Goal: Task Accomplishment & Management: Use online tool/utility

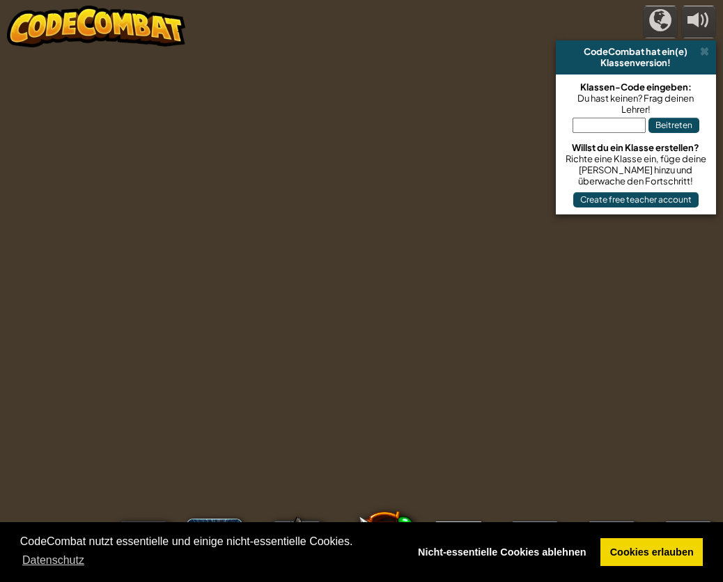
select select "de-DE"
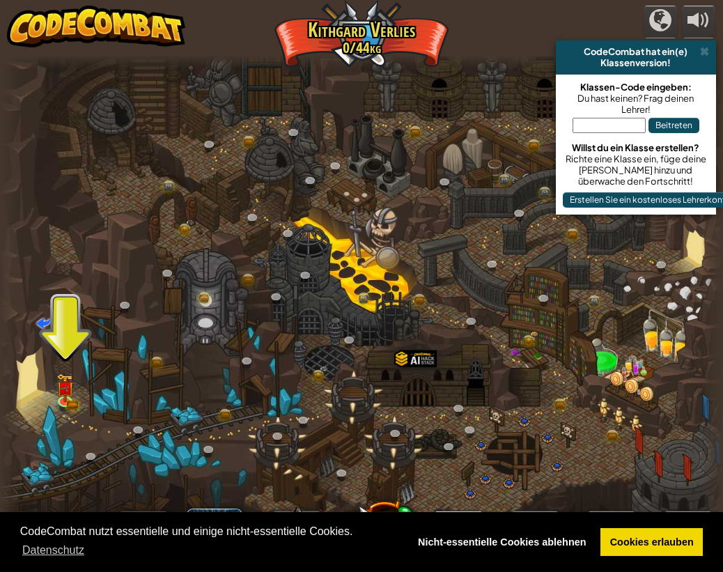
click at [61, 335] on div at bounding box center [361, 291] width 723 height 472
click at [63, 413] on div at bounding box center [361, 291] width 723 height 472
click at [63, 393] on img at bounding box center [64, 380] width 17 height 38
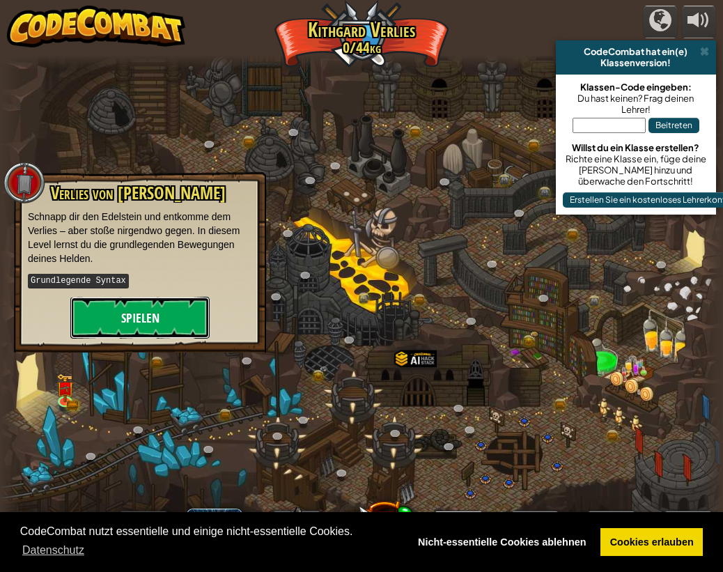
click at [116, 302] on button "Spielen" at bounding box center [139, 318] width 139 height 42
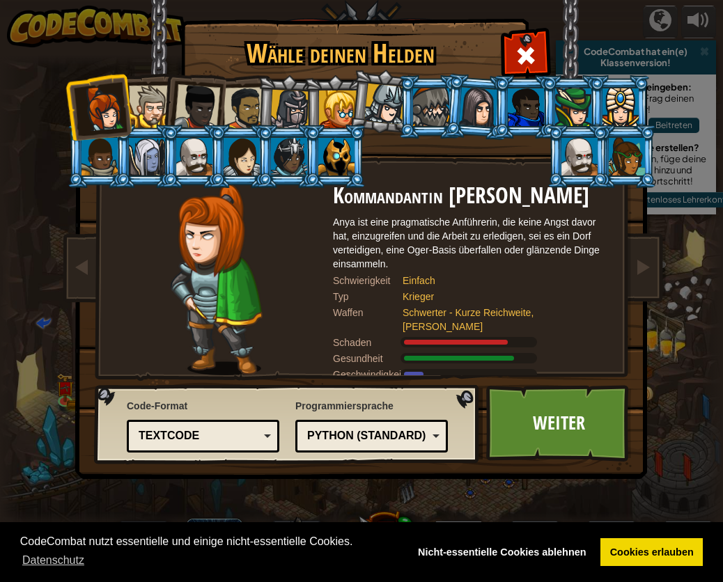
click at [194, 421] on div "Textcode Blöcke und Code Blöcke Blöcke (Symbole) Textcode" at bounding box center [203, 436] width 153 height 33
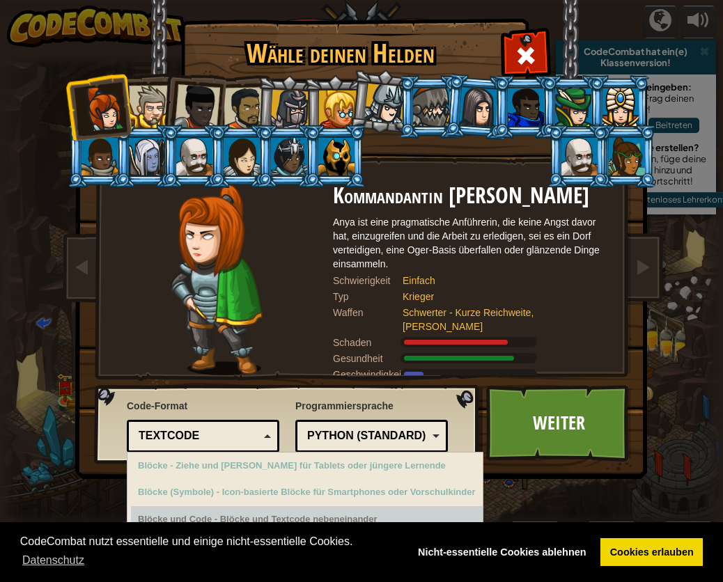
click at [254, 516] on div "Blöcke und Code - Blöcke und Textcode nebeneinander" at bounding box center [307, 519] width 352 height 27
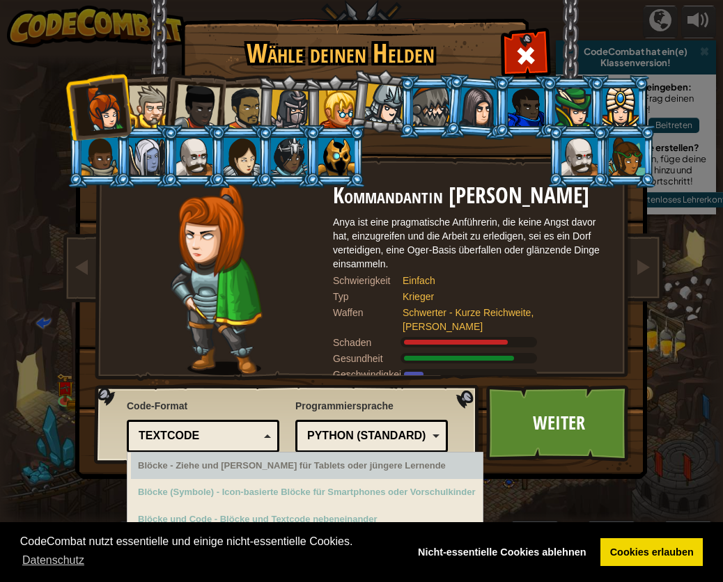
click at [350, 445] on div "Python (Standard)" at bounding box center [371, 437] width 134 height 22
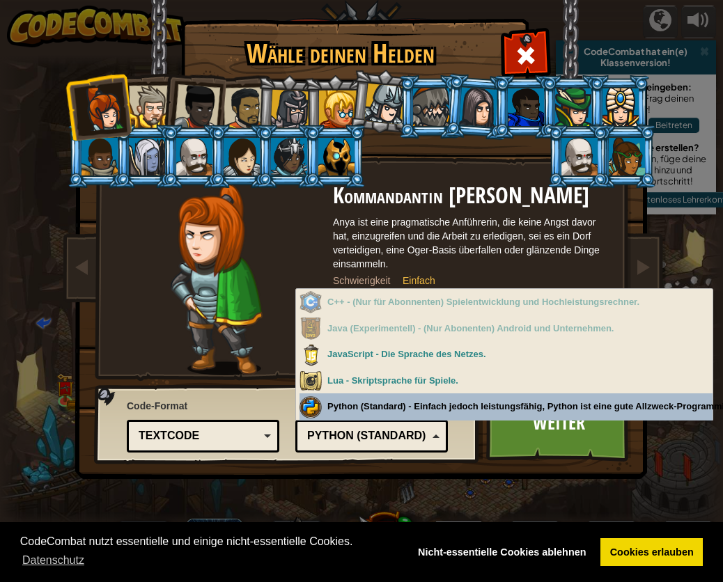
click at [483, 477] on img at bounding box center [364, 229] width 603 height 499
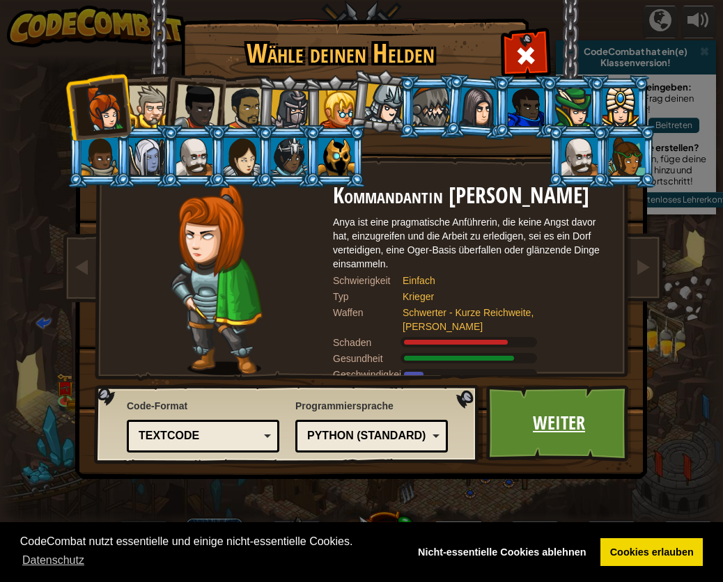
click at [538, 420] on link "Weiter" at bounding box center [559, 423] width 146 height 77
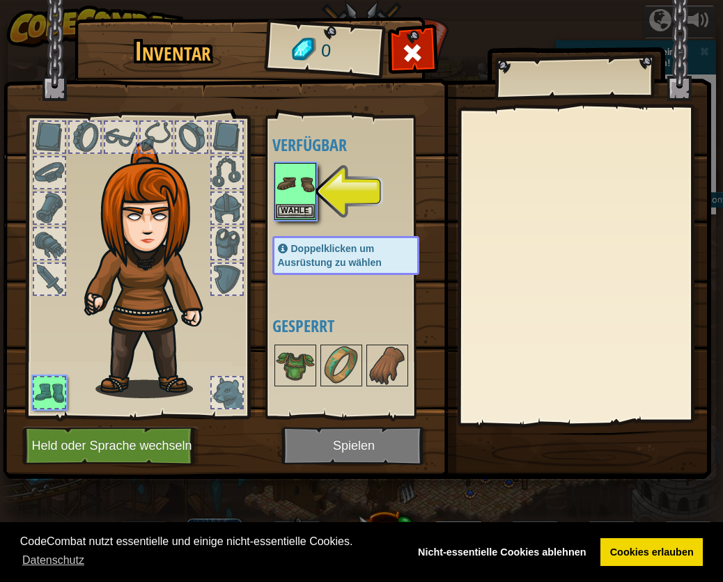
click at [352, 443] on img at bounding box center [357, 227] width 708 height 506
click at [306, 178] on img at bounding box center [295, 183] width 39 height 39
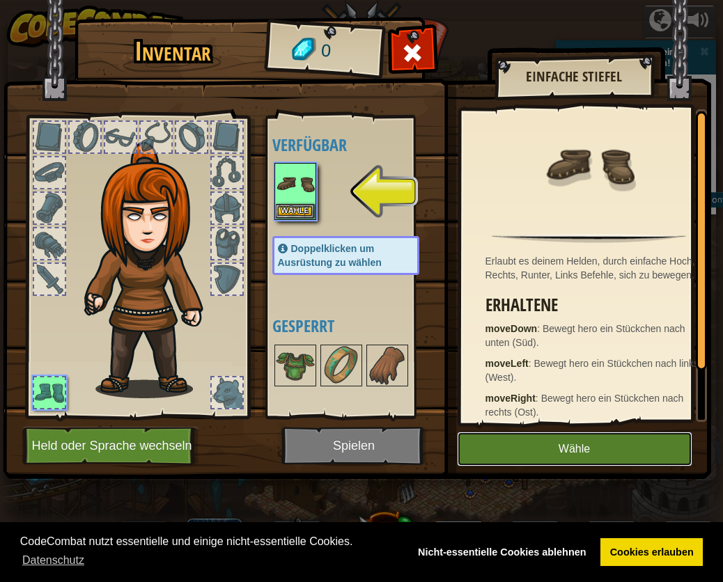
click at [602, 448] on button "Wähle" at bounding box center [574, 449] width 235 height 35
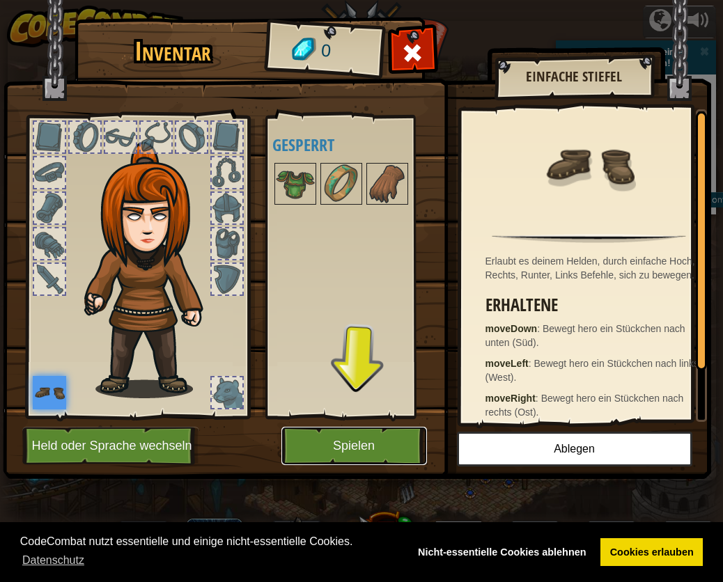
click at [350, 445] on button "Spielen" at bounding box center [354, 446] width 146 height 38
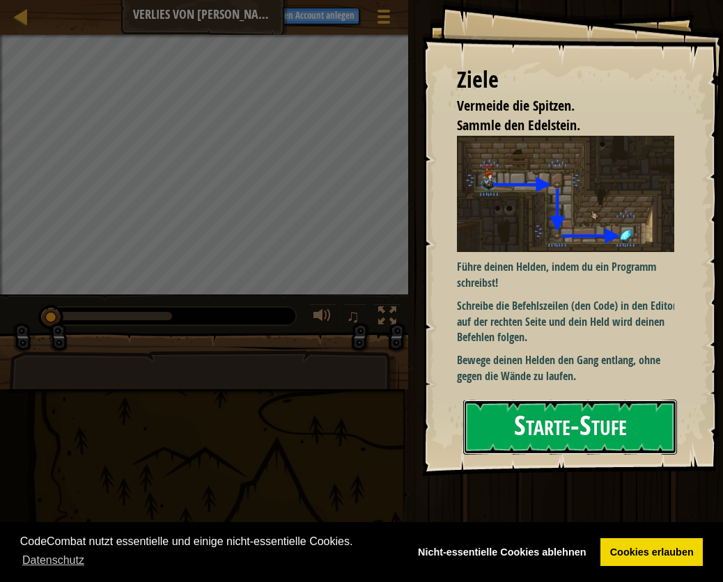
click at [544, 414] on button "Starte-Stufe" at bounding box center [570, 427] width 214 height 55
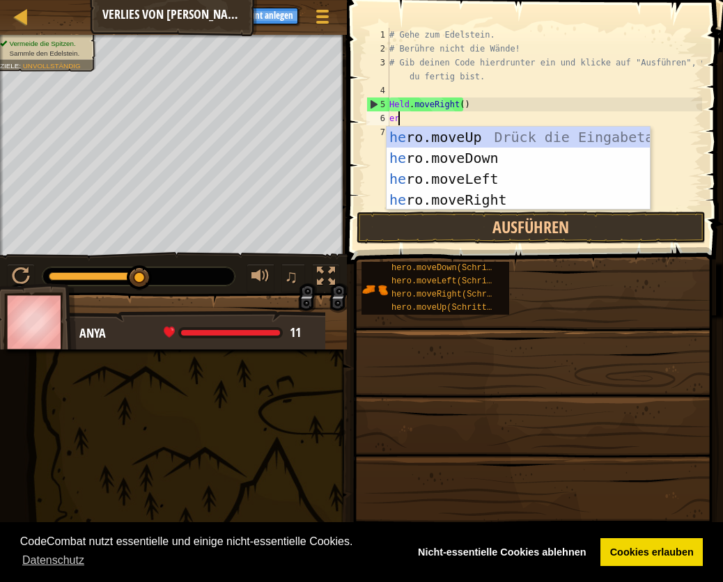
scroll to position [6, 0]
type textarea "hero"
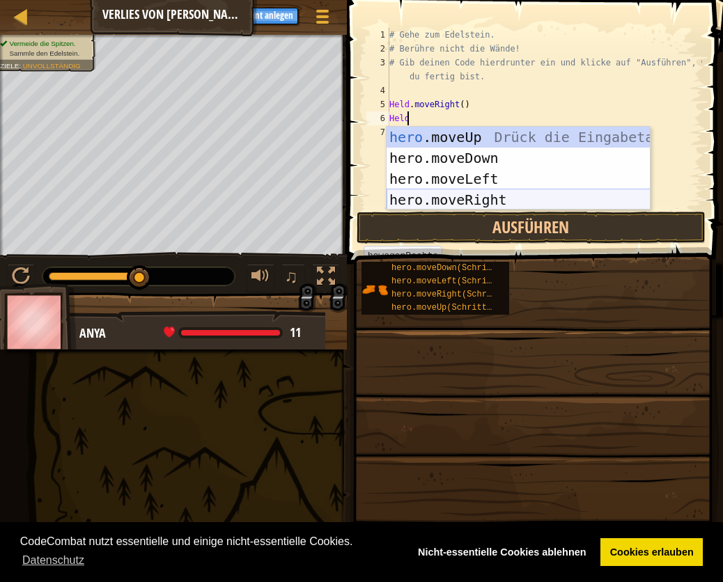
click at [447, 194] on div "hero .moveUp Drück die Eingabetaste hero.moveDown Drück die Eingabetaste hero.m…" at bounding box center [519, 189] width 264 height 125
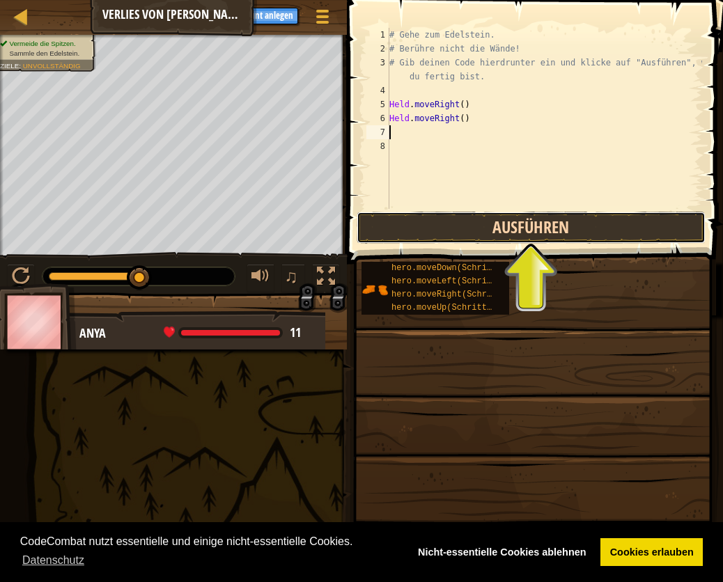
click at [451, 219] on button "Ausführen" at bounding box center [531, 228] width 349 height 32
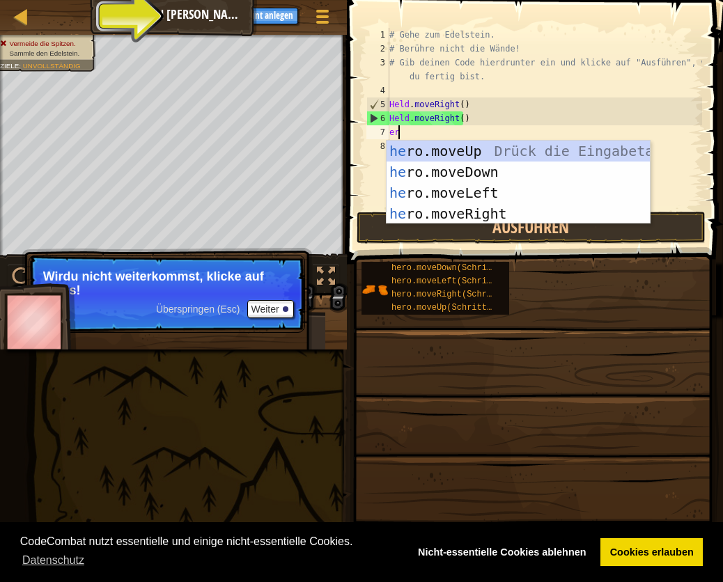
type textarea "her"
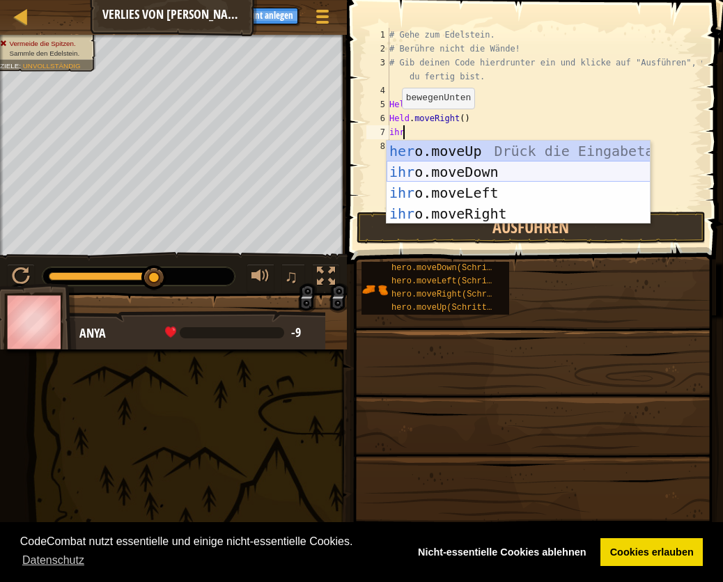
click at [443, 164] on div "her o.moveUp Drück die Eingabetaste ihr o.moveDown Drück die Eingabetaste ihr o…" at bounding box center [519, 203] width 264 height 125
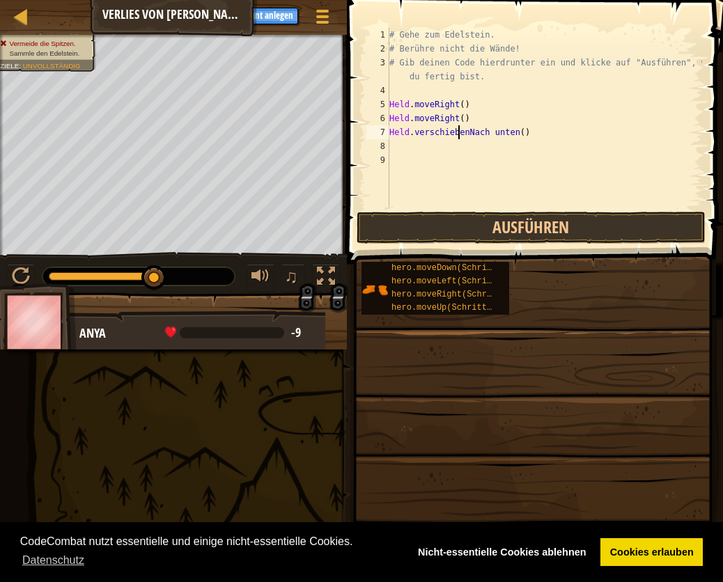
click at [510, 133] on div "# Gehe zum Edelstein. # Berühre nicht die Wände! # Gib deinen Code hierdrunter …" at bounding box center [544, 132] width 315 height 209
type textarea "hero.moveDown()"
click at [510, 133] on div "# Gehe zum Edelstein. # Berühre nicht die Wände! # Gib deinen Code hierdrunter …" at bounding box center [544, 132] width 315 height 209
type textarea "hero.moveDown()"
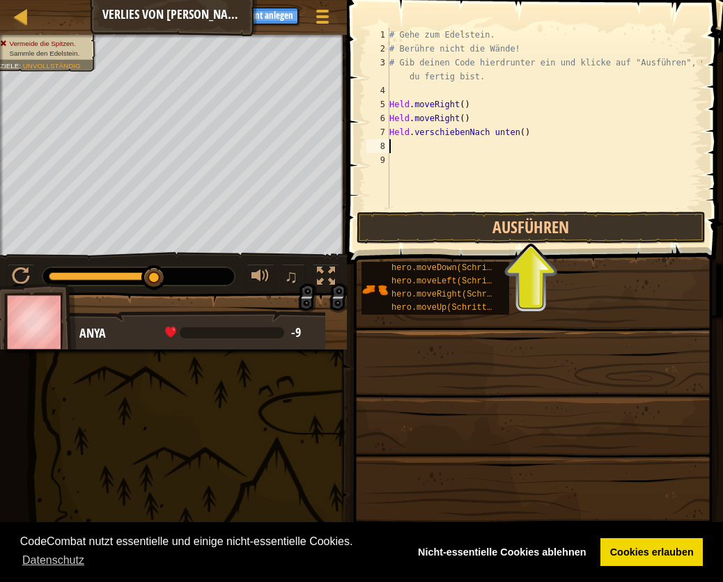
type textarea "hero.moveDown()"
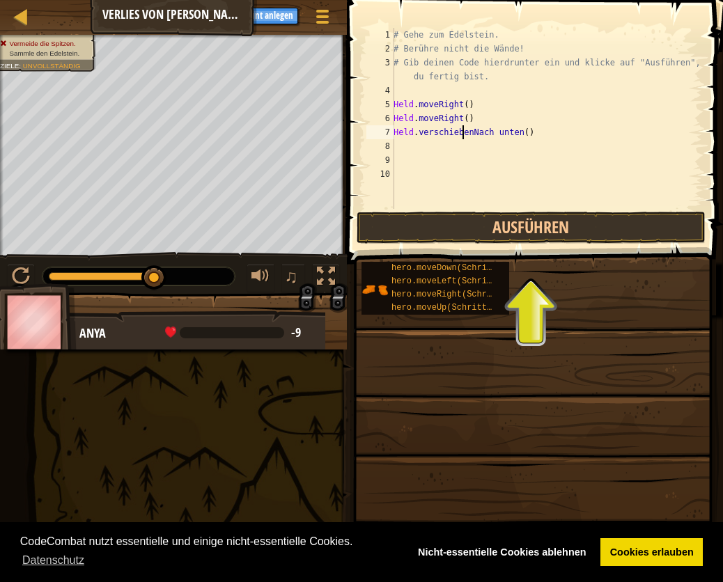
click at [517, 132] on div "# Gehe zum Edelstein. # Berühre nicht die Wände! # Gib deinen Code hierdrunter …" at bounding box center [546, 132] width 311 height 209
click at [510, 130] on div "# Gehe zum Edelstein. # Berühre nicht die Wände! # Gib deinen Code hierdrunter …" at bounding box center [546, 118] width 311 height 181
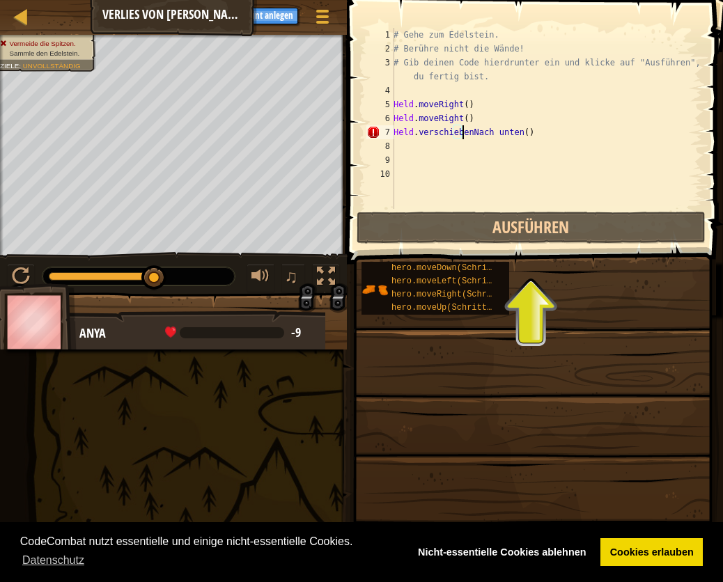
scroll to position [6, 5]
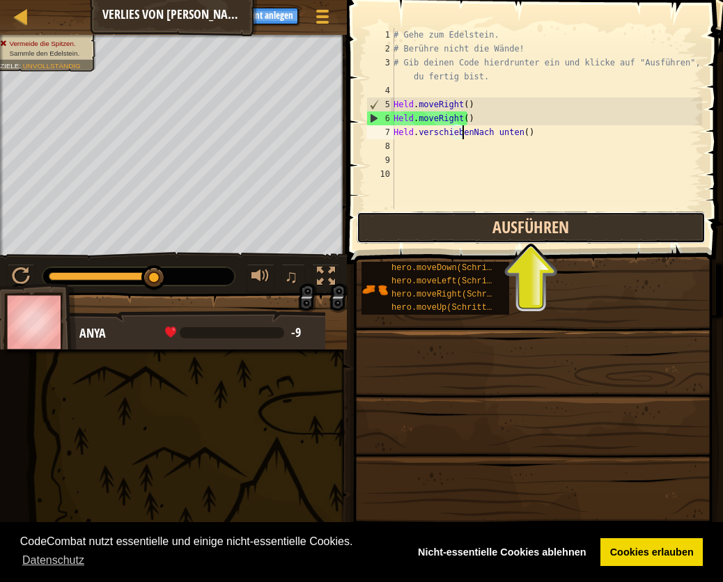
click at [506, 224] on button "Ausführen" at bounding box center [531, 228] width 349 height 32
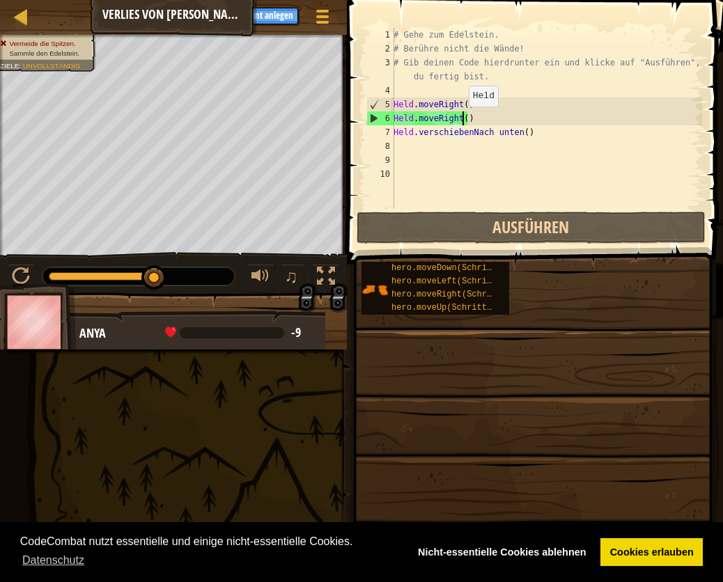
click at [461, 120] on div "# Gehe zum Edelstein. # Berühre nicht die Wände! # Gib deinen Code hierdrunter …" at bounding box center [546, 132] width 311 height 209
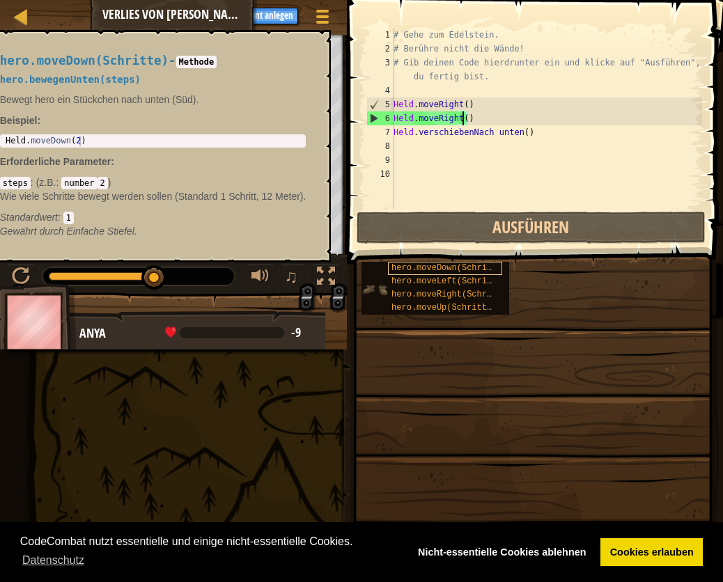
scroll to position [6, 6]
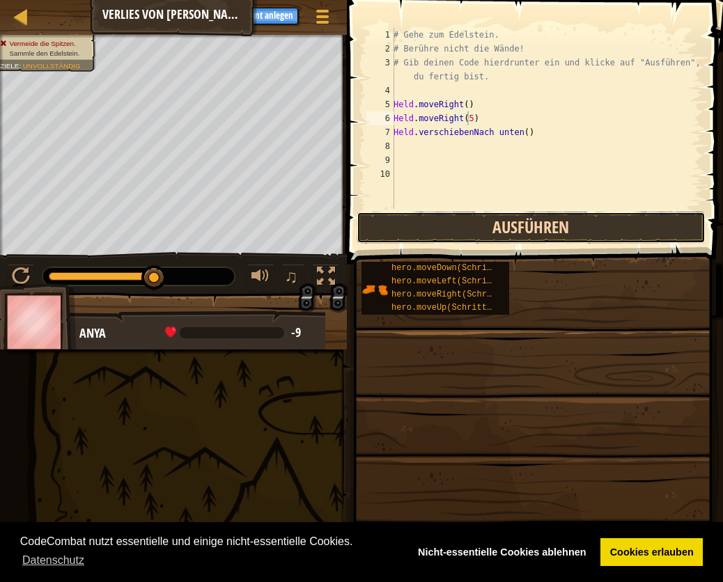
click at [470, 228] on button "Ausführen" at bounding box center [531, 228] width 349 height 32
type textarea "hero.moveRight(2)"
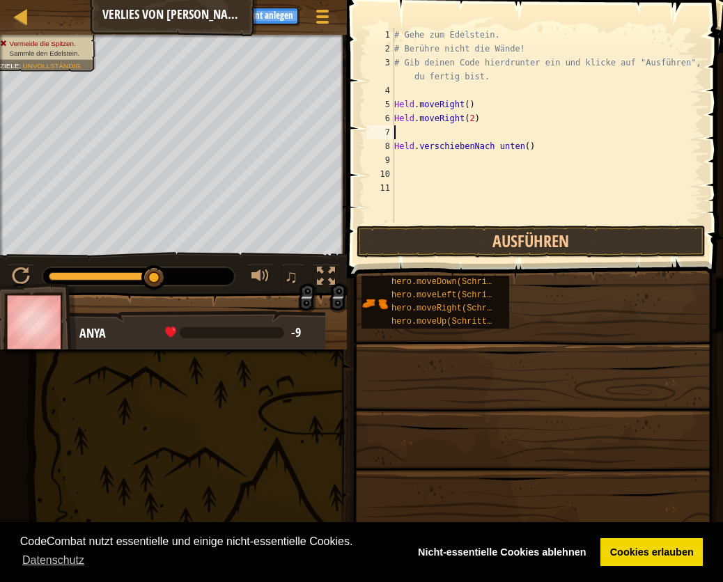
scroll to position [6, 0]
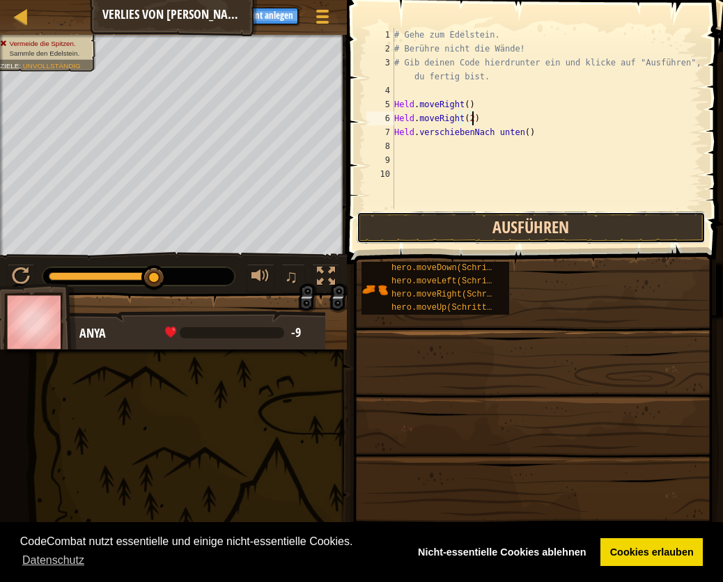
click at [492, 215] on button "Ausführen" at bounding box center [531, 228] width 349 height 32
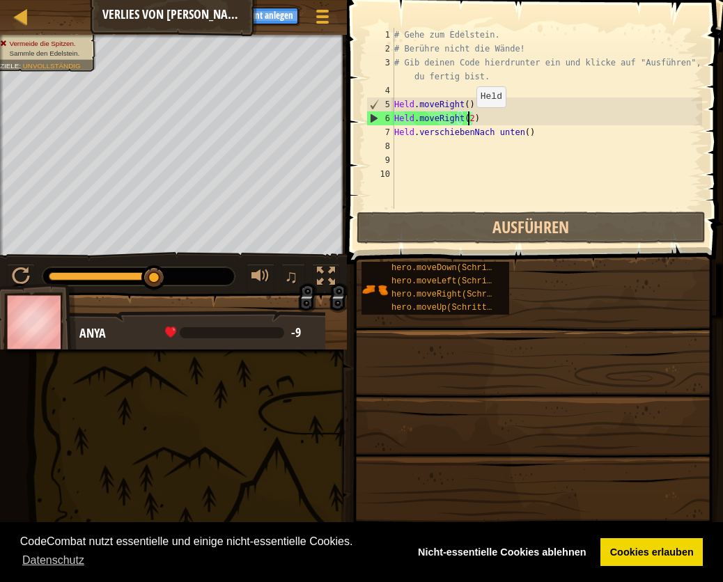
click at [469, 120] on div "# Gehe zum Edelstein. # Berühre nicht die Wände! # Gib deinen Code hierdrunter …" at bounding box center [546, 132] width 311 height 209
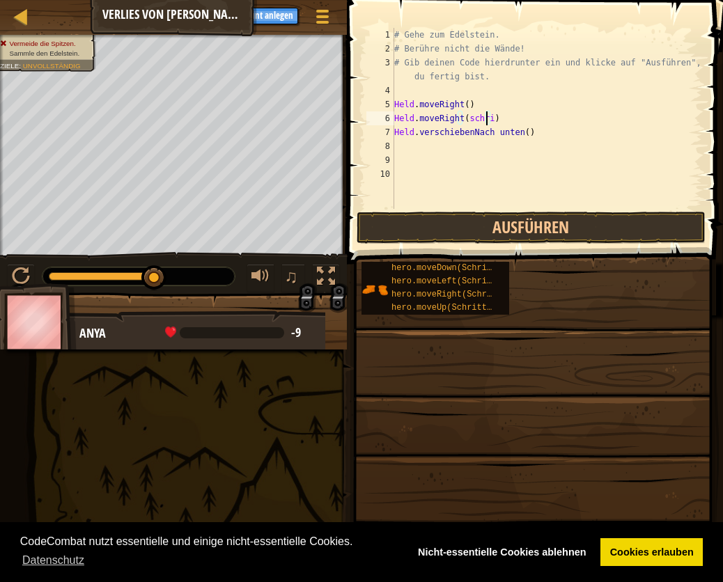
scroll to position [6, 8]
type textarea "hero.moveRight(schritt1)"
click at [517, 228] on button "Ausführen" at bounding box center [531, 228] width 349 height 32
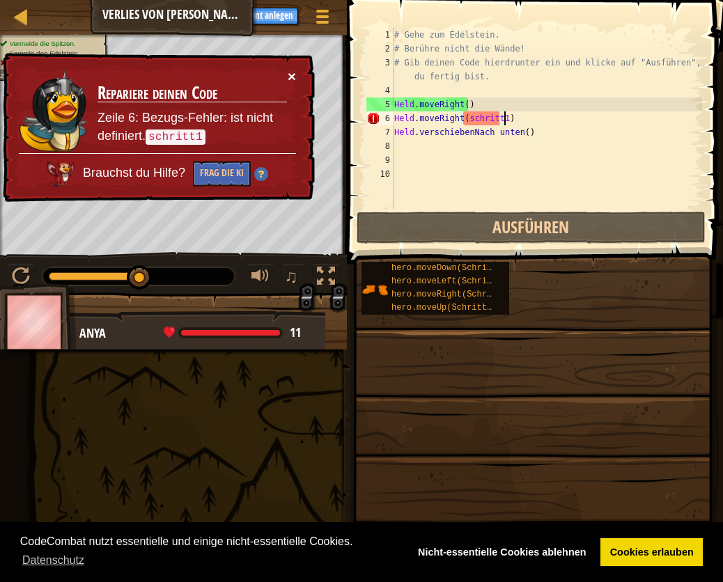
click at [288, 72] on button "×" at bounding box center [292, 76] width 8 height 15
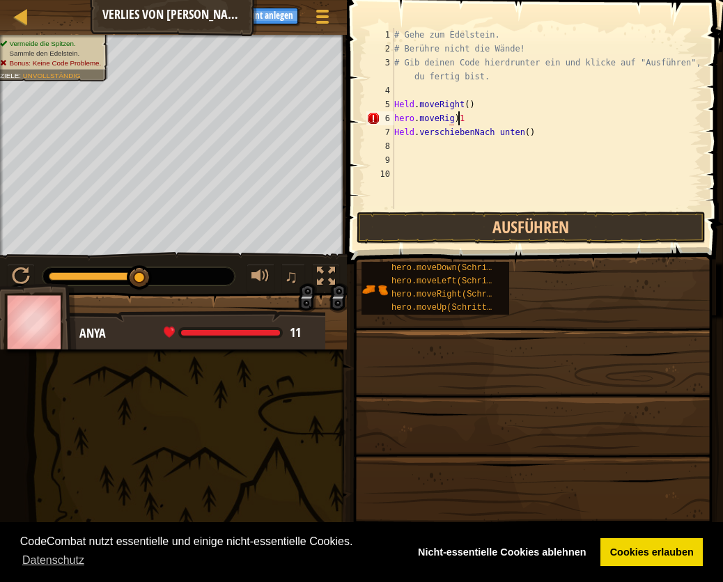
scroll to position [6, 4]
click at [561, 221] on button "Ausführen" at bounding box center [531, 228] width 349 height 32
type textarea "hero.moveRig)(1)"
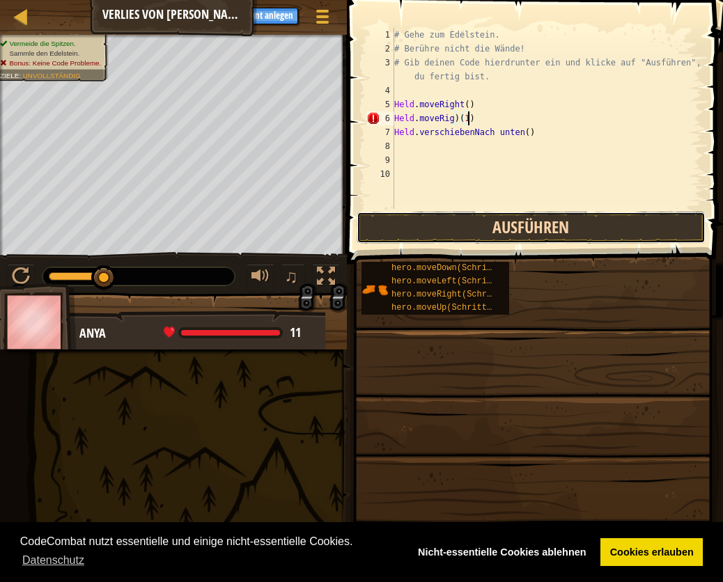
click at [482, 219] on button "Ausführen" at bounding box center [531, 228] width 349 height 32
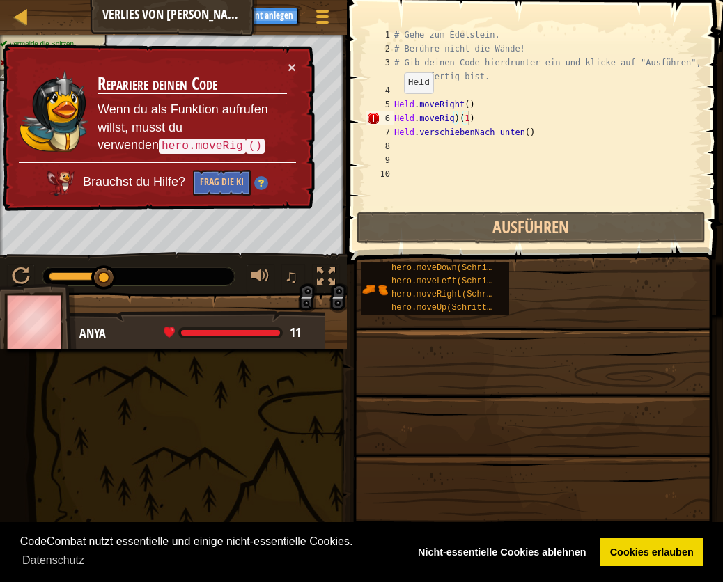
click at [297, 49] on div "× Repariere deinen Code Wenn du als Funktion aufrufen willst, musst du verwende…" at bounding box center [157, 128] width 315 height 168
click at [296, 59] on div "× Repariere deinen Code Wenn du als Funktion aufrufen willst, musst du verwende…" at bounding box center [157, 128] width 315 height 168
click at [294, 61] on button "×" at bounding box center [292, 67] width 8 height 15
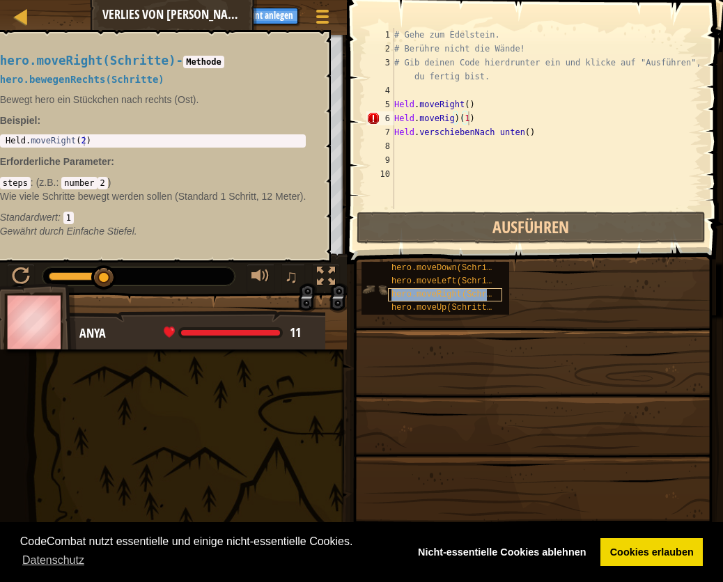
click at [427, 290] on span "hero.moveRight(Schritte)" at bounding box center [451, 295] width 120 height 10
click at [422, 297] on span "hero.moveRight(Schritte)" at bounding box center [451, 295] width 120 height 10
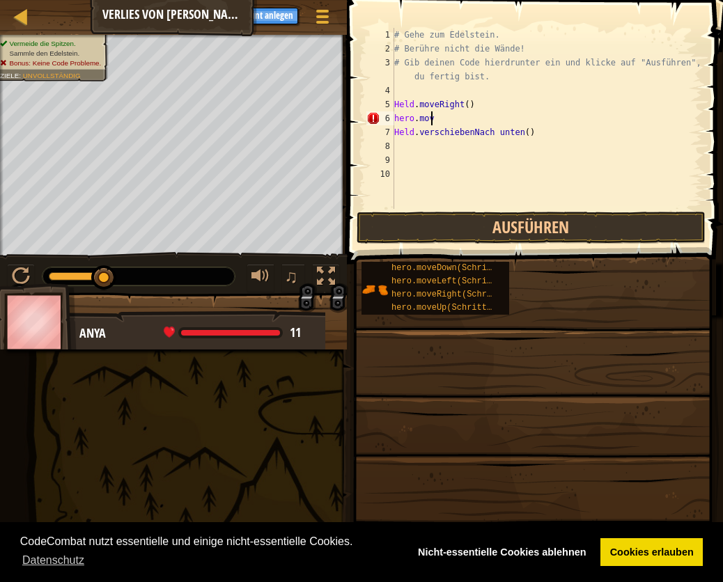
type textarea "h"
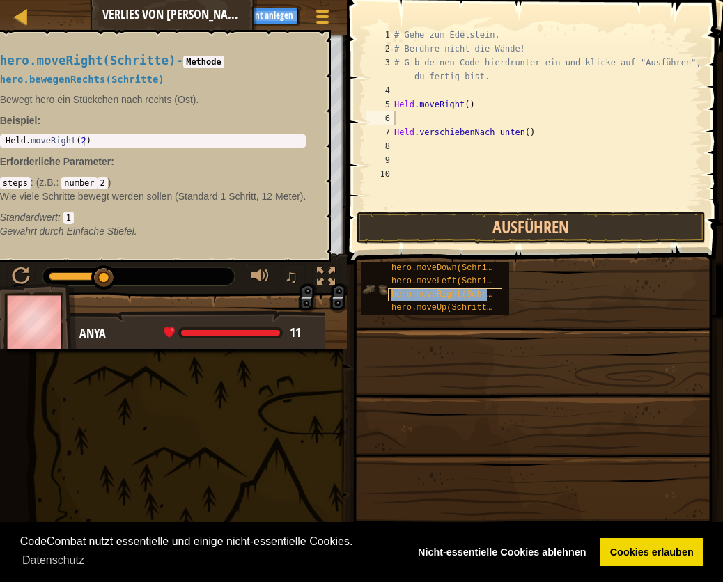
click at [483, 298] on span "hero.moveRight(Schritte)" at bounding box center [451, 295] width 120 height 10
type textarea "hero.moveRight(2)"
click at [91, 143] on div "Held . moveRight ( 2 )" at bounding box center [153, 151] width 301 height 31
click at [396, 122] on div "# Gehe zum Edelstein. # Berühre nicht die Wände! # Gib deinen Code hierdrunter …" at bounding box center [546, 132] width 311 height 209
type textarea "h"
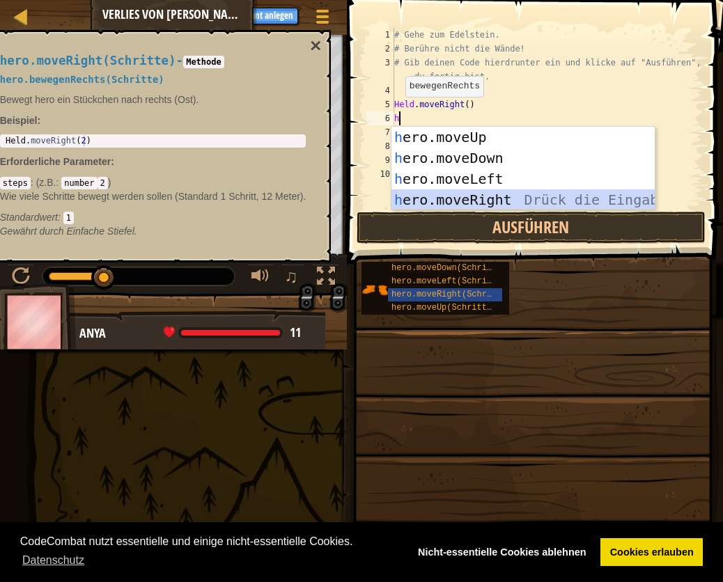
click at [430, 203] on div "h ero.moveUp Drück die Eingabetaste h ero.moveDown Drück die Eingabetaste h ero…" at bounding box center [523, 189] width 264 height 125
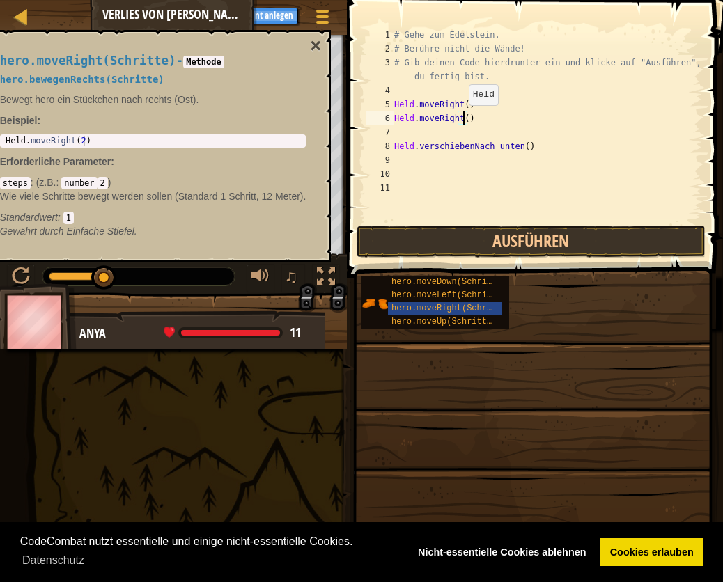
click at [461, 119] on div "# Gehe zum Edelstein. # Berühre nicht die Wände! # Gib deinen Code hierdrunter …" at bounding box center [546, 139] width 311 height 223
click at [469, 245] on button "Ausführen" at bounding box center [531, 242] width 349 height 32
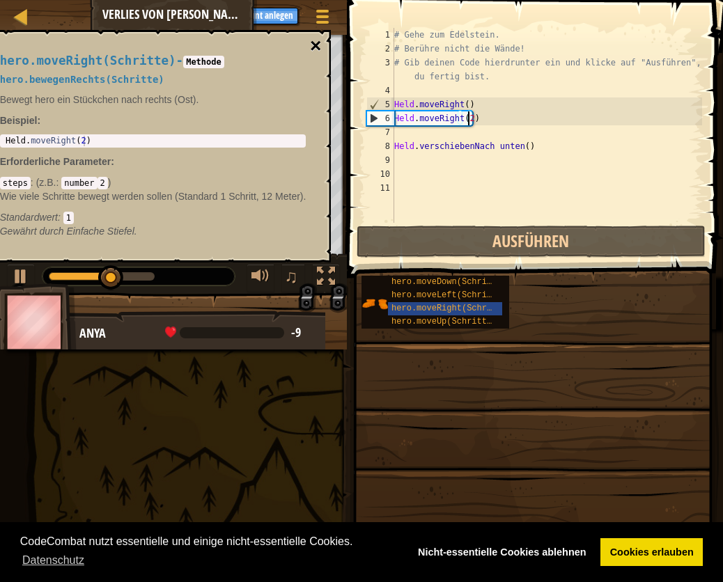
click at [315, 36] on button "×" at bounding box center [315, 46] width 11 height 20
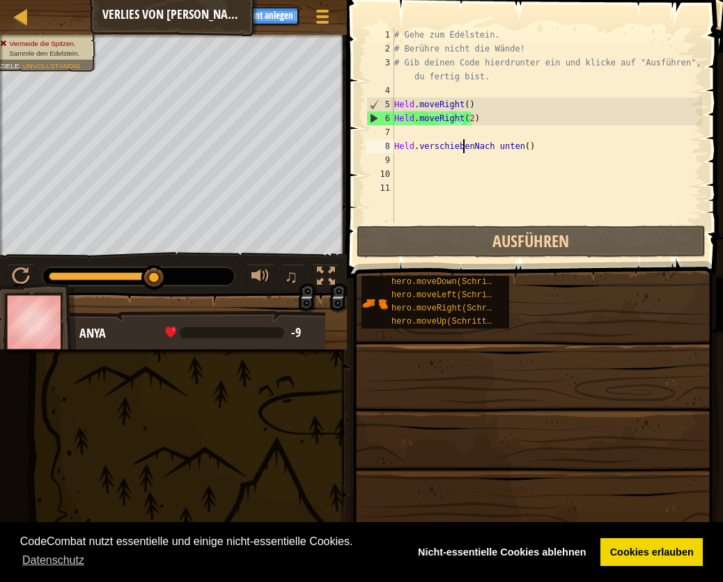
scroll to position [6, 5]
click at [515, 148] on div "# Gehe zum Edelstein. # Berühre nicht die Wände! # Gib deinen Code hierdrunter …" at bounding box center [546, 139] width 311 height 223
click at [518, 144] on div "# Gehe zum Edelstein. # Berühre nicht die Wände! # Gib deinen Code hierdrunter …" at bounding box center [546, 139] width 311 height 223
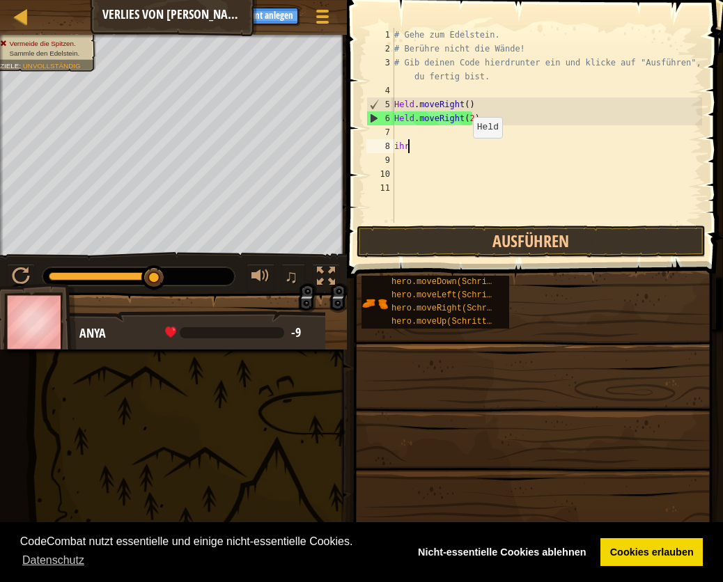
scroll to position [6, 0]
type textarea "h"
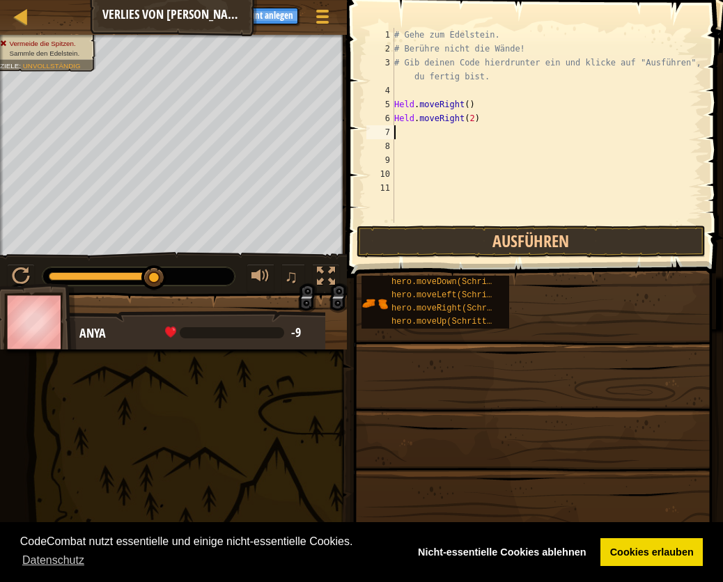
click at [397, 135] on div "# Gehe zum Edelstein. # Berühre nicht die Wände! # Gib deinen Code hierdrunter …" at bounding box center [546, 139] width 311 height 223
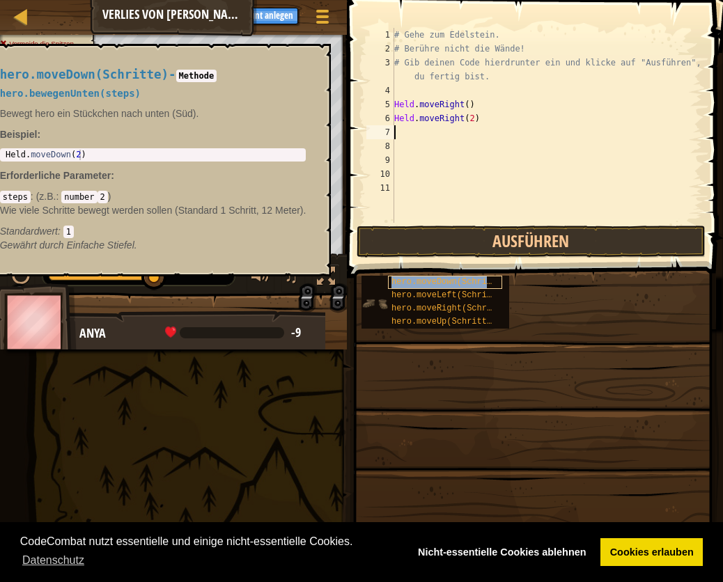
click at [419, 281] on span "hero.moveDown(Schritte)" at bounding box center [449, 282] width 116 height 10
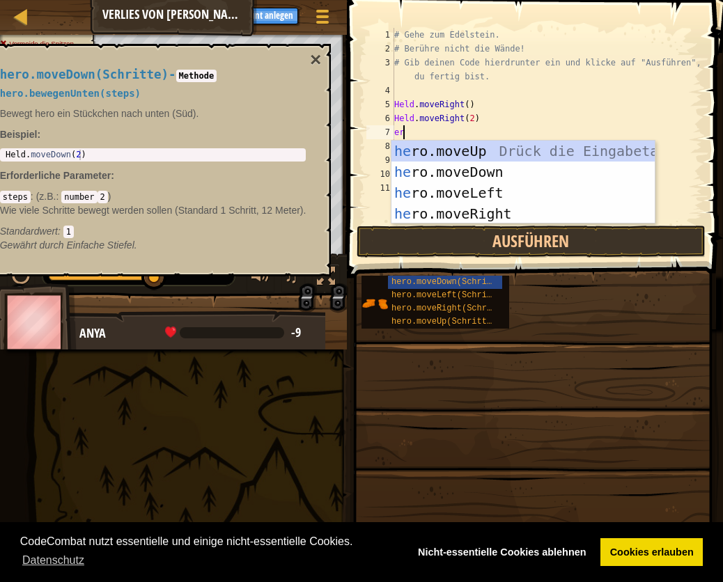
type textarea "her"
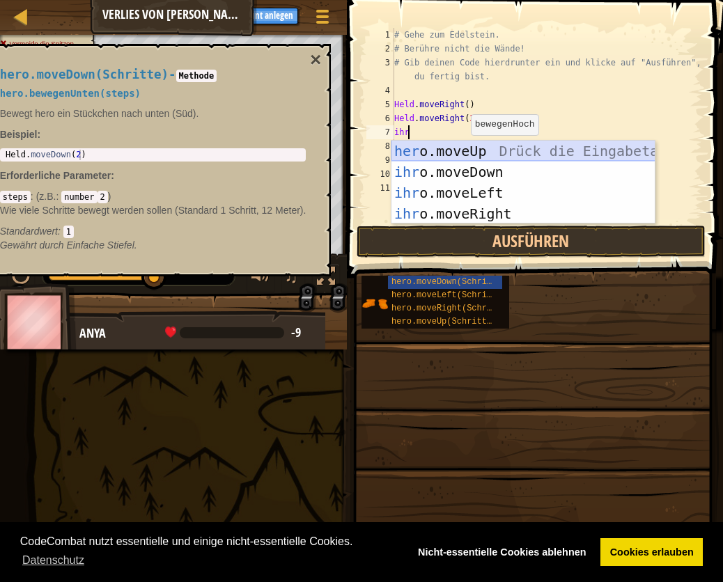
click at [424, 148] on div "her o.moveUp Drück die Eingabetaste ihr o.moveDown Drück die Eingabetaste ihr o…" at bounding box center [523, 203] width 264 height 125
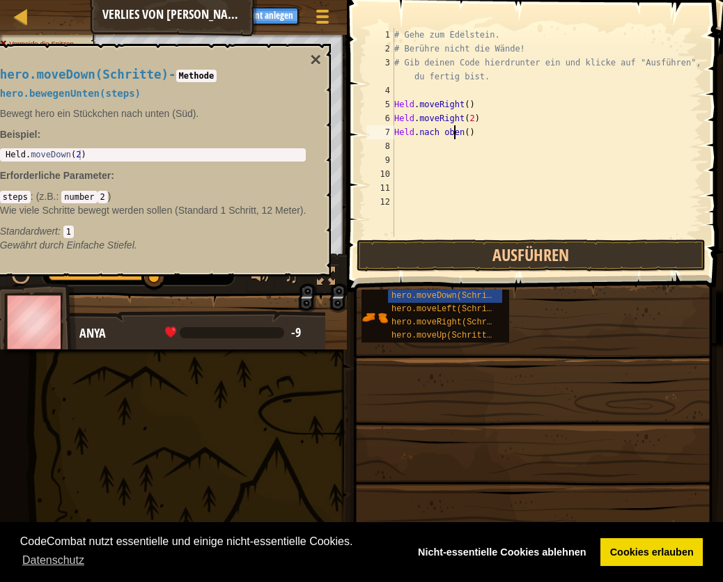
click at [462, 132] on div "# Gehe zum Edelstein. # Berühre nicht die Wände! # Gib deinen Code hierdrunter …" at bounding box center [546, 146] width 311 height 237
type textarea "hero.moveUp()"
click at [462, 137] on div "# Gehe zum Edelstein. # Berühre nicht die Wände! # Gib deinen Code hierdrunter …" at bounding box center [546, 146] width 311 height 237
click at [462, 132] on div "# Gehe zum Edelstein. # Berühre nicht die Wände! # Gib deinen Code hierdrunter …" at bounding box center [546, 146] width 311 height 237
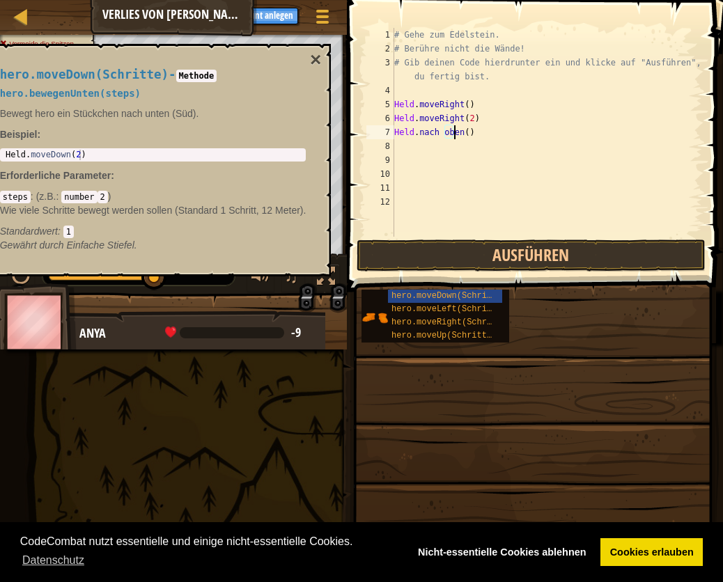
click at [462, 132] on div "# Gehe zum Edelstein. # Berühre nicht die Wände! # Gib deinen Code hierdrunter …" at bounding box center [546, 146] width 311 height 237
type textarea "hero.moveUp()"
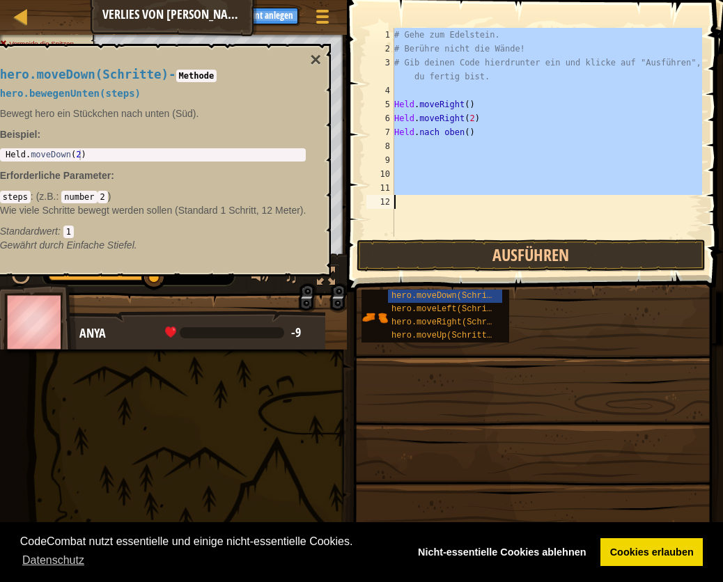
click at [462, 132] on div "# Gehe zum Edelstein. # Berühre nicht die Wände! # Gib deinen Code hierdrunter …" at bounding box center [546, 146] width 311 height 237
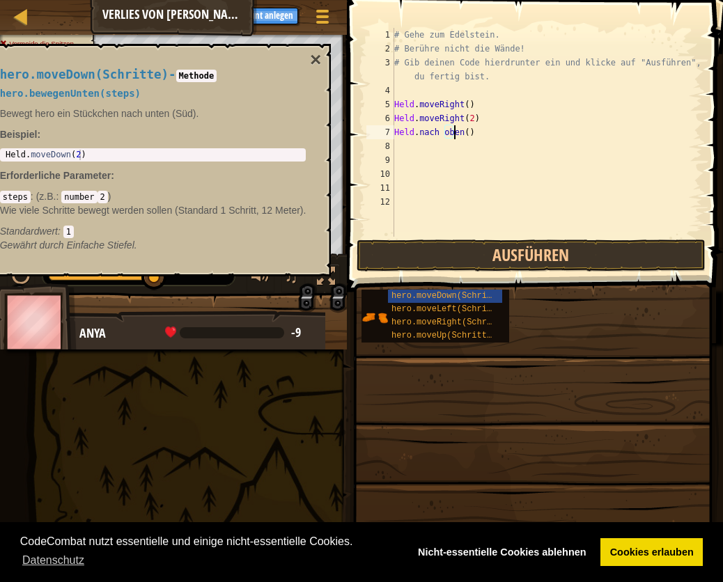
click at [461, 137] on div "# Gehe zum Edelstein. # Berühre nicht die Wände! # Gib deinen Code hierdrunter …" at bounding box center [546, 146] width 311 height 237
type textarea "hero."
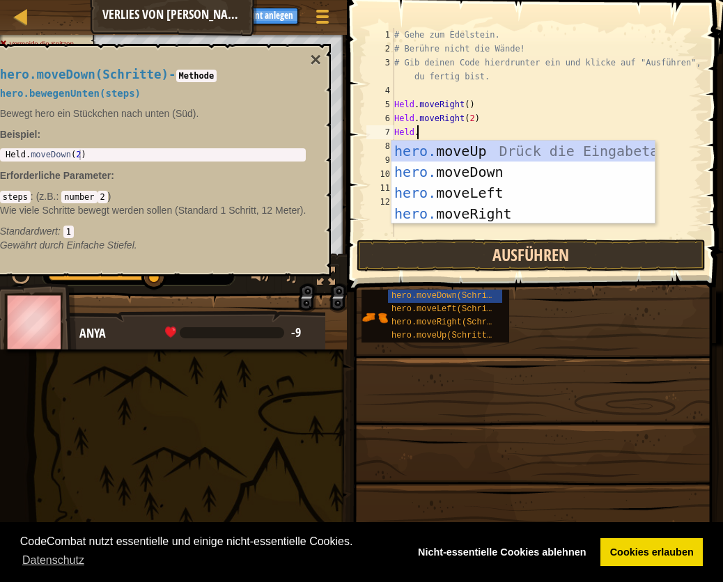
scroll to position [6, 1]
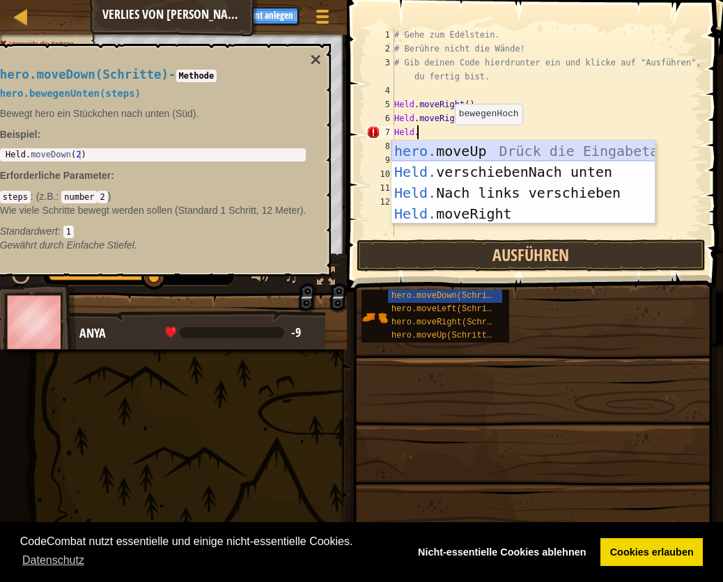
click at [456, 151] on div "hero. moveUp Drück die Eingabetaste Held. verschiebenNach unten Drück die Einga…" at bounding box center [523, 203] width 264 height 125
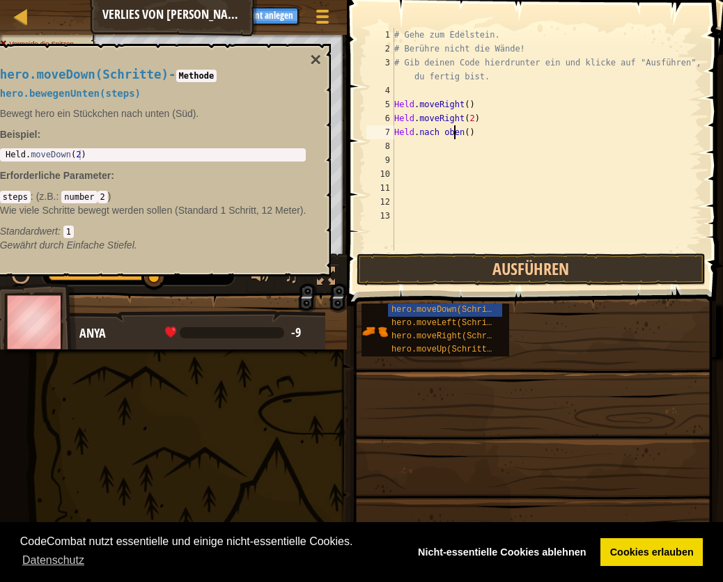
click at [464, 130] on div "# Gehe zum Edelstein. # Berühre nicht die Wände! # Gib deinen Code hierdrunter …" at bounding box center [546, 153] width 311 height 251
type textarea "hero.m"
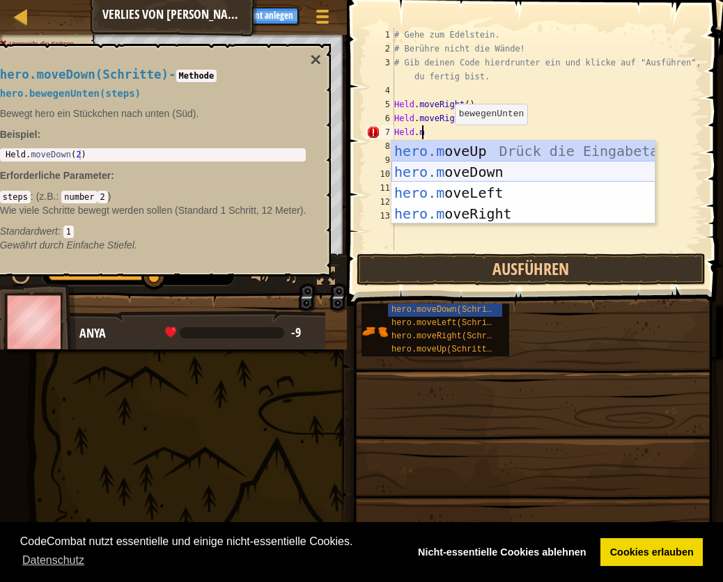
scroll to position [6, 1]
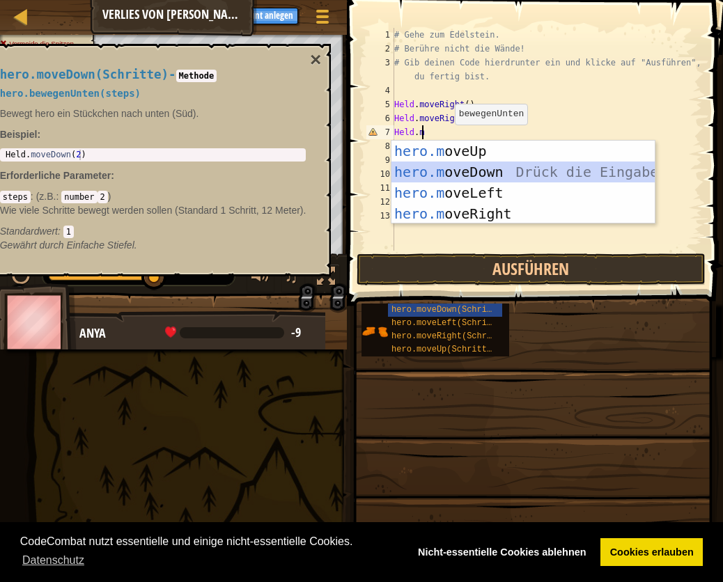
click at [446, 176] on div "hero.m oveUp Drück die Eingabetaste hero.m oveDown Drück die Eingabetaste hero.…" at bounding box center [523, 203] width 264 height 125
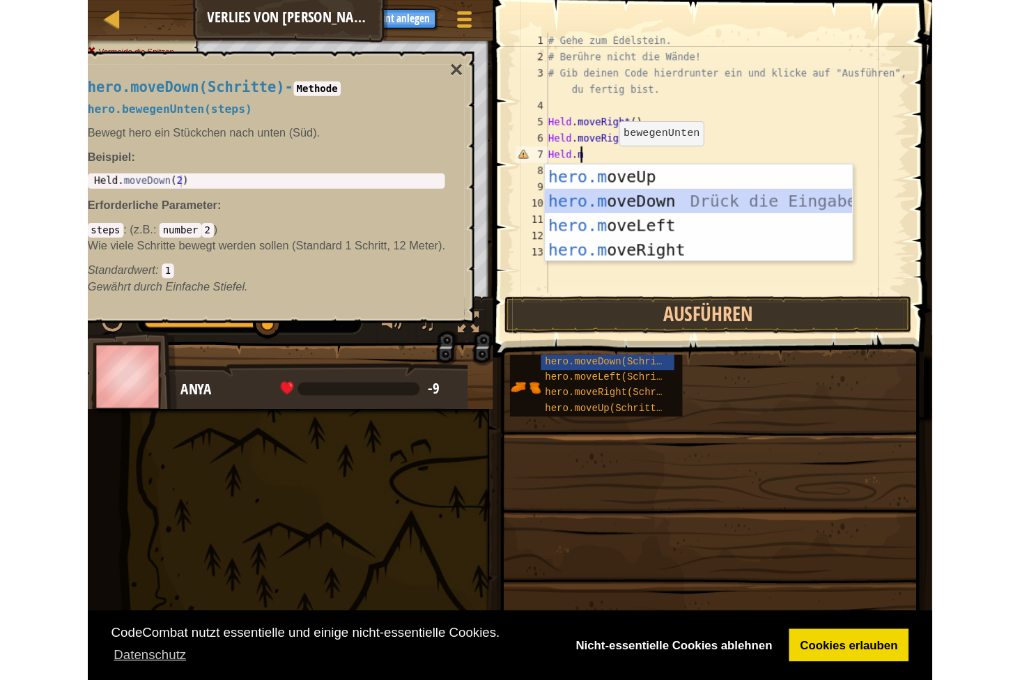
scroll to position [6, 0]
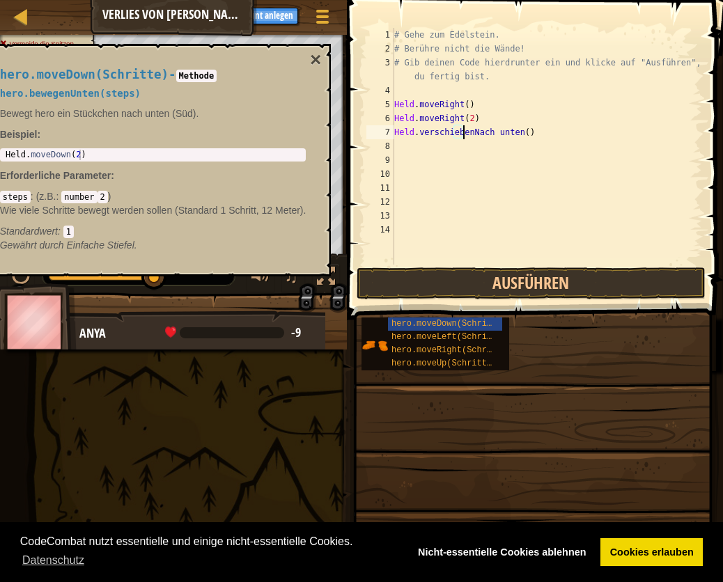
click at [517, 134] on div "# Gehe zum Edelstein. # Berühre nicht die Wände! # Gib deinen Code hierdrunter …" at bounding box center [546, 160] width 311 height 265
click at [515, 279] on button "Ausführen" at bounding box center [531, 283] width 349 height 32
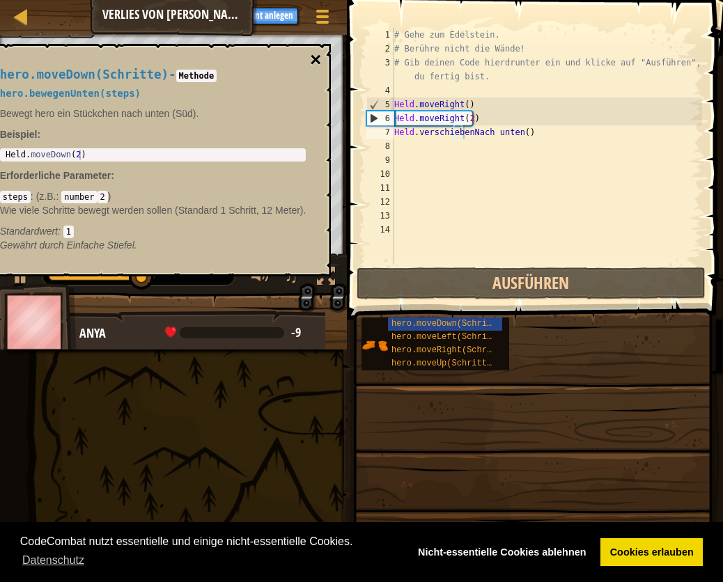
click at [311, 59] on button "×" at bounding box center [315, 60] width 11 height 20
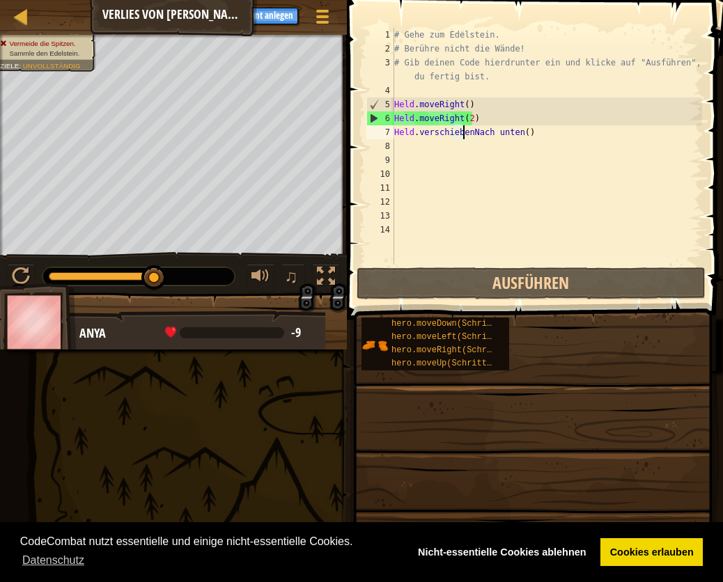
click at [531, 137] on div "# Gehe zum Edelstein. # Berühre nicht die Wände! # Gib deinen Code hierdrunter …" at bounding box center [546, 160] width 311 height 265
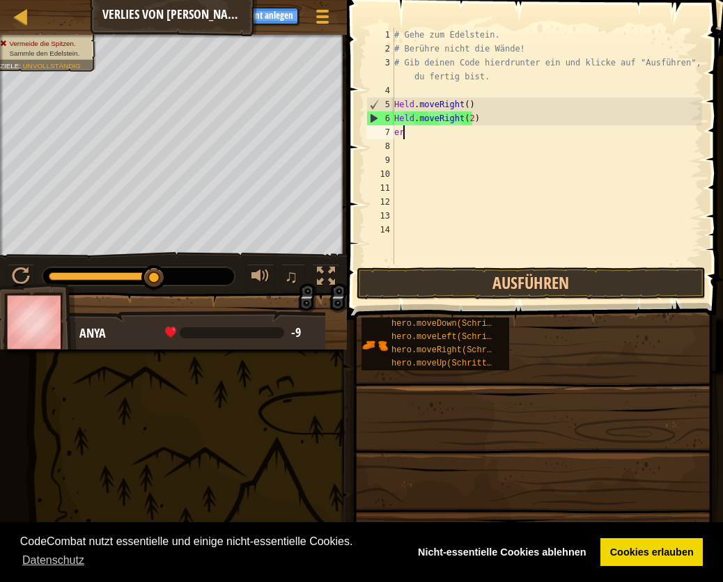
type textarea "h"
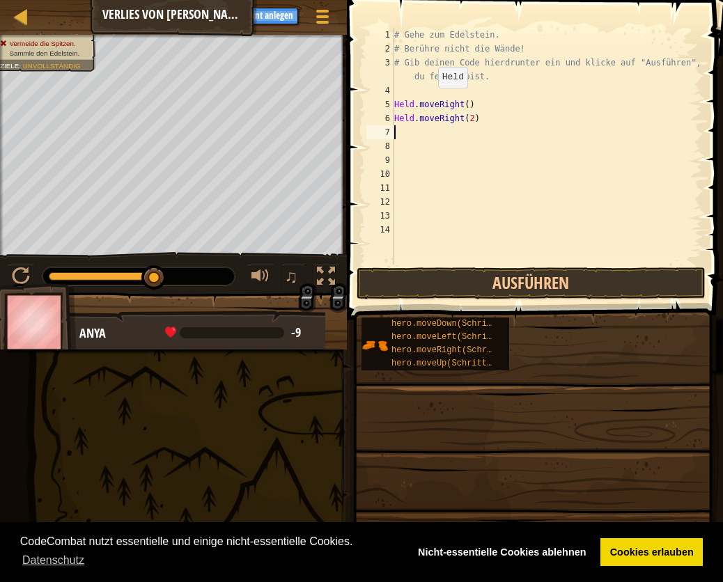
click at [537, 392] on span at bounding box center [533, 509] width 366 height 412
click at [328, 270] on div at bounding box center [326, 276] width 18 height 18
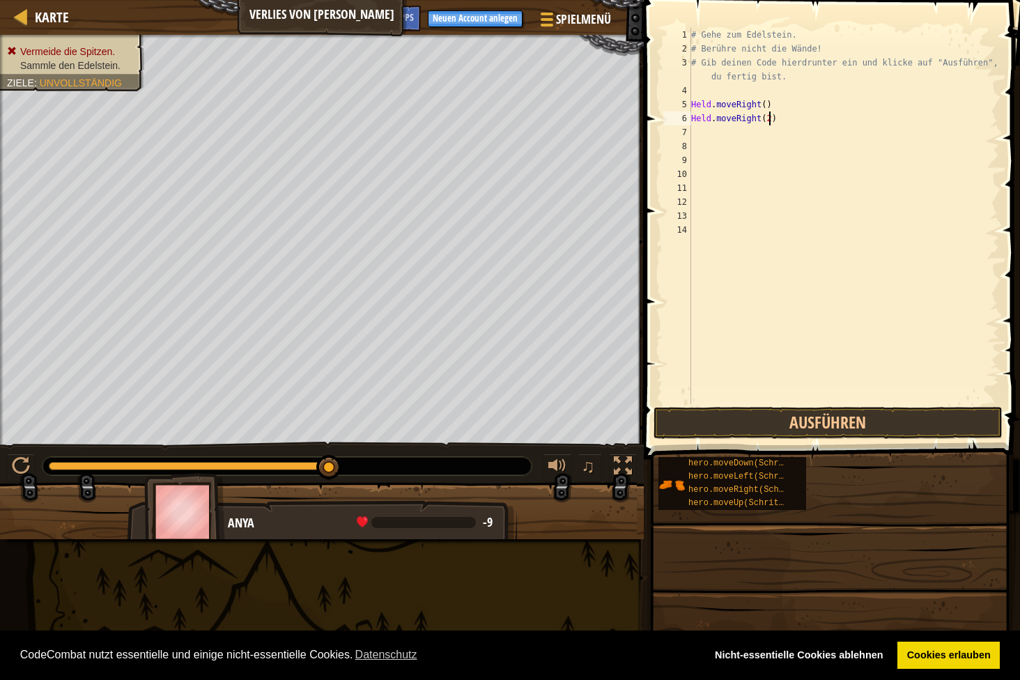
drag, startPoint x: 791, startPoint y: 118, endPoint x: 788, endPoint y: 127, distance: 9.7
click at [722, 127] on div "# Gehe zum Edelstein. # Berühre nicht die Wände! # Gib deinen Code hierdrunter …" at bounding box center [843, 230] width 311 height 404
type textarea "hero.moveRight(2)"
click at [722, 127] on div "# Gehe zum Edelstein. # Berühre nicht die Wände! # Gib deinen Code hierdrunter …" at bounding box center [843, 216] width 311 height 376
click at [722, 121] on div "# Gehe zum Edelstein. # Berühre nicht die Wände! # Gib deinen Code hierdrunter …" at bounding box center [843, 230] width 311 height 404
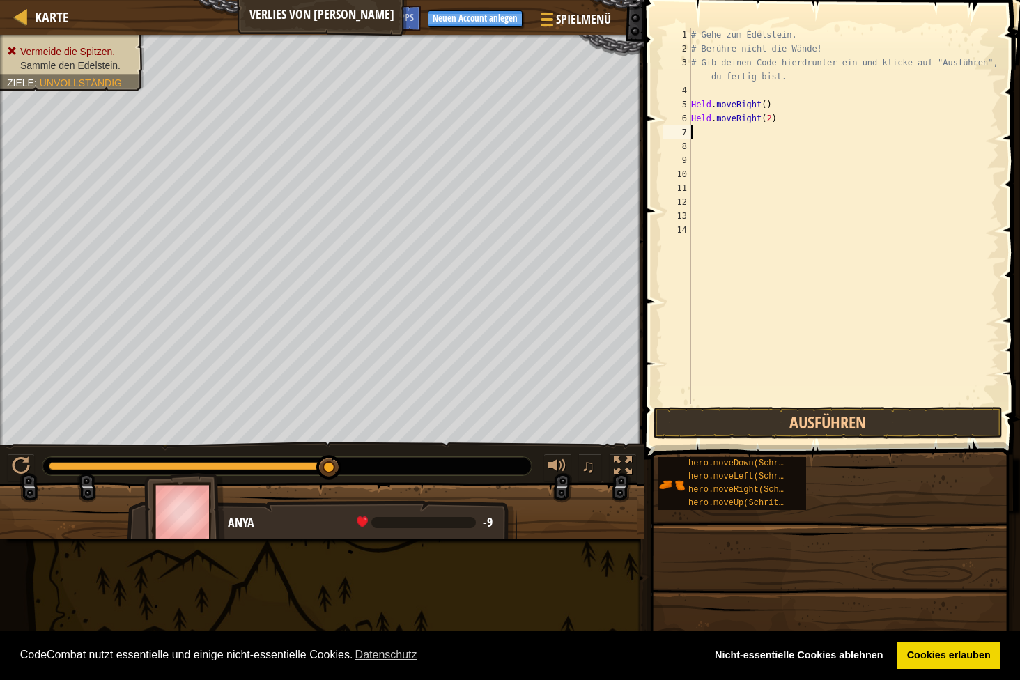
type textarea "hero.moveRight(2)"
type textarea "h"
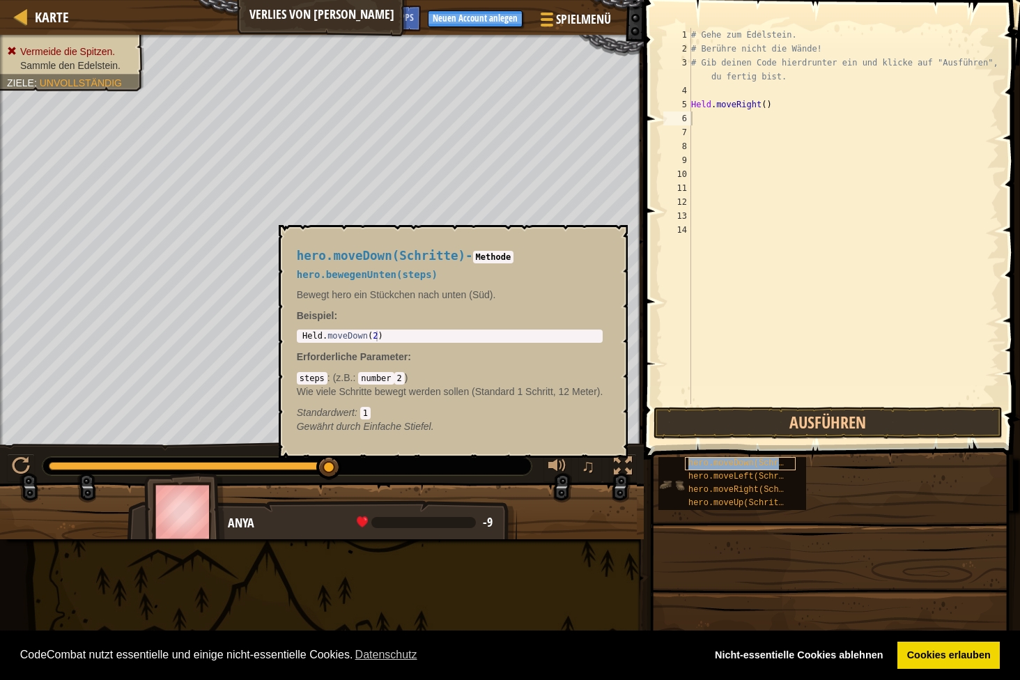
type textarea "hero.moveDown(Schritte)"
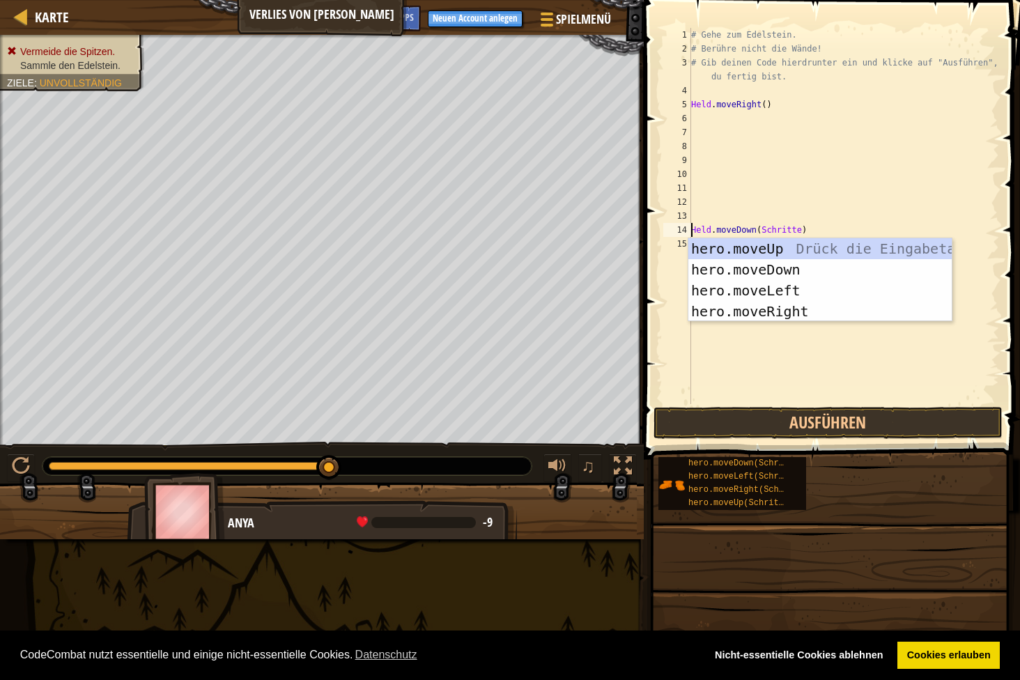
click at [722, 168] on div "# Gehe zum Edelstein. # Berühre nicht die Wände! # Gib deinen Code hierdrunter …" at bounding box center [843, 230] width 311 height 404
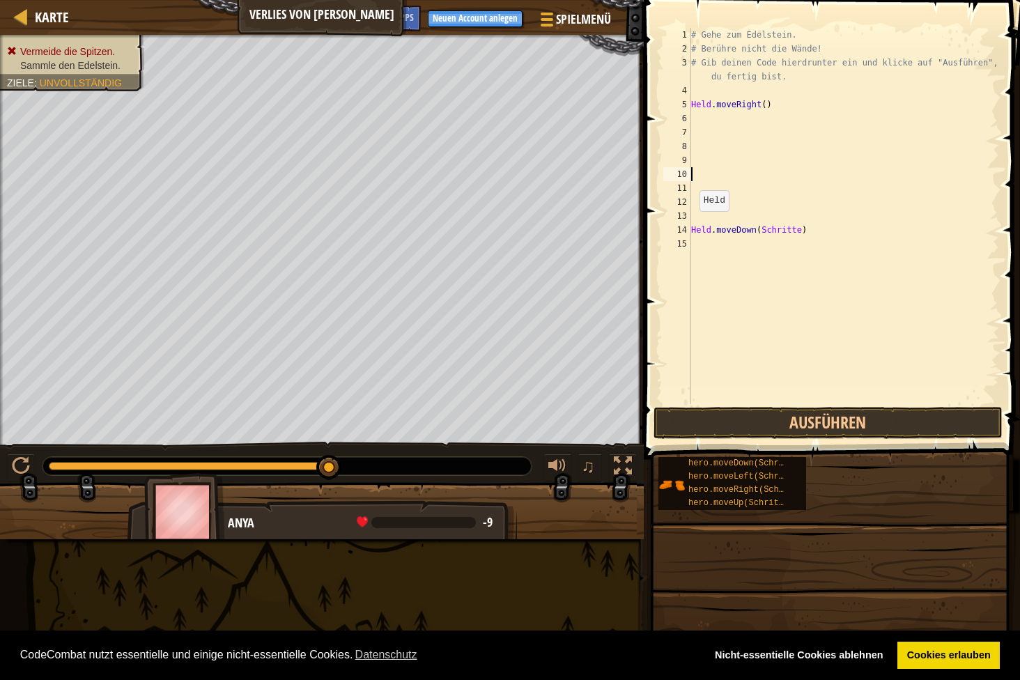
click at [687, 224] on div "14" at bounding box center [677, 230] width 28 height 14
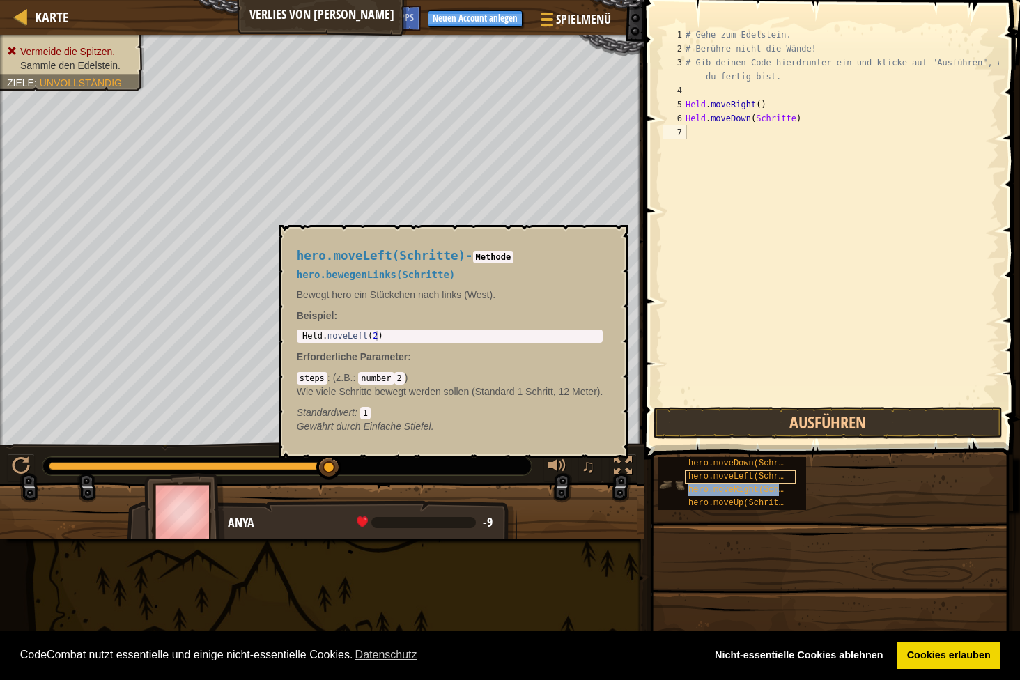
type textarea "hero.moveRight(Schritte)"
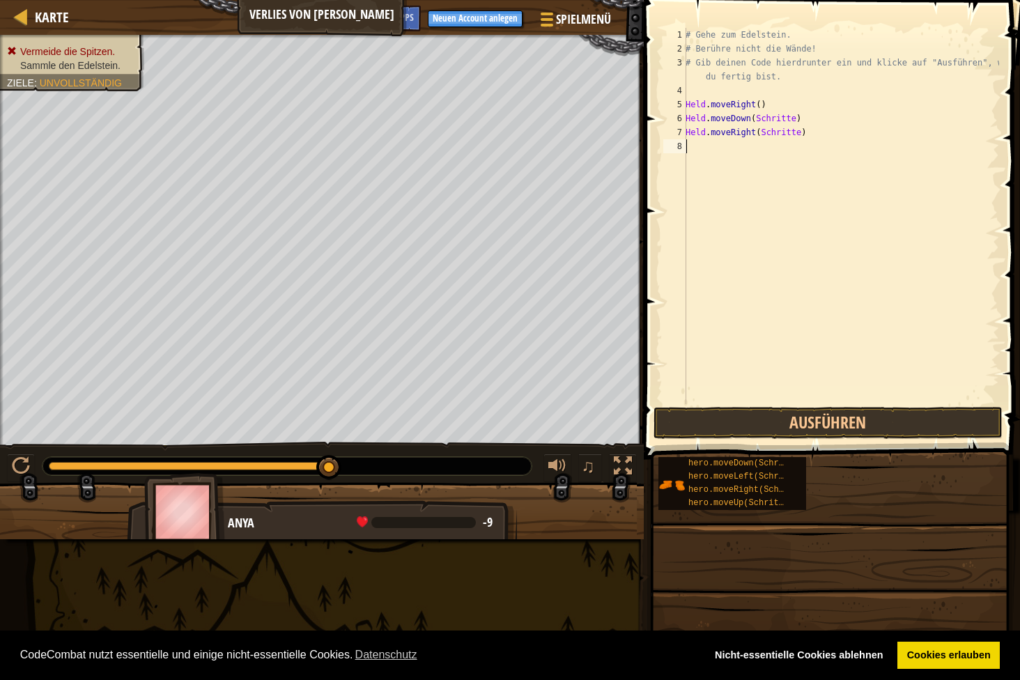
click at [722, 329] on div "# Gehe zum Edelstein. # Berühre nicht die Wände! # Gib deinen Code hierdrunter …" at bounding box center [841, 230] width 316 height 404
click at [722, 118] on div "# Gehe zum Edelstein. # Berühre nicht die Wände! # Gib deinen Code hierdrunter …" at bounding box center [841, 230] width 316 height 404
click at [722, 119] on div "# Gehe zum Edelstein. # Berühre nicht die Wände! # Gib deinen Code hierdrunter …" at bounding box center [841, 230] width 316 height 404
click at [722, 105] on div "# Gehe zum Edelstein. # Berühre nicht die Wände! # Gib deinen Code hierdrunter …" at bounding box center [841, 230] width 316 height 404
click at [722, 119] on div "# Gehe zum Edelstein. # Berühre nicht die Wände! # Gib deinen Code hierdrunter …" at bounding box center [841, 230] width 316 height 404
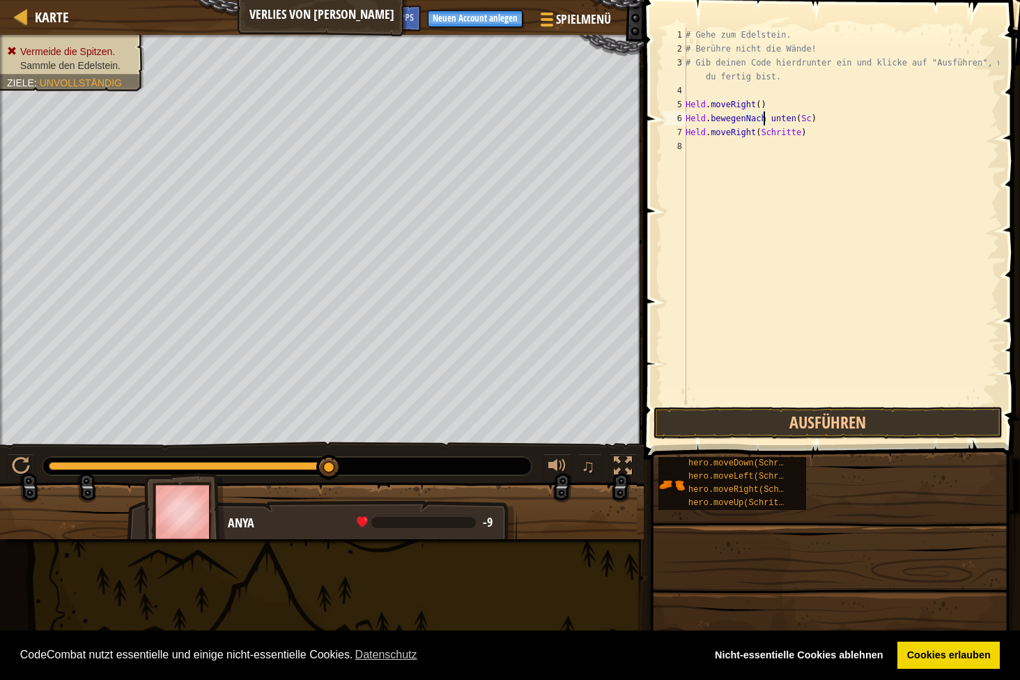
click at [722, 116] on div "# Gehe zum Edelstein. # Berühre nicht die Wände! # Gib deinen Code hierdrunter …" at bounding box center [841, 230] width 316 height 404
click at [722, 113] on div "# Gehe zum Edelstein. # Berühre nicht die Wände! # Gib deinen Code hierdrunter …" at bounding box center [841, 230] width 316 height 404
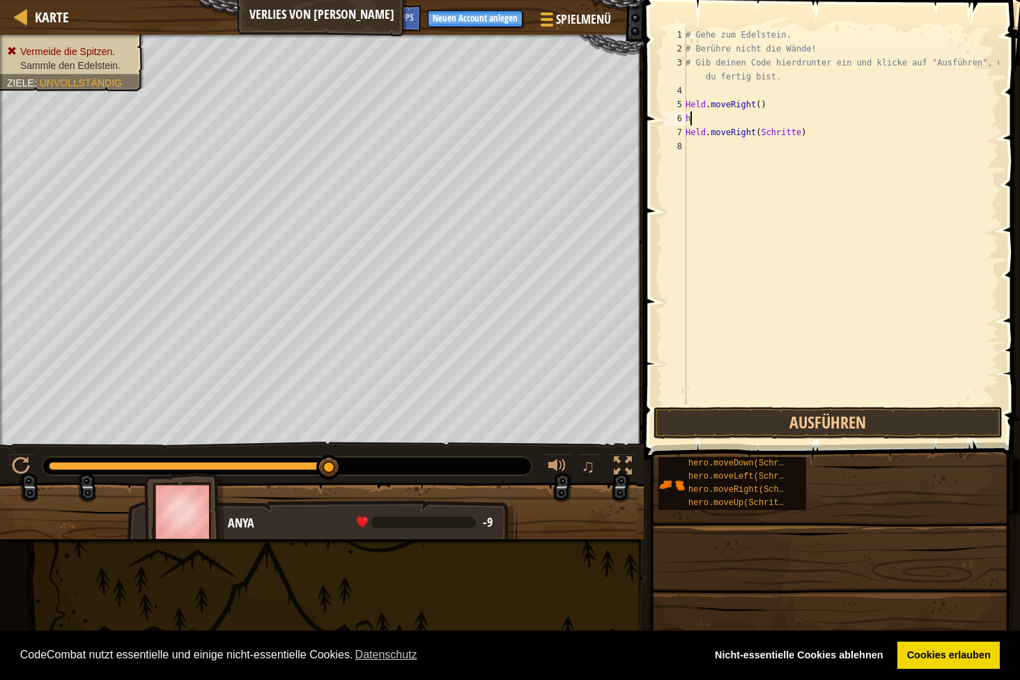
type textarea "h"
click at [722, 131] on div "# Gehe zum Edelstein. # Berühre nicht die Wände! # Gib deinen Code hierdrunter …" at bounding box center [841, 230] width 316 height 404
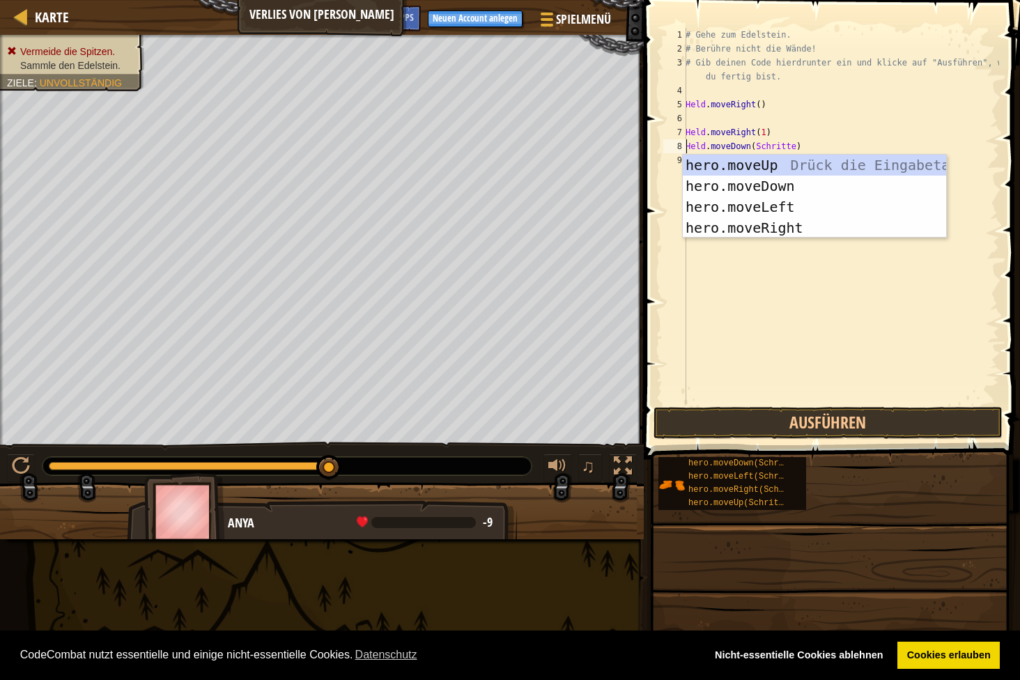
click at [722, 132] on div "# Gehe zum Edelstein. # Berühre nicht die Wände! # Gib deinen Code hierdrunter …" at bounding box center [841, 230] width 316 height 404
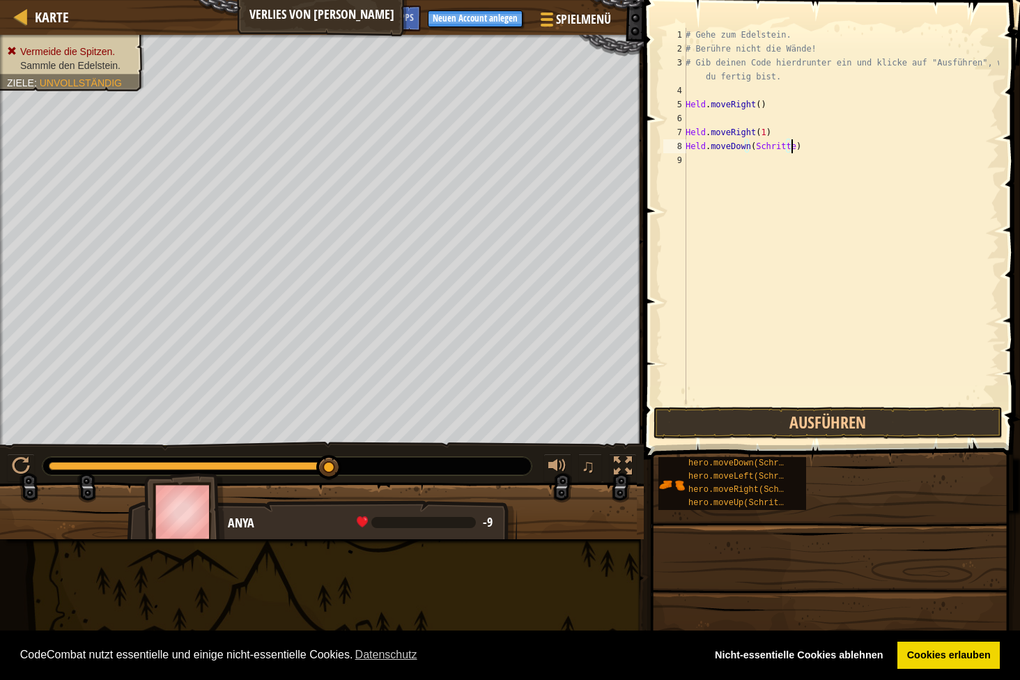
click at [722, 152] on div "# Gehe zum Edelstein. # Berühre nicht die Wände! # Gib deinen Code hierdrunter …" at bounding box center [841, 230] width 316 height 404
type textarea "h"
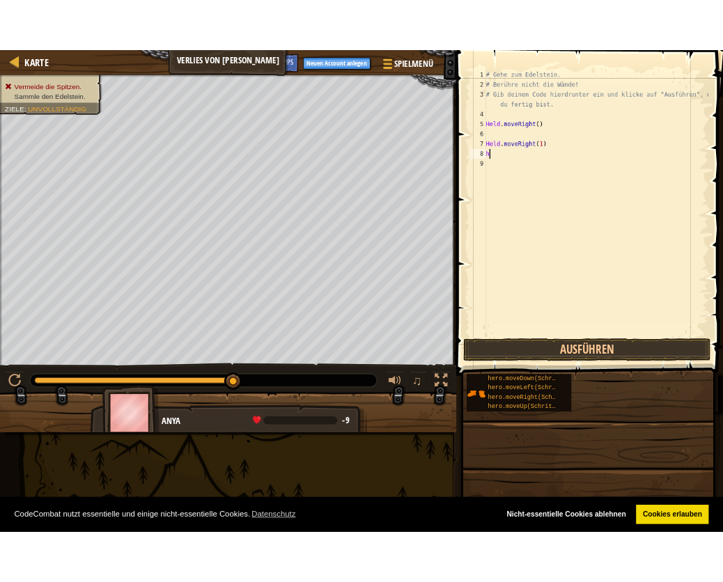
scroll to position [6, 0]
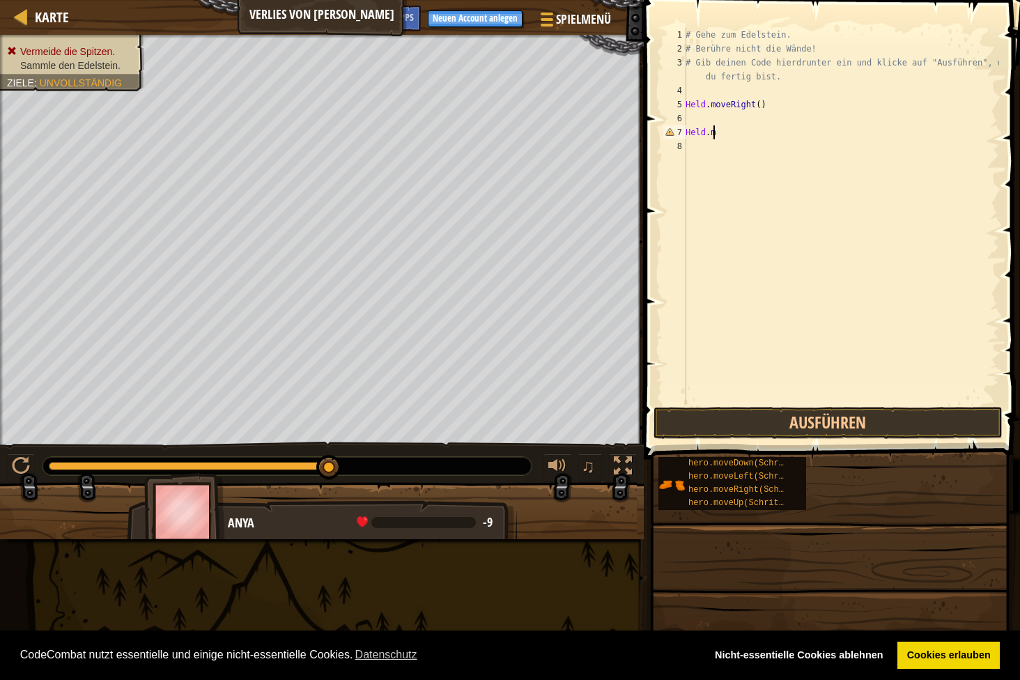
type textarea "h"
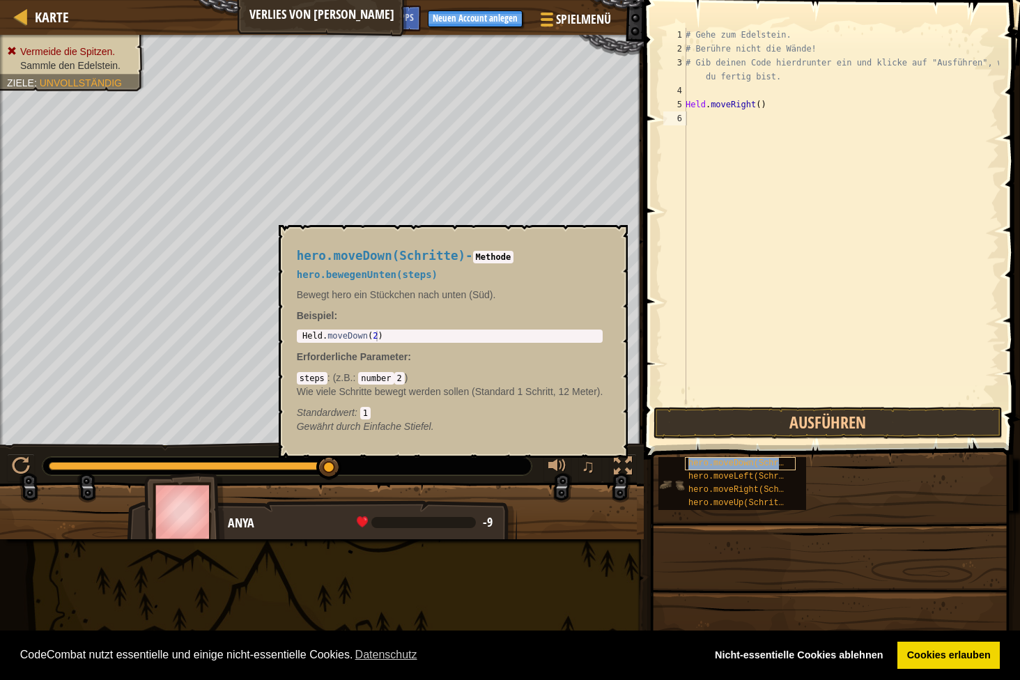
type textarea "hero.moveDown(Schritte)"
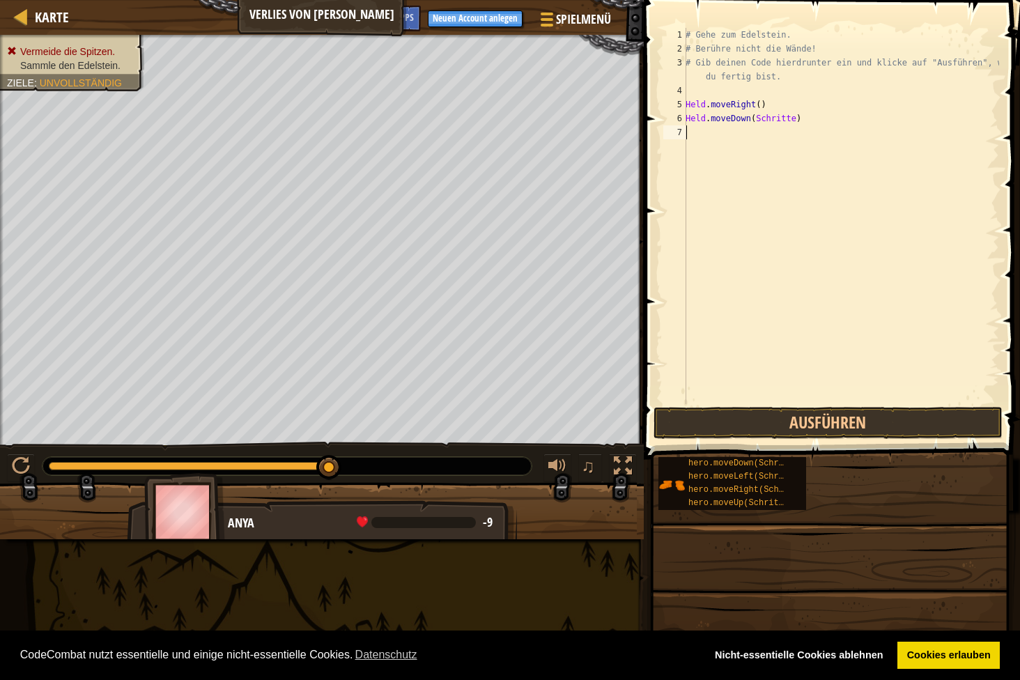
click at [722, 325] on div "# Gehe zum Edelstein. # Berühre nicht die Wände! # Gib deinen Code hierdrunter …" at bounding box center [841, 230] width 316 height 404
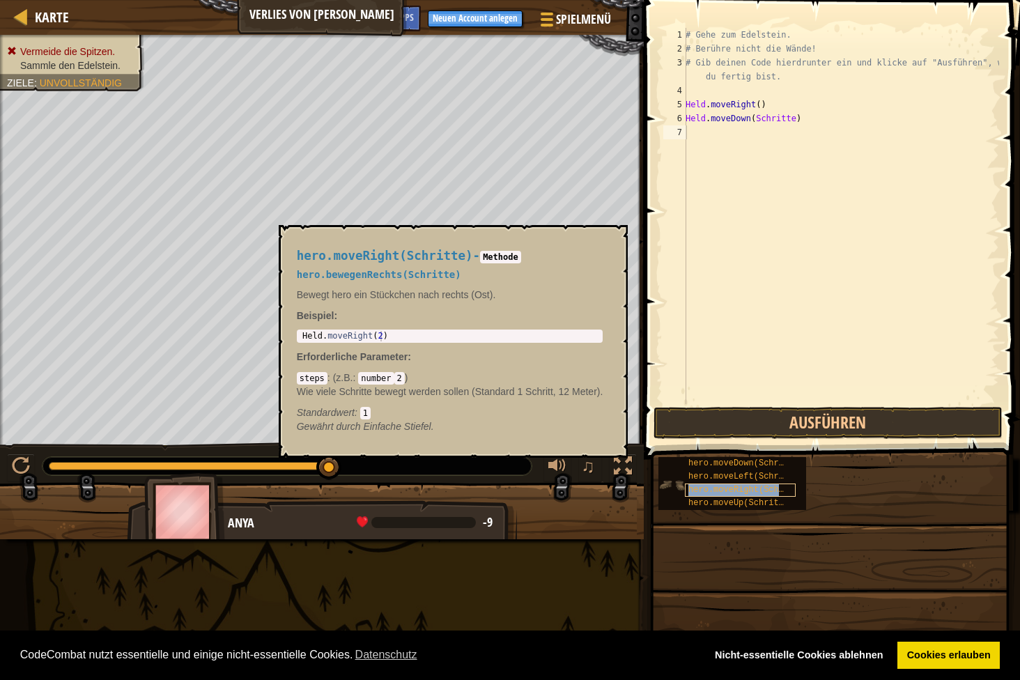
type textarea "hero.moveRight(Schritte)"
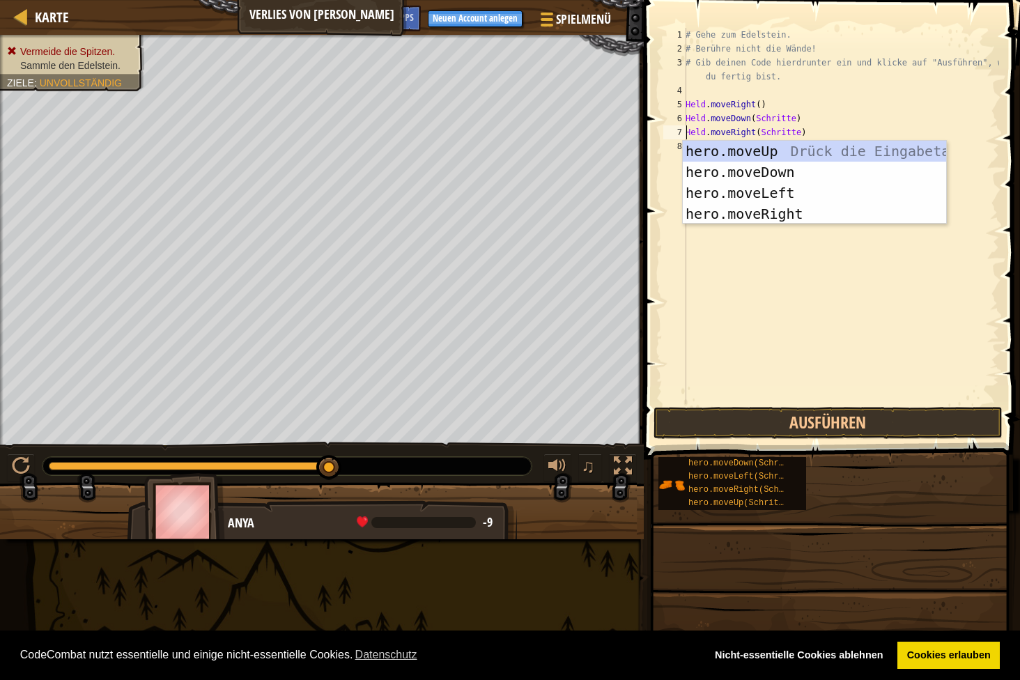
click at [722, 293] on div "# Gehe zum Edelstein. # Berühre nicht die Wände! # Gib deinen Code hierdrunter …" at bounding box center [841, 230] width 316 height 404
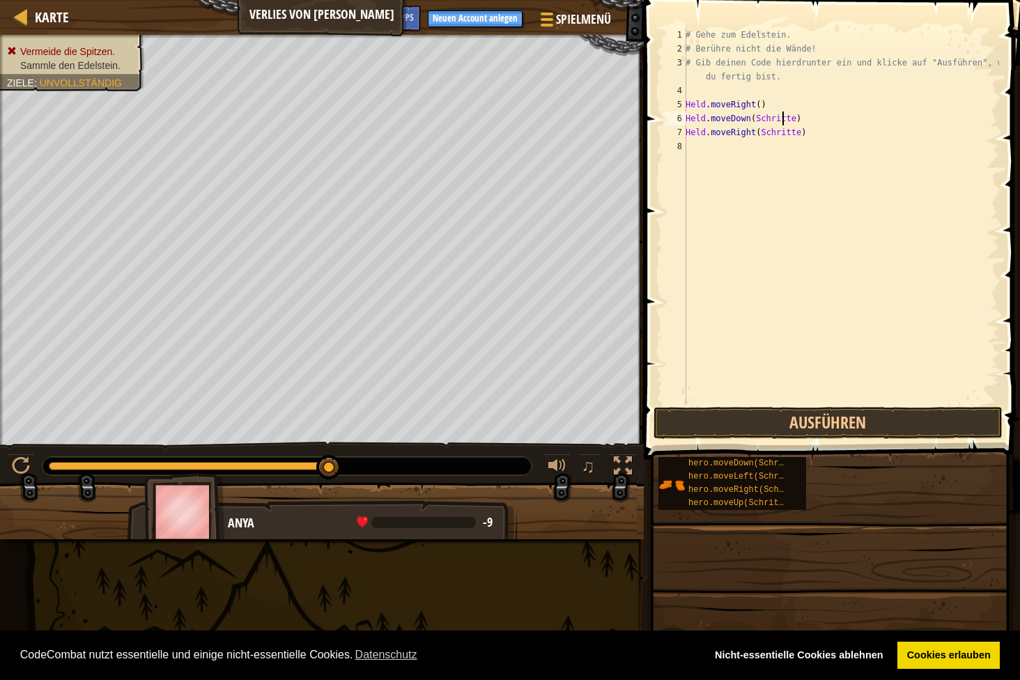
click at [722, 120] on div "# Gehe zum Edelstein. # Berühre nicht die Wände! # Gib deinen Code hierdrunter …" at bounding box center [841, 230] width 316 height 404
click at [722, 118] on div "# Gehe zum Edelstein. # Berühre nicht die Wände! # Gib deinen Code hierdrunter …" at bounding box center [841, 230] width 316 height 404
click at [722, 429] on button "Ausführen" at bounding box center [827, 423] width 349 height 32
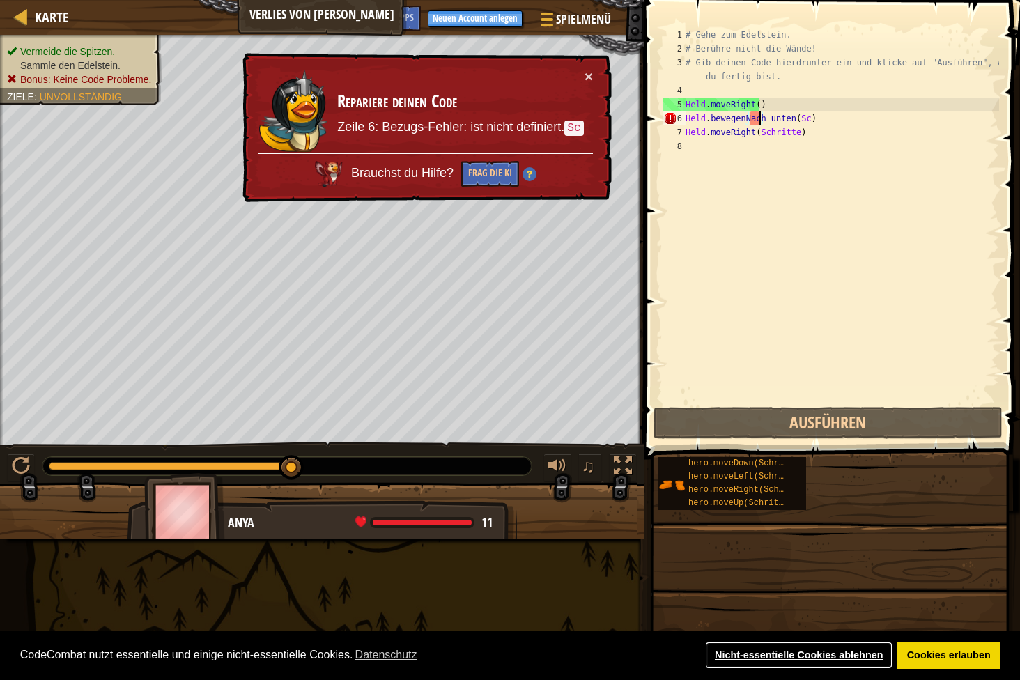
click at [722, 582] on link "Nicht-essentielle Cookies ablehnen" at bounding box center [798, 655] width 187 height 28
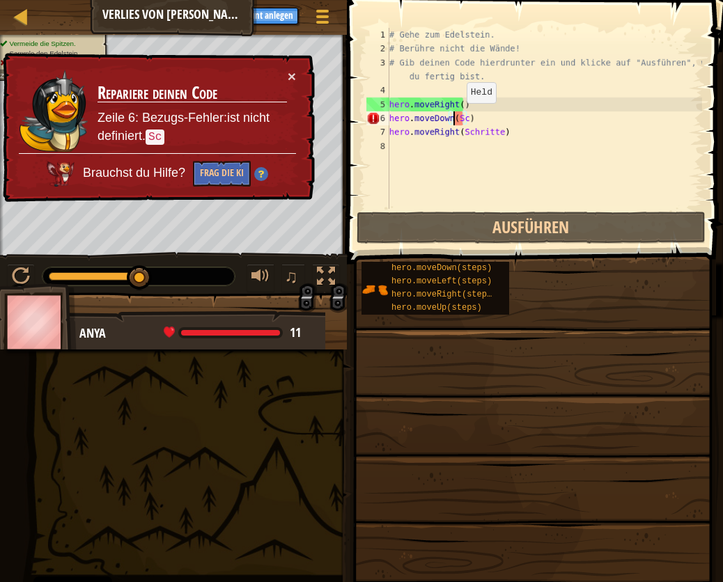
click at [454, 117] on div "# Gehe zum Edelstein. # Berühre nicht die Wände! # Gib deinen Code hierdrunter …" at bounding box center [544, 132] width 315 height 209
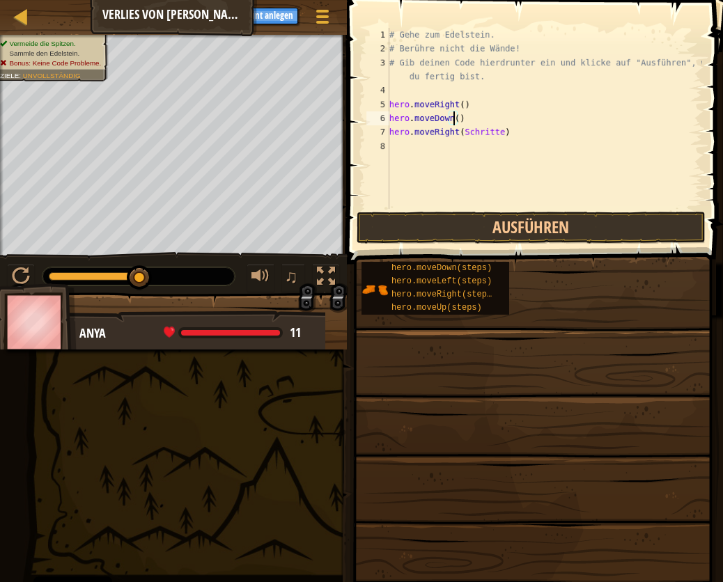
scroll to position [6, 5]
click at [492, 137] on div "# Gehe zum Edelstein. # Berühre nicht die Wände! # Gib deinen Code hierdrunter …" at bounding box center [544, 132] width 315 height 209
click at [473, 222] on button "Ausführen" at bounding box center [531, 228] width 349 height 32
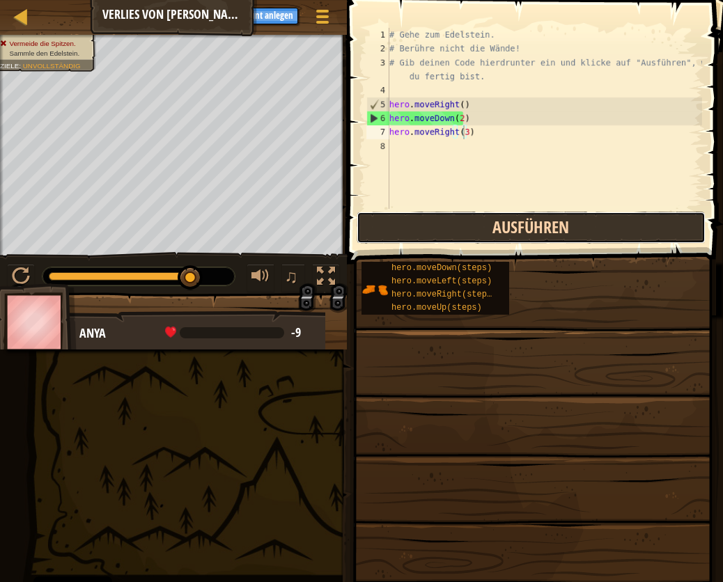
click at [476, 222] on button "Ausführen" at bounding box center [531, 228] width 349 height 32
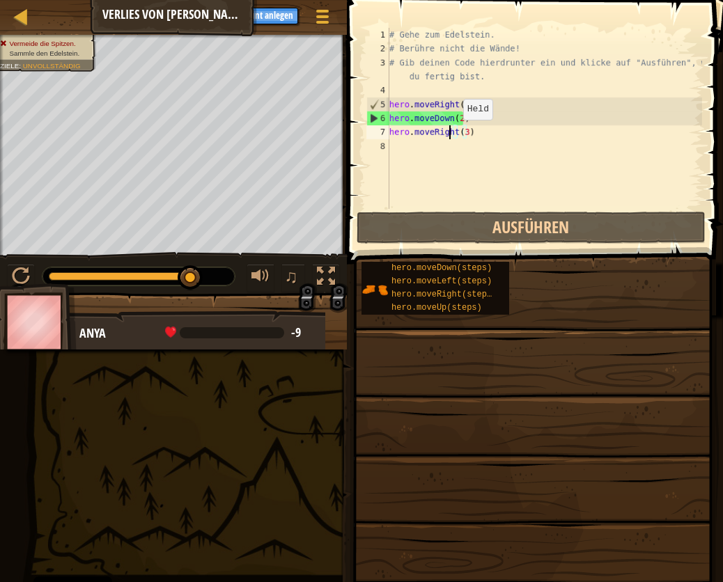
click at [451, 133] on div "# Gehe zum Edelstein. # Berühre nicht die Wände! # Gib deinen Code hierdrunter …" at bounding box center [544, 132] width 315 height 209
click at [452, 138] on div "# Gehe zum Edelstein. # Berühre nicht die Wände! # Gib deinen Code hierdrunter …" at bounding box center [544, 132] width 315 height 209
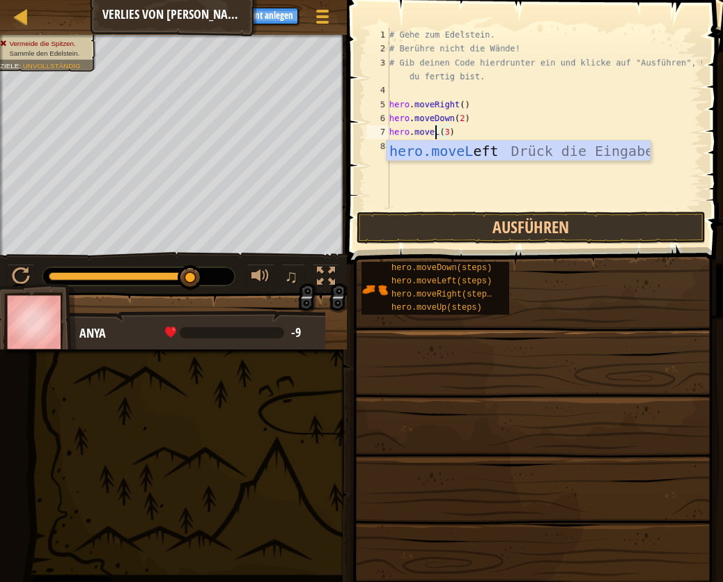
scroll to position [6, 4]
click at [471, 145] on div "hero.moveL eft Drück die Eingabetaste" at bounding box center [519, 172] width 264 height 63
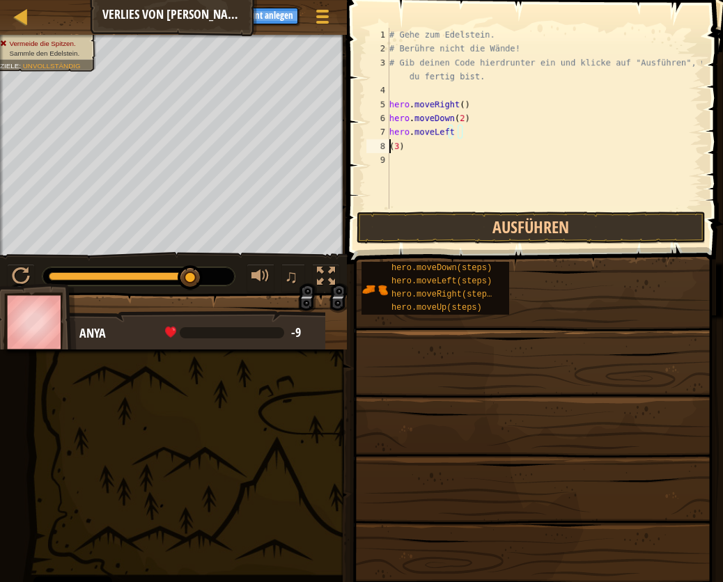
scroll to position [6, 0]
click at [595, 226] on button "Ausführen" at bounding box center [531, 228] width 349 height 32
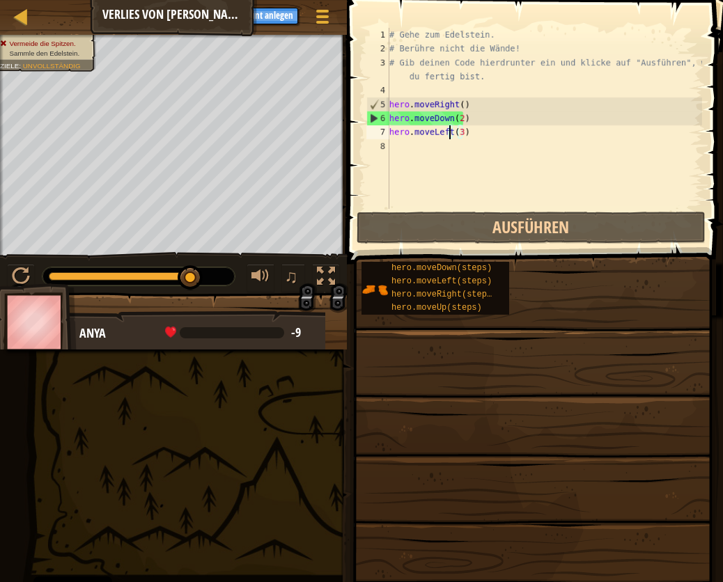
drag, startPoint x: 488, startPoint y: 51, endPoint x: 341, endPoint y: 82, distance: 149.6
click at [361, 79] on div "hero.moveLeft(3) 1 2 3 4 5 6 7 8 # Gehe zum Edelstein. # Berühre nicht die Wänd…" at bounding box center [533, 159] width 380 height 305
type textarea "# Berühre nicht die Wände! # Gib deinen Code hierdrunter ein und klicke auf "Au…"
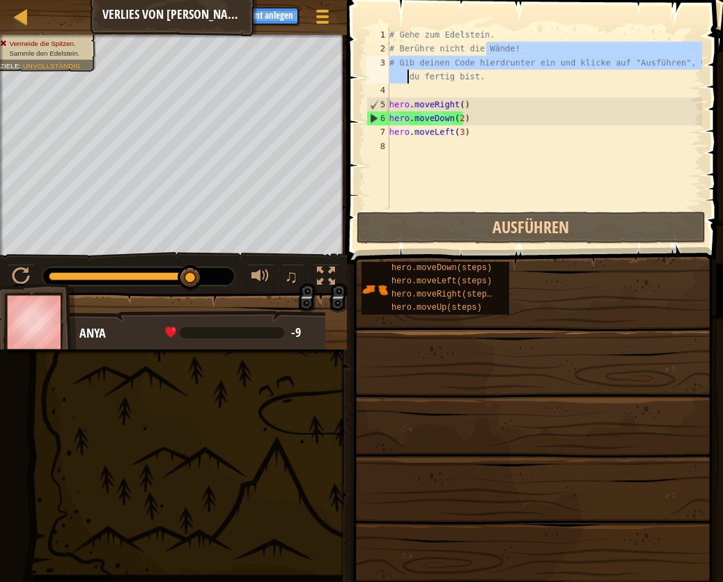
click at [503, 179] on div "# Gehe zum Edelstein. # Berühre nicht die Wände! # Gib deinen Code hierdrunter …" at bounding box center [544, 132] width 315 height 209
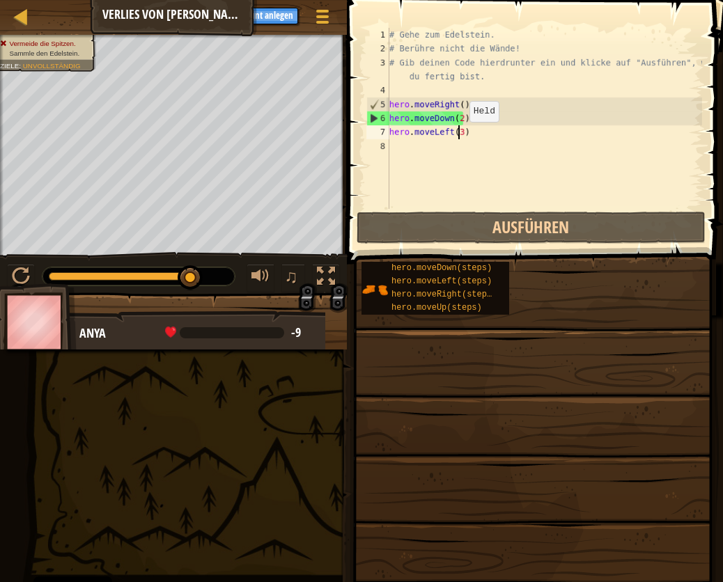
click at [457, 136] on div "# Gehe zum Edelstein. # Berühre nicht die Wände! # Gib deinen Code hierdrunter …" at bounding box center [544, 132] width 315 height 209
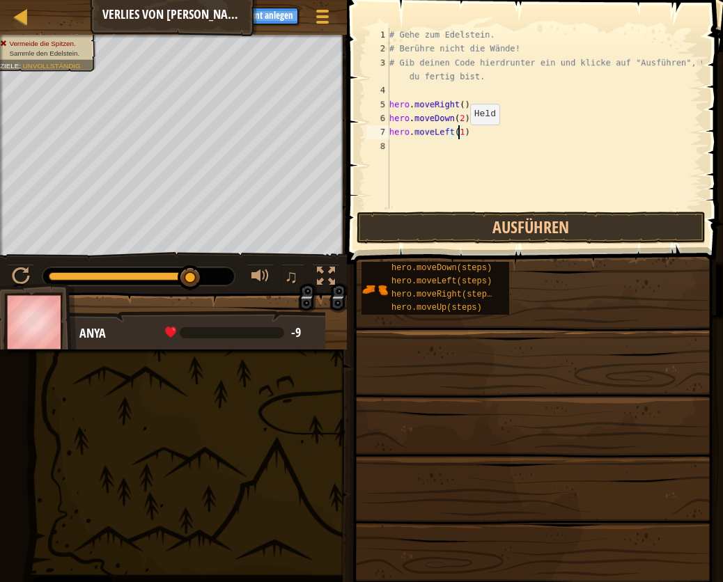
scroll to position [6, 5]
click at [471, 226] on button "Ausführen" at bounding box center [531, 228] width 349 height 32
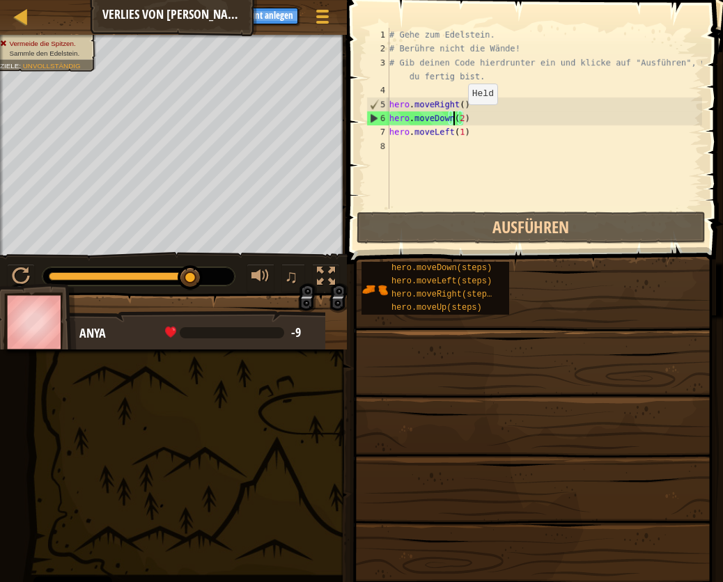
click at [455, 118] on div "# Gehe zum Edelstein. # Berühre nicht die Wände! # Gib deinen Code hierdrunter …" at bounding box center [544, 132] width 315 height 209
click at [462, 118] on div "# Gehe zum Edelstein. # Berühre nicht die Wände! # Gib deinen Code hierdrunter …" at bounding box center [544, 132] width 315 height 209
click at [457, 119] on div "# Gehe zum Edelstein. # Berühre nicht die Wände! # Gib deinen Code hierdrunter …" at bounding box center [544, 132] width 315 height 209
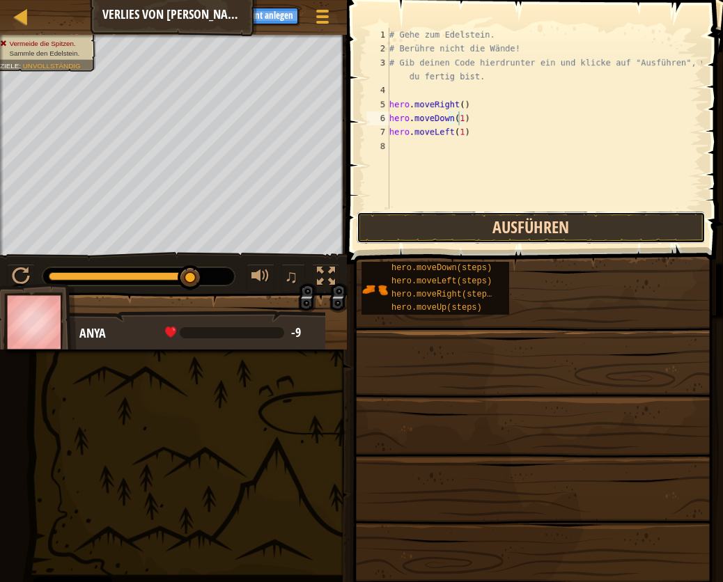
click at [498, 215] on button "Ausführen" at bounding box center [531, 228] width 349 height 32
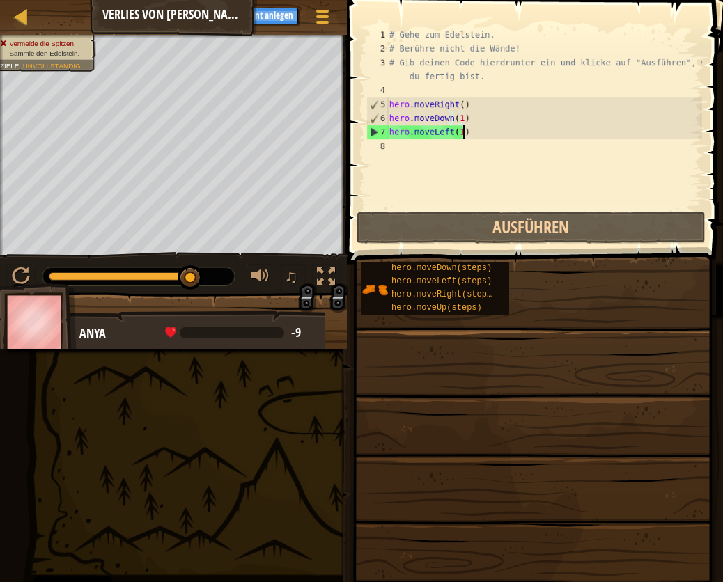
click at [465, 138] on div "# Gehe zum Edelstein. # Berühre nicht die Wände! # Gib deinen Code hierdrunter …" at bounding box center [544, 132] width 315 height 209
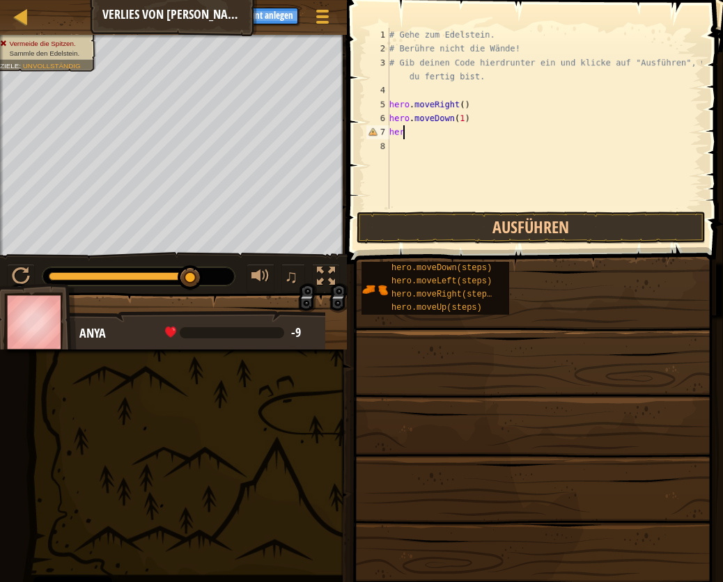
scroll to position [6, 0]
type textarea "h"
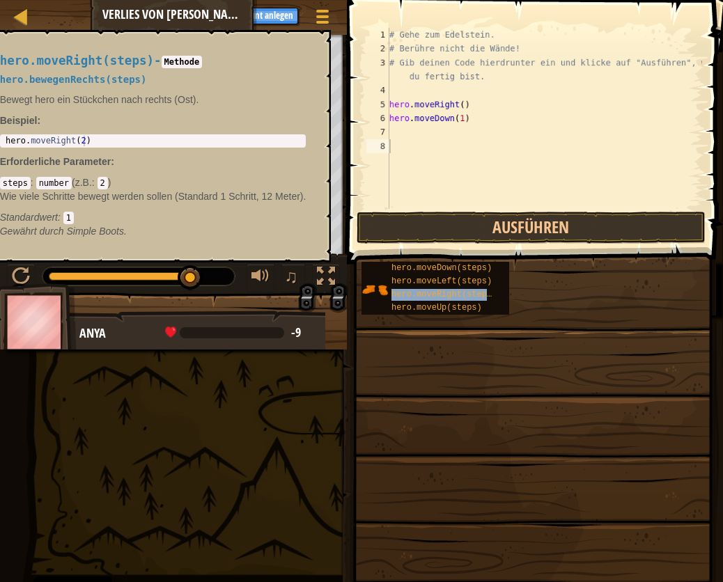
type textarea "hero.moveRight(steps)"
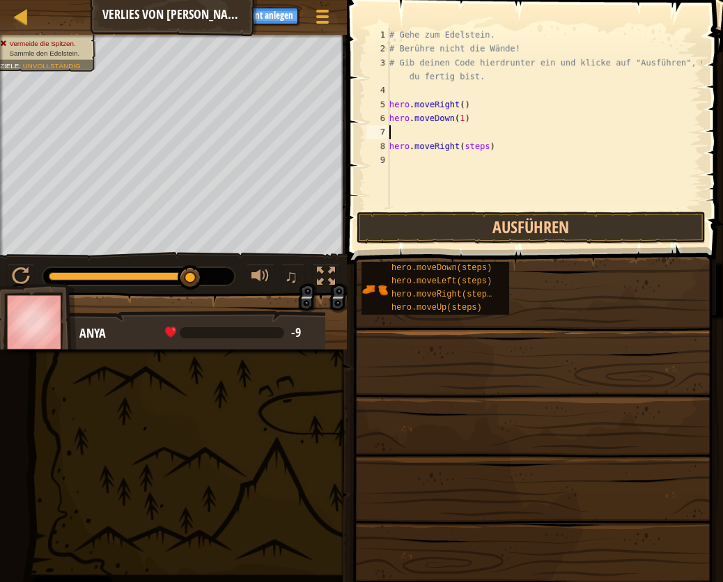
click at [394, 134] on div "# Gehe zum Edelstein. # Berühre nicht die Wände! # Gib deinen Code hierdrunter …" at bounding box center [544, 132] width 315 height 209
click at [481, 132] on div "# Gehe zum Edelstein. # Berühre nicht die Wände! # Gib deinen Code hierdrunter …" at bounding box center [544, 132] width 315 height 209
type textarea "hero.moveRight(1)"
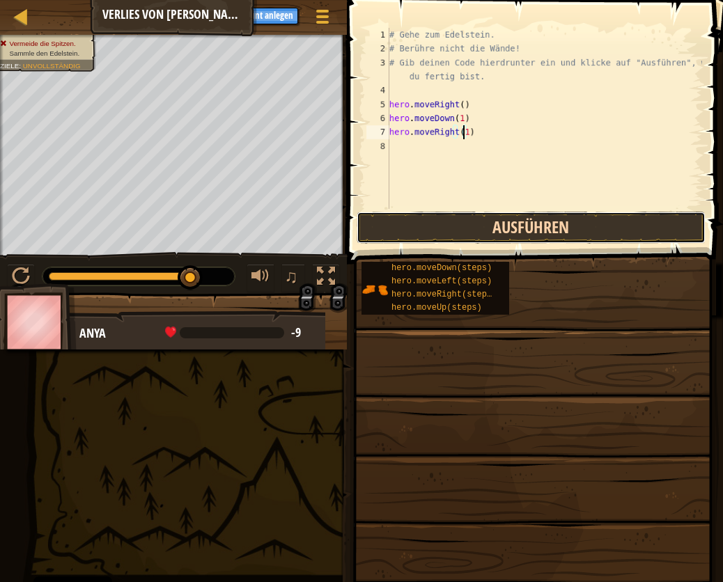
click at [492, 233] on button "Ausführen" at bounding box center [531, 228] width 349 height 32
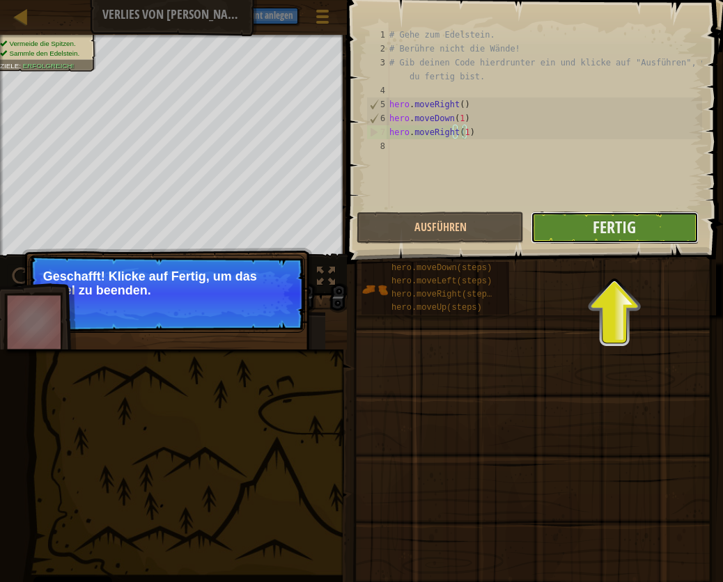
click at [577, 231] on button "Fertig" at bounding box center [614, 228] width 167 height 32
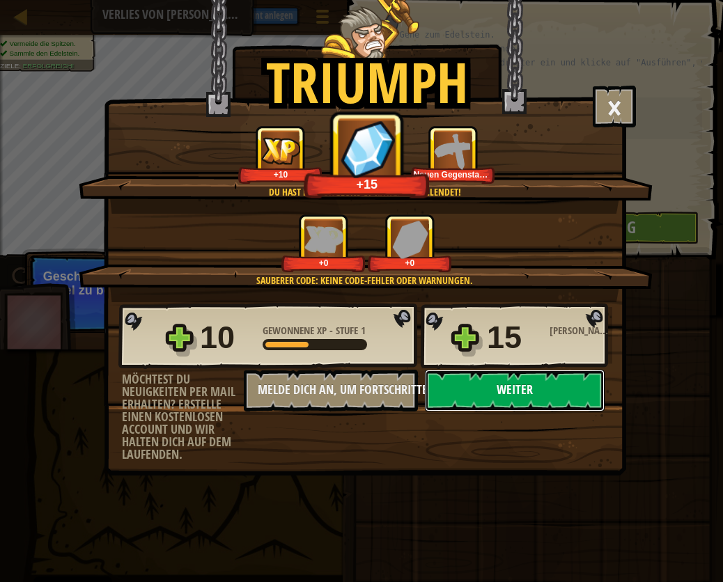
click at [509, 387] on button "Weiter" at bounding box center [515, 391] width 180 height 42
select select "de-DE"
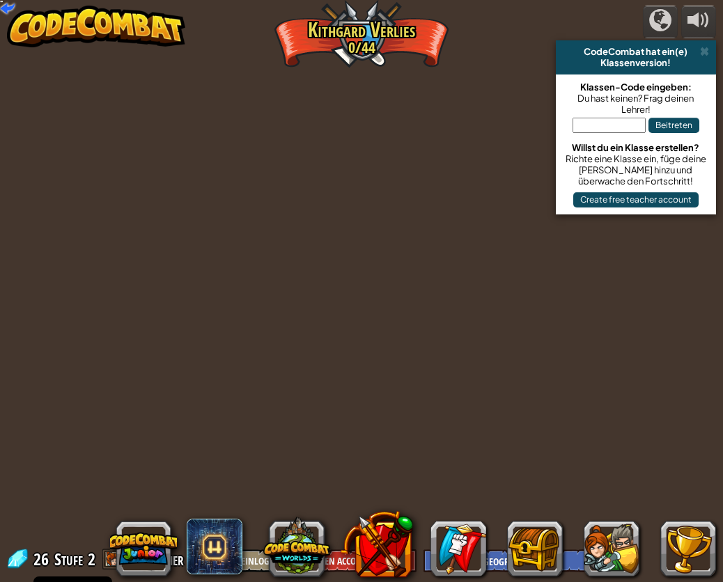
select select "de-DE"
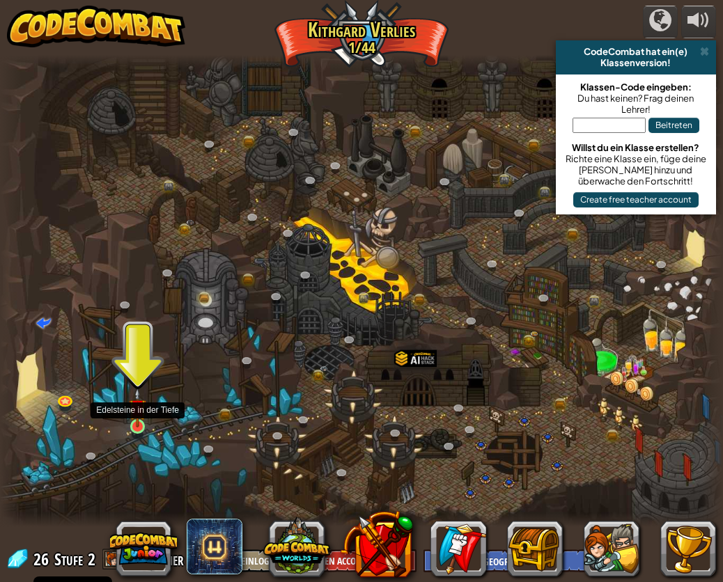
click at [138, 416] on img at bounding box center [137, 408] width 17 height 40
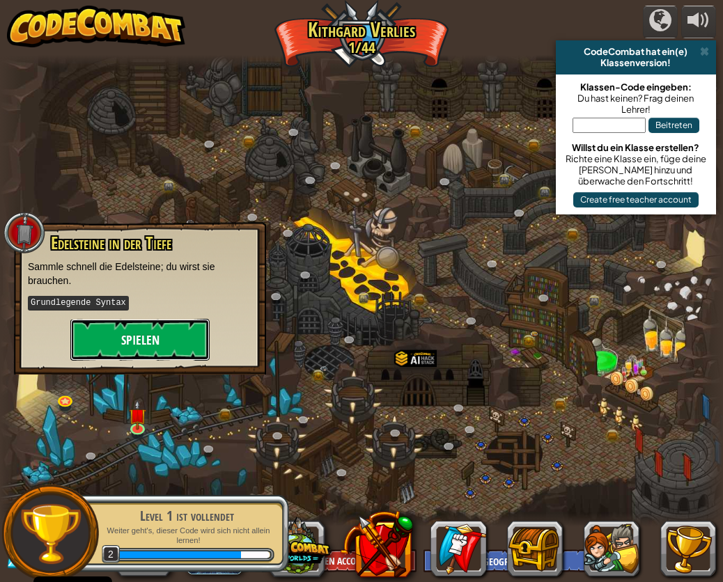
click at [143, 334] on button "Spielen" at bounding box center [139, 340] width 139 height 42
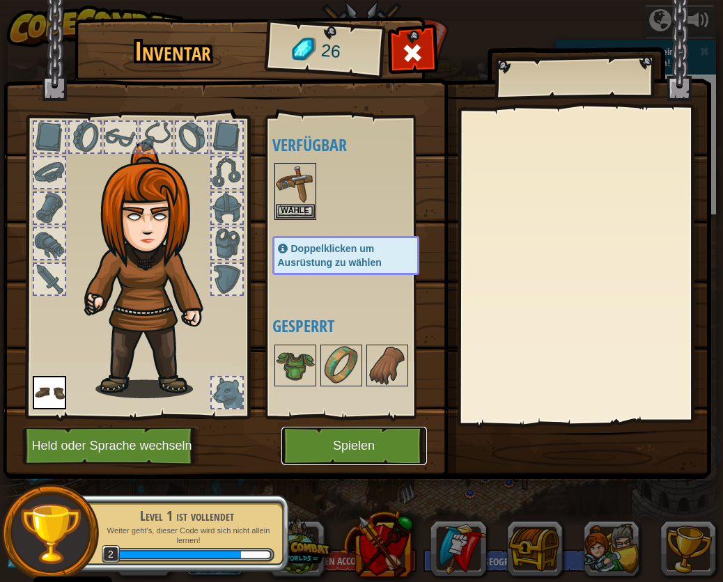
click at [299, 444] on button "Spielen" at bounding box center [354, 446] width 146 height 38
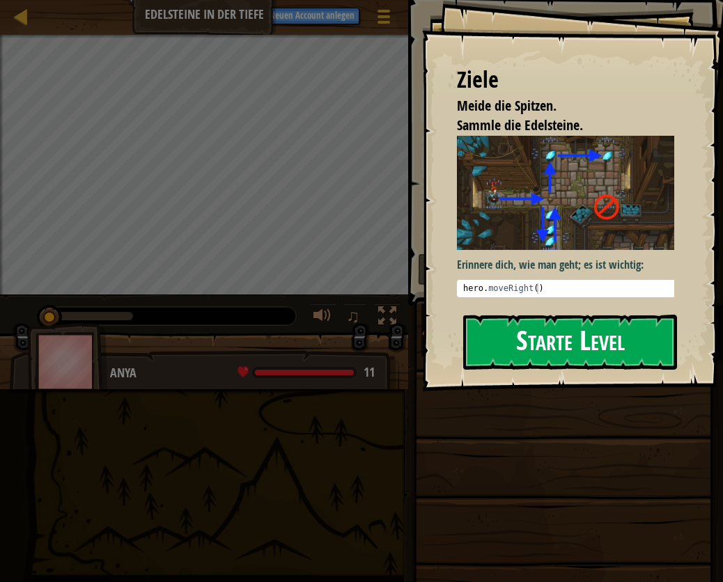
click at [516, 356] on button "Starte Level" at bounding box center [570, 342] width 214 height 55
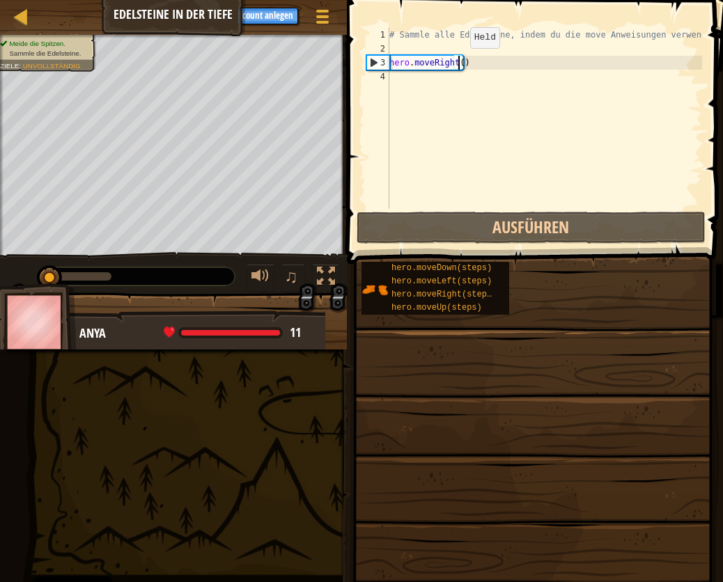
click at [458, 62] on div "# Sammle alle Edelsteine, indem du die move Anweisungen verwendest. hero . move…" at bounding box center [544, 132] width 315 height 209
type textarea "hero.moveRight(1)"
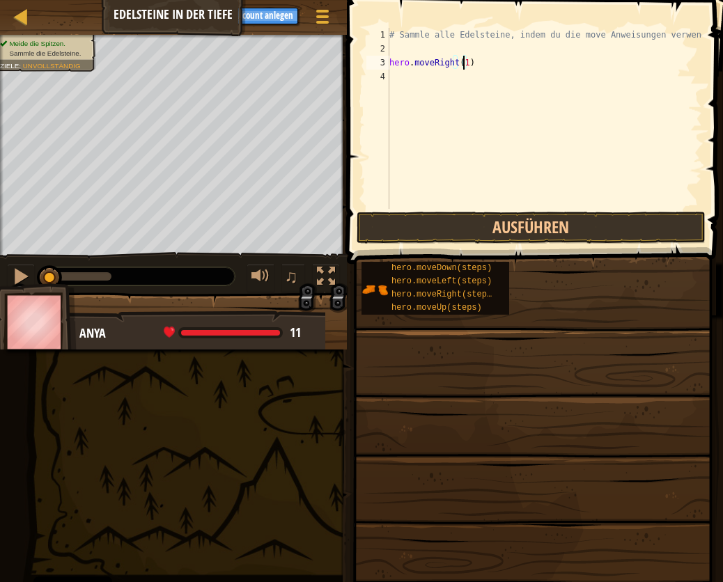
click at [393, 79] on div "# Sammle alle Edelsteine, indem du die move Anweisungen verwendest. hero . move…" at bounding box center [544, 132] width 315 height 209
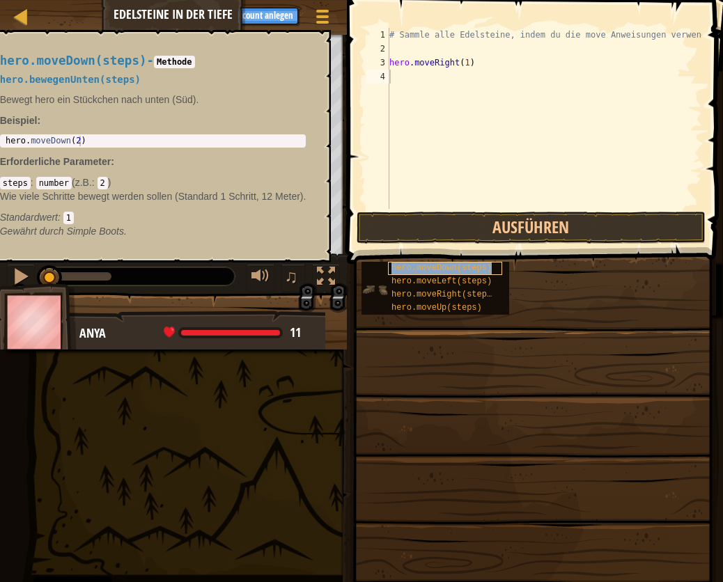
click at [412, 265] on span "hero.moveDown(steps)" at bounding box center [441, 268] width 100 height 10
click at [396, 77] on div "# Sammle alle Edelsteine, indem du die move Anweisungen verwendest. hero . move…" at bounding box center [544, 132] width 315 height 209
type textarea "h"
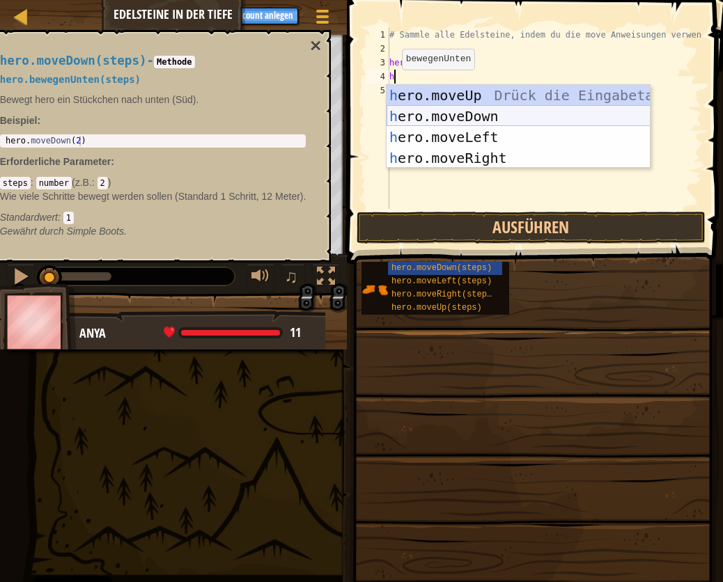
click at [434, 115] on div "h ero.moveUp Drück die Eingabetaste h ero.moveDown Drück die Eingabetaste h ero…" at bounding box center [519, 147] width 264 height 125
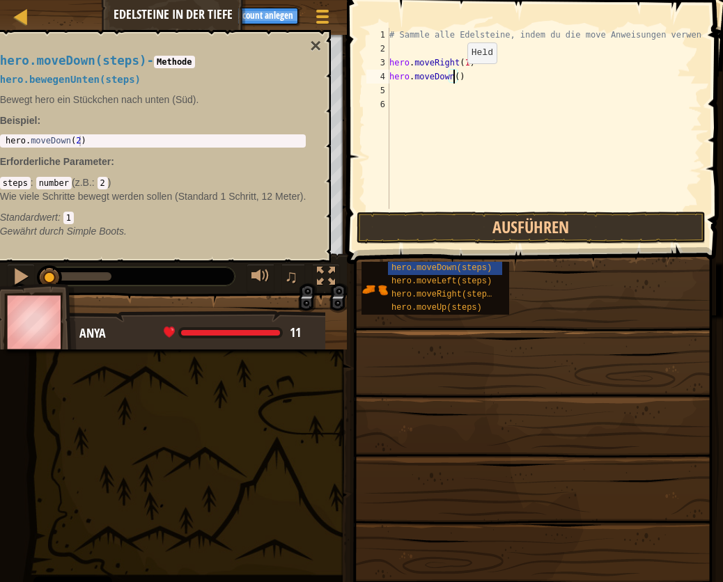
click at [455, 77] on div "# Sammle alle Edelsteine, indem du die move Anweisungen verwendest. hero . move…" at bounding box center [544, 132] width 315 height 209
type textarea "hero.moveDown(1)"
click at [476, 219] on button "Ausführen" at bounding box center [531, 228] width 349 height 32
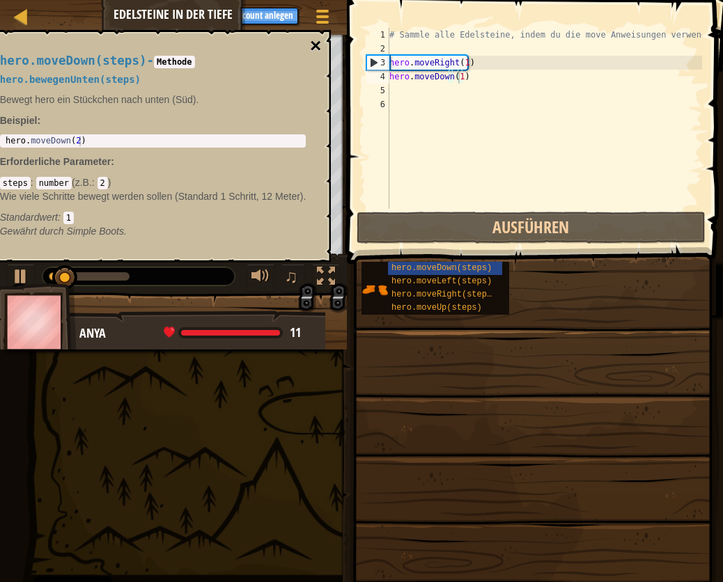
click at [315, 43] on button "×" at bounding box center [315, 46] width 11 height 20
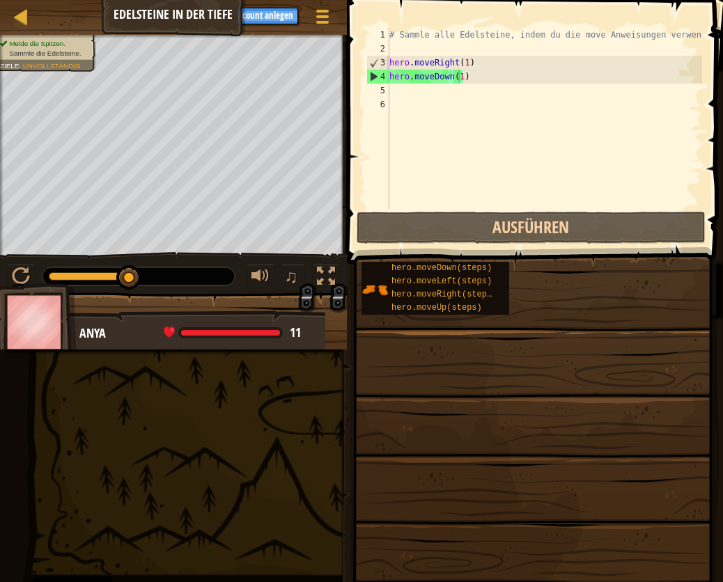
scroll to position [6, 0]
click at [396, 86] on div "# Sammle alle Edelsteine, indem du die move Anweisungen verwendest. hero . move…" at bounding box center [544, 132] width 315 height 209
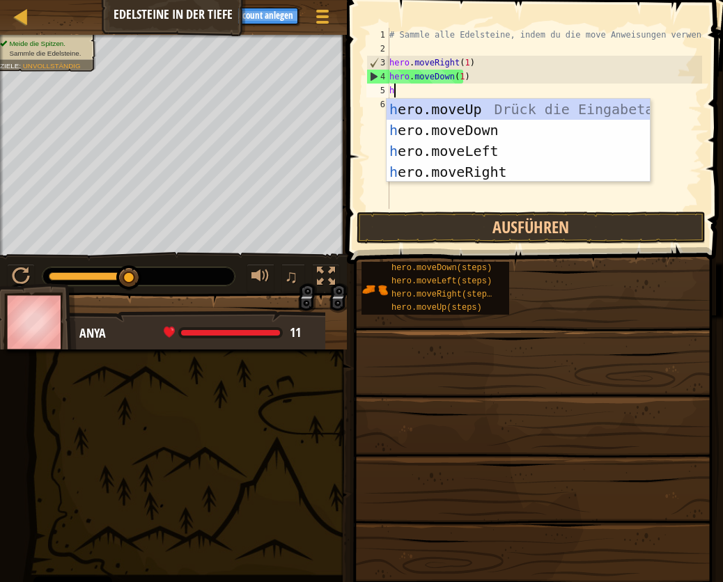
type textarea "he"
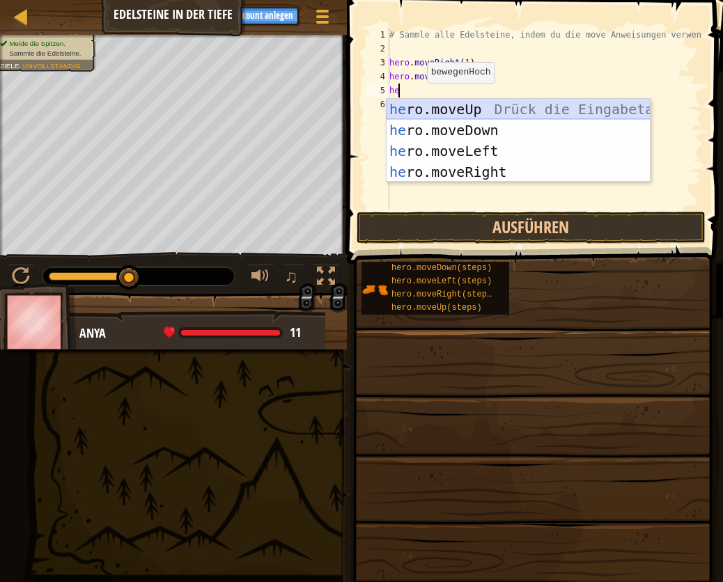
click at [413, 107] on div "he ro.moveUp Drück die Eingabetaste he ro.moveDown Drück die Eingabetaste he ro…" at bounding box center [519, 161] width 264 height 125
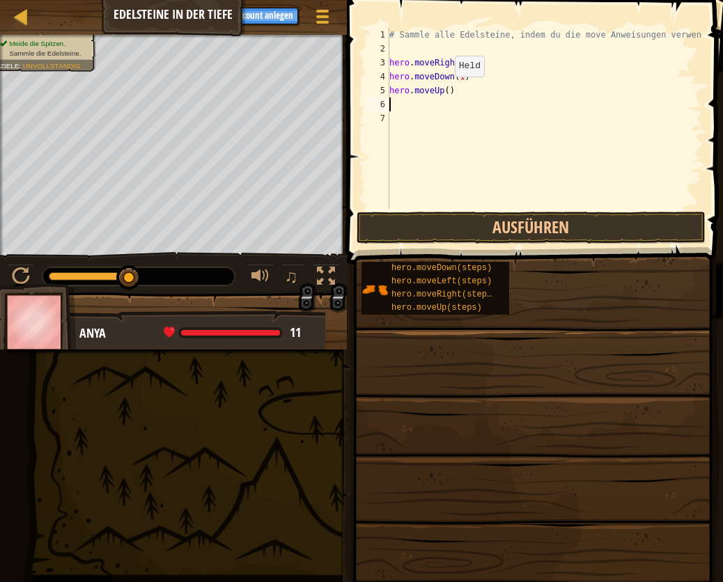
click at [444, 91] on div "# Sammle alle Edelsteine, indem du die move Anweisungen verwendest. hero . move…" at bounding box center [544, 132] width 315 height 209
type textarea "hero.moveUp(1)"
click at [392, 104] on div "# Sammle alle Edelsteine, indem du die move Anweisungen verwendest. hero . move…" at bounding box center [544, 132] width 315 height 209
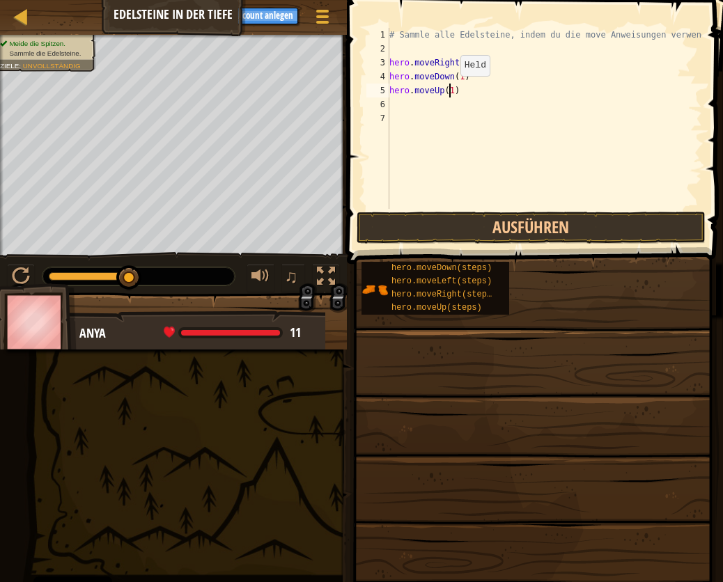
click at [448, 90] on div "# Sammle alle Edelsteine, indem du die move Anweisungen verwendest. hero . move…" at bounding box center [544, 132] width 315 height 209
type textarea "hero.moveUp(2)"
click at [449, 217] on button "Ausführen" at bounding box center [531, 228] width 349 height 32
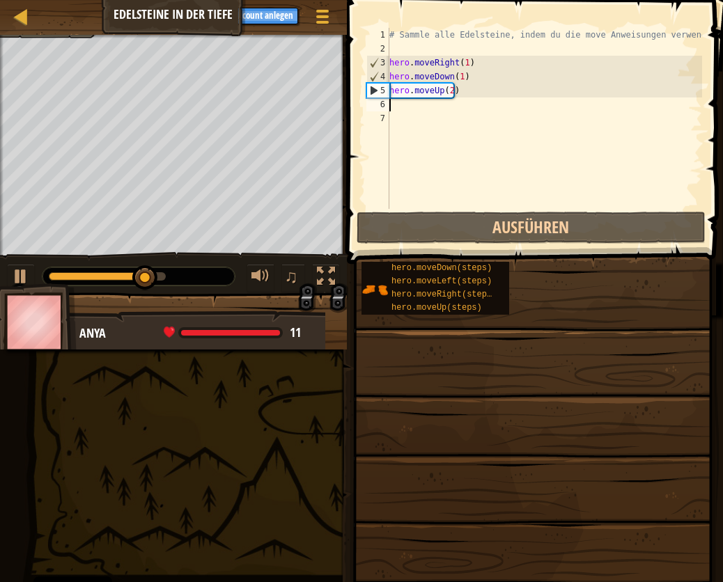
click at [398, 106] on div "# Sammle alle Edelsteine, indem du die move Anweisungen verwendest. hero . move…" at bounding box center [544, 132] width 315 height 209
type textarea "h"
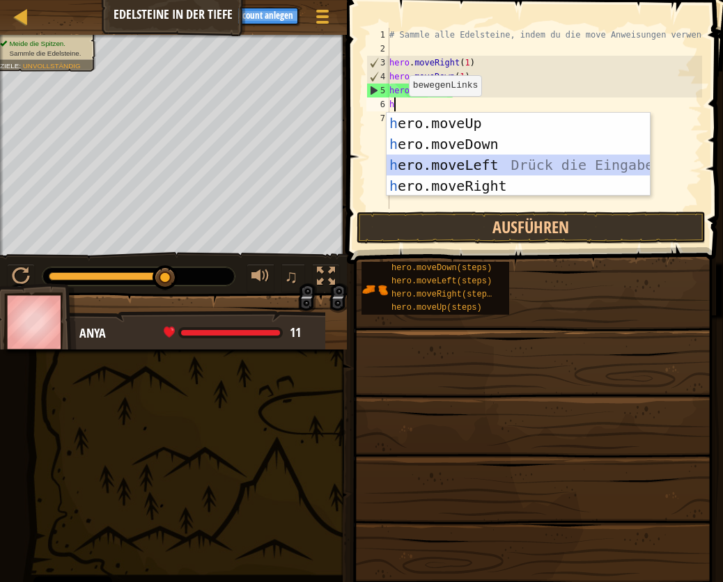
click at [412, 168] on div "h ero.moveUp Drück die Eingabetaste h ero.moveDown Drück die Eingabetaste h ero…" at bounding box center [519, 175] width 264 height 125
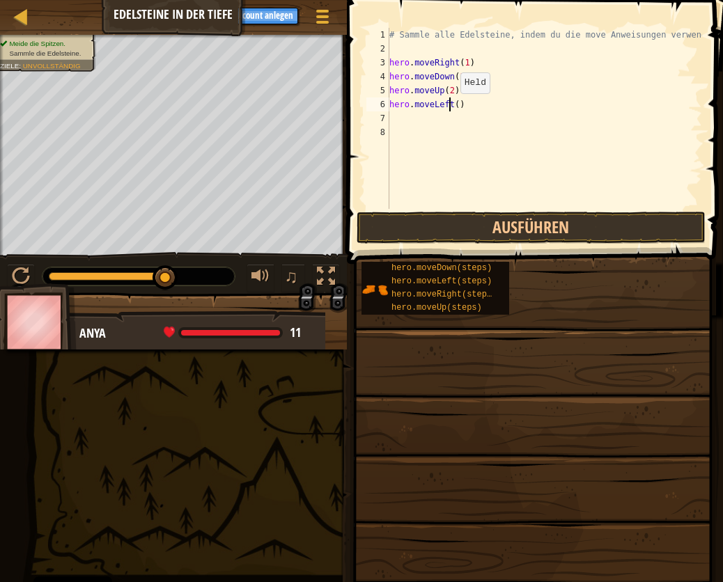
click at [449, 107] on div "# Sammle alle Edelsteine, indem du die move Anweisungen verwendest. hero . move…" at bounding box center [544, 132] width 315 height 209
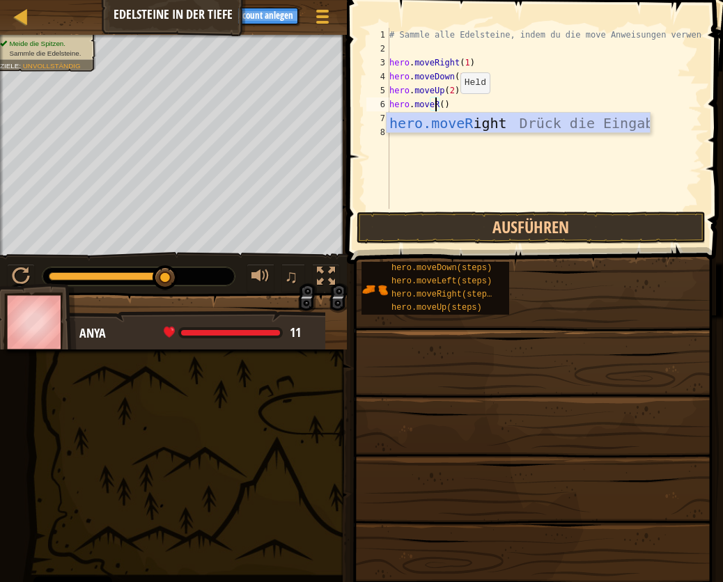
scroll to position [6, 3]
click at [449, 128] on div "hero.moveR ight Drück die Eingabetaste" at bounding box center [519, 144] width 264 height 63
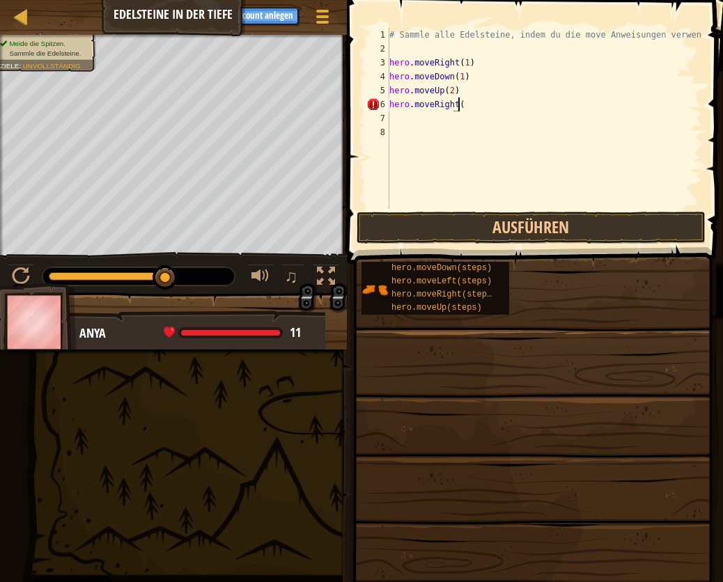
scroll to position [6, 6]
type textarea "hero.moveRight(1)"
click at [451, 224] on button "Ausführen" at bounding box center [531, 228] width 349 height 32
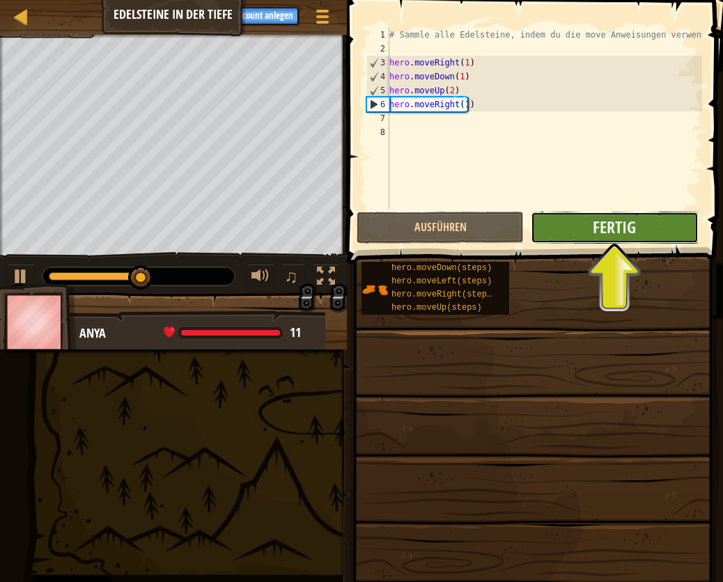
click at [556, 236] on button "Fertig" at bounding box center [614, 228] width 167 height 32
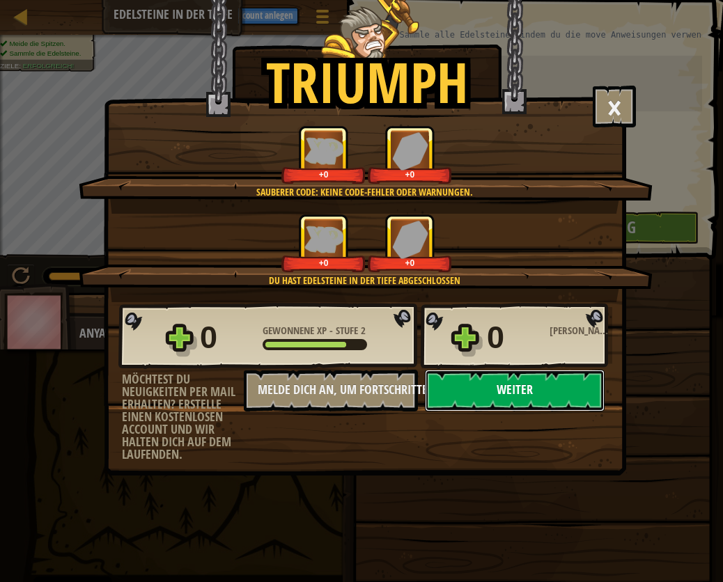
click at [479, 391] on button "Weiter" at bounding box center [515, 391] width 180 height 42
select select "de-DE"
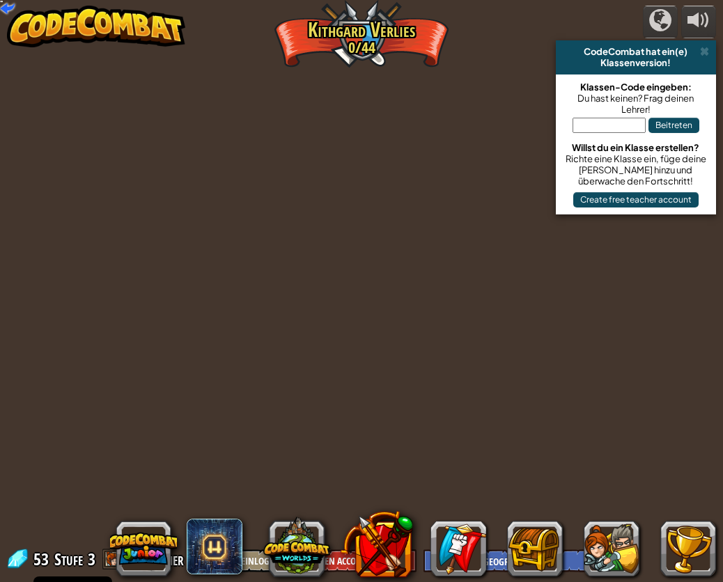
select select "de-DE"
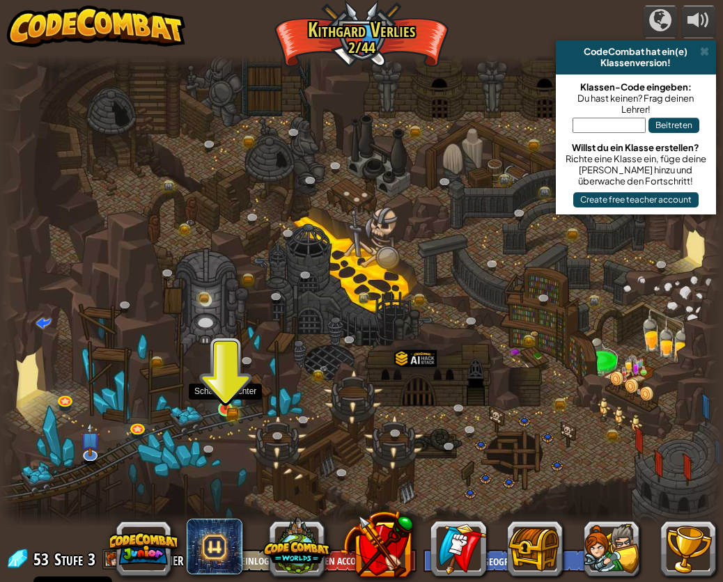
click at [230, 396] on img at bounding box center [225, 392] width 10 height 10
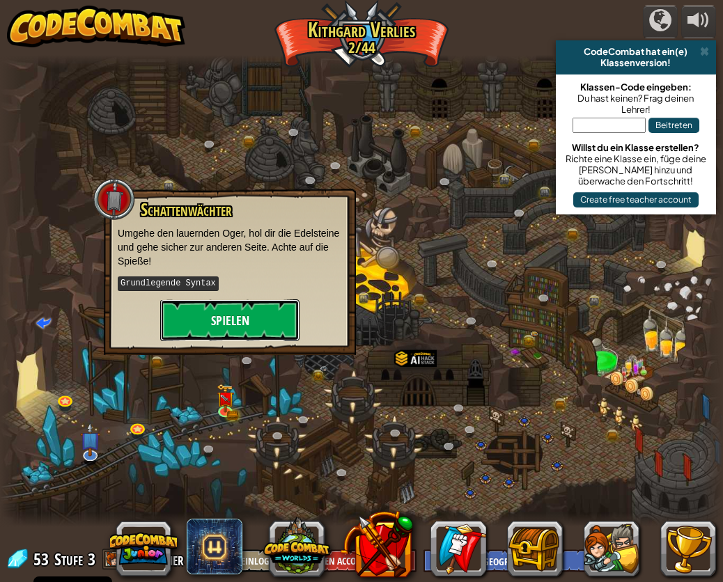
click at [223, 325] on button "Spielen" at bounding box center [229, 320] width 139 height 42
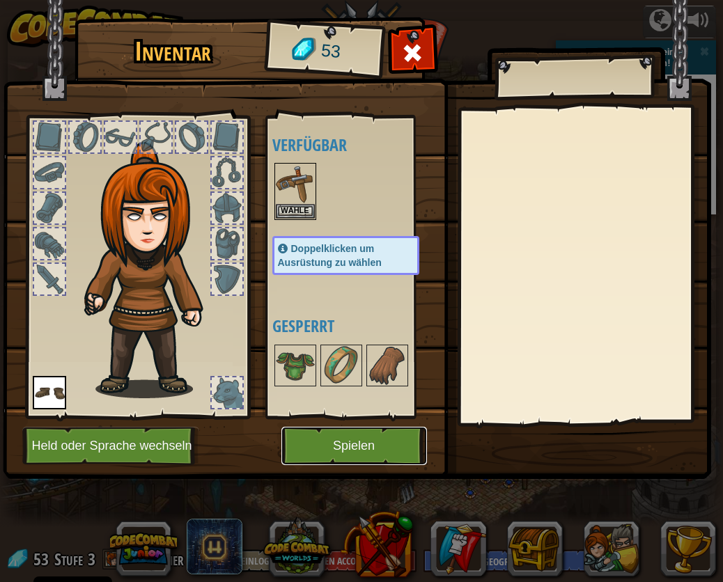
click at [302, 452] on button "Spielen" at bounding box center [354, 446] width 146 height 38
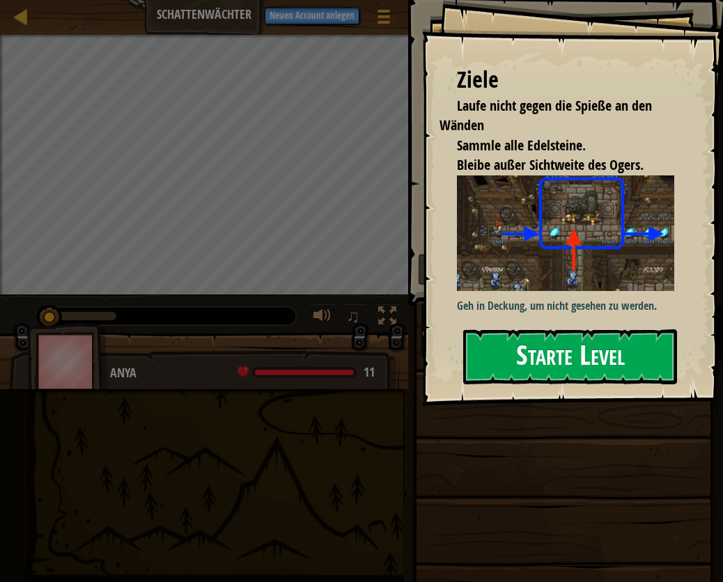
click at [534, 357] on button "Starte Level" at bounding box center [570, 356] width 214 height 55
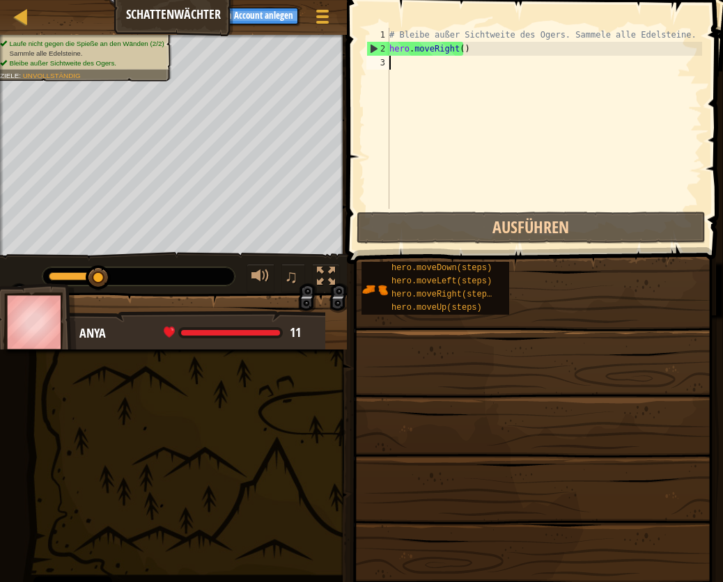
scroll to position [6, 0]
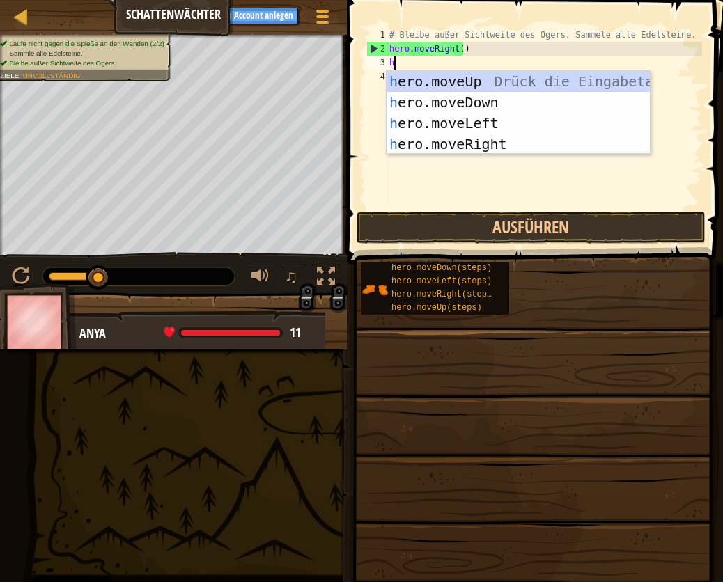
type textarea "he"
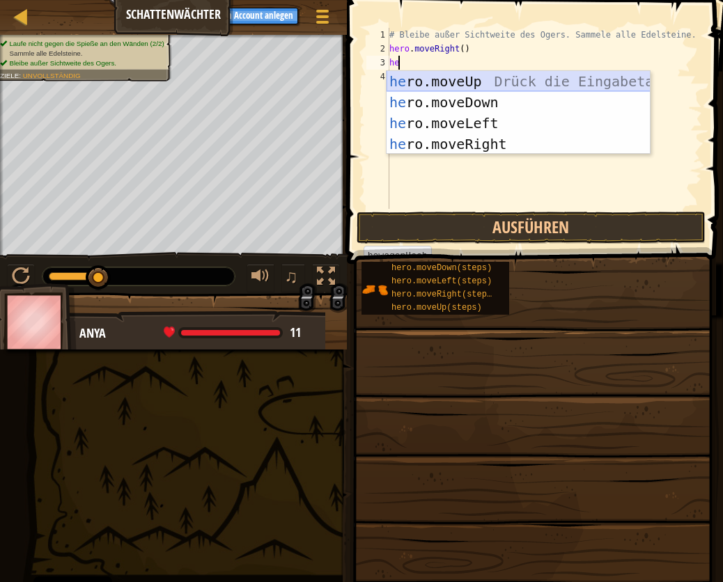
click at [443, 80] on div "he ro.moveUp Drück die Eingabetaste he ro.moveDown Drück die Eingabetaste he ro…" at bounding box center [519, 133] width 264 height 125
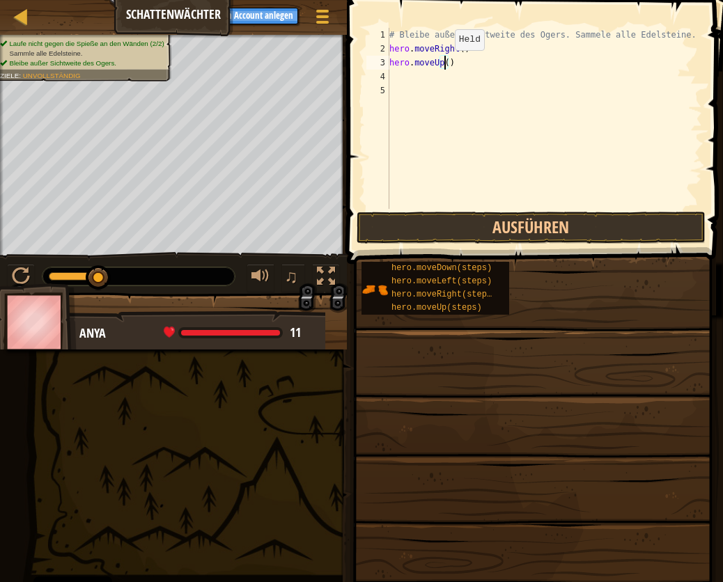
click at [442, 64] on div "# Bleibe außer Sichtweite des Ogers. Sammele alle Edelsteine. hero . moveRight …" at bounding box center [544, 132] width 315 height 209
type textarea "hero.moveUp(1)"
click at [390, 75] on div "# Bleibe außer Sichtweite des Ogers. Sammele alle Edelsteine. hero . moveRight …" at bounding box center [544, 132] width 315 height 209
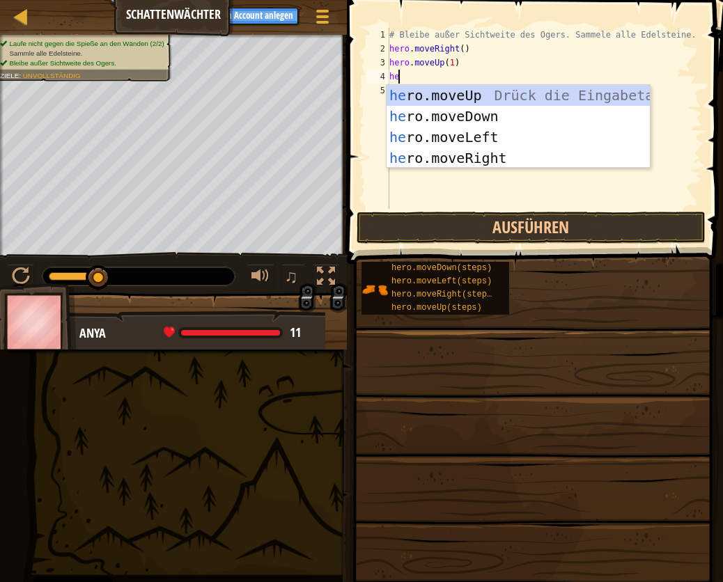
type textarea "her"
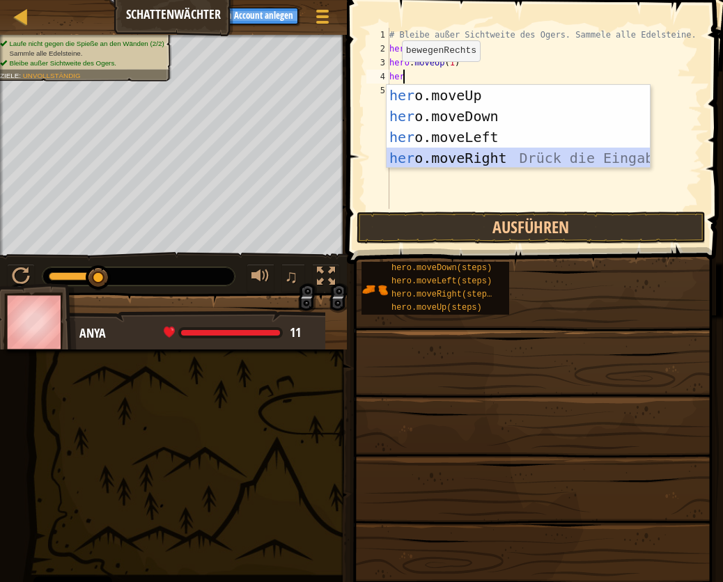
click at [443, 157] on div "her o.moveUp Drück die Eingabetaste her o.moveDown Drück die Eingabetaste her o…" at bounding box center [519, 147] width 264 height 125
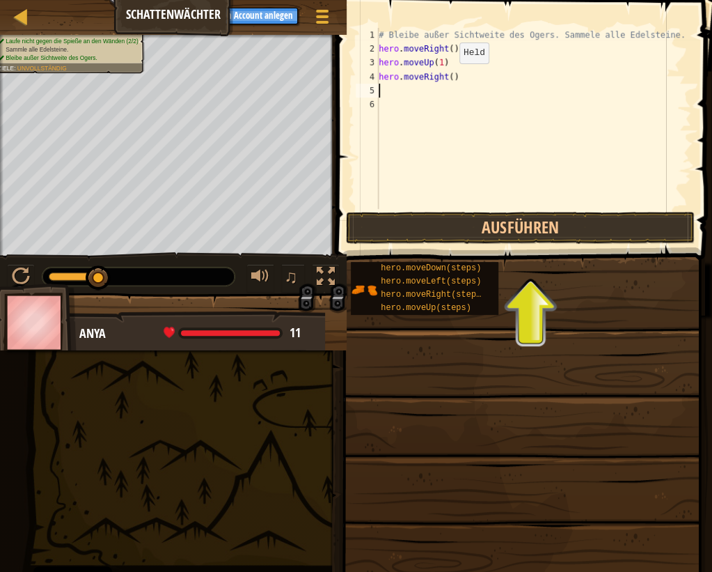
click at [458, 77] on div "# Bleibe außer Sichtweite des Ogers. Sammele alle Edelsteine. hero . moveRight …" at bounding box center [533, 132] width 315 height 209
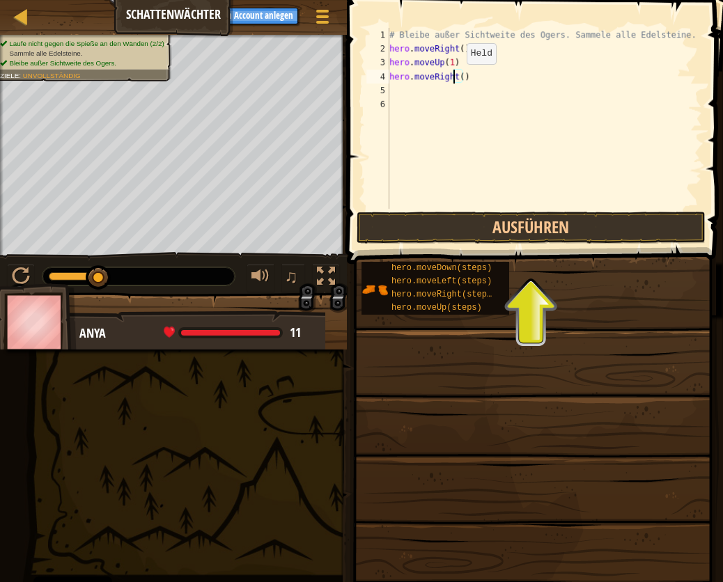
click at [454, 78] on div "# Bleibe außer Sichtweite des Ogers. Sammele alle Edelsteine. hero . moveRight …" at bounding box center [544, 132] width 315 height 209
click at [458, 81] on div "# Bleibe außer Sichtweite des Ogers. Sammele alle Edelsteine. hero . moveRight …" at bounding box center [544, 132] width 315 height 209
type textarea "hero.moveRight(1)"
click at [391, 89] on div "# Bleibe außer Sichtweite des Ogers. Sammele alle Edelsteine. hero . moveRight …" at bounding box center [544, 132] width 315 height 209
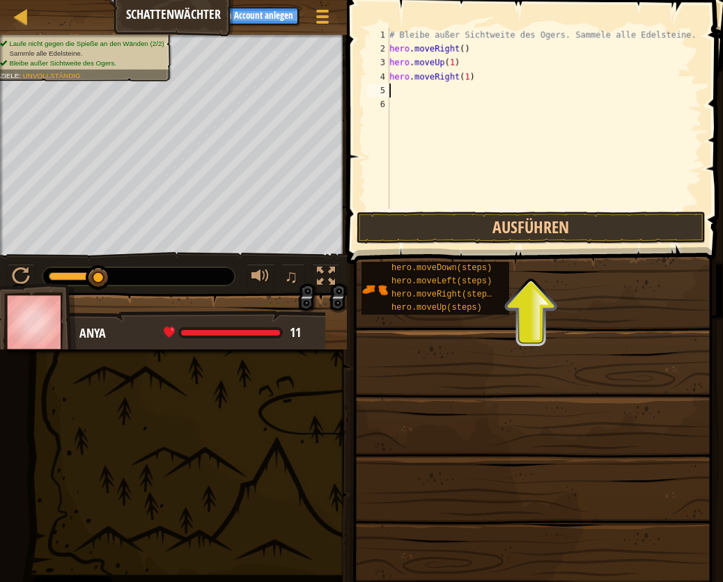
scroll to position [6, 0]
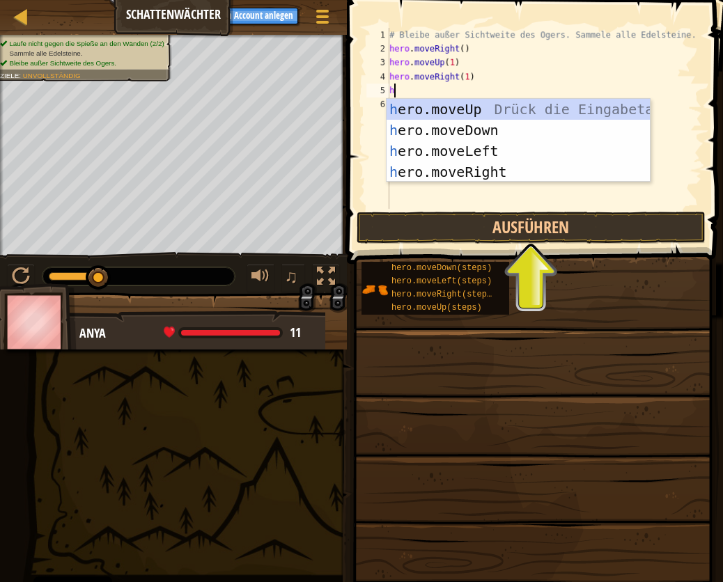
type textarea "he"
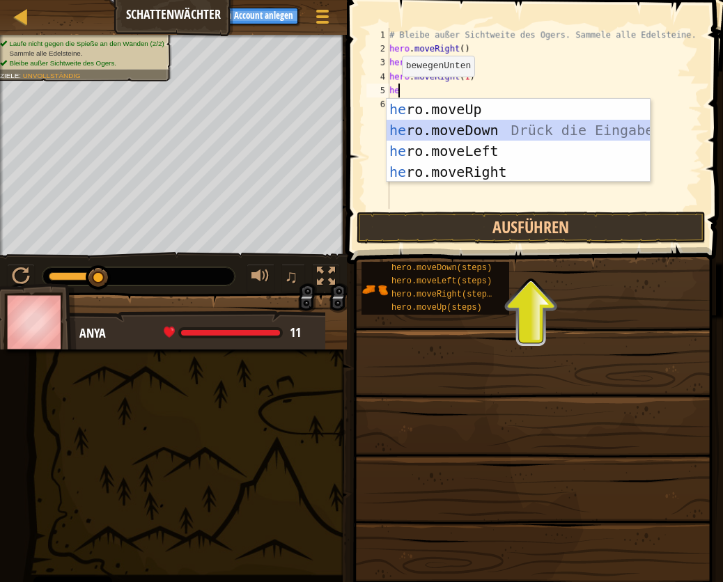
click at [416, 133] on div "he ro.moveUp Drück die Eingabetaste he ro.moveDown Drück die Eingabetaste he ro…" at bounding box center [519, 161] width 264 height 125
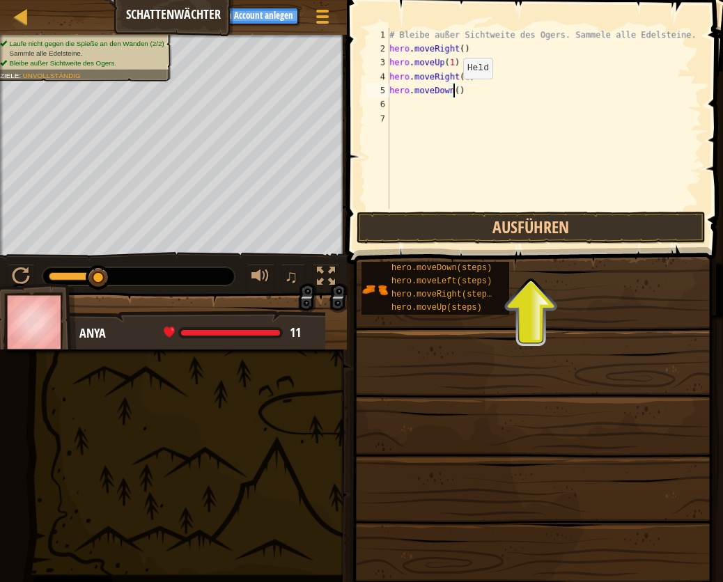
click at [451, 93] on div "# Bleibe außer Sichtweite des Ogers. Sammele alle Edelsteine. hero . moveRight …" at bounding box center [544, 132] width 315 height 209
type textarea "hero.moveDown(1)"
click at [398, 105] on div "# Bleibe außer Sichtweite des Ogers. Sammele alle Edelsteine. hero . moveRight …" at bounding box center [544, 132] width 315 height 209
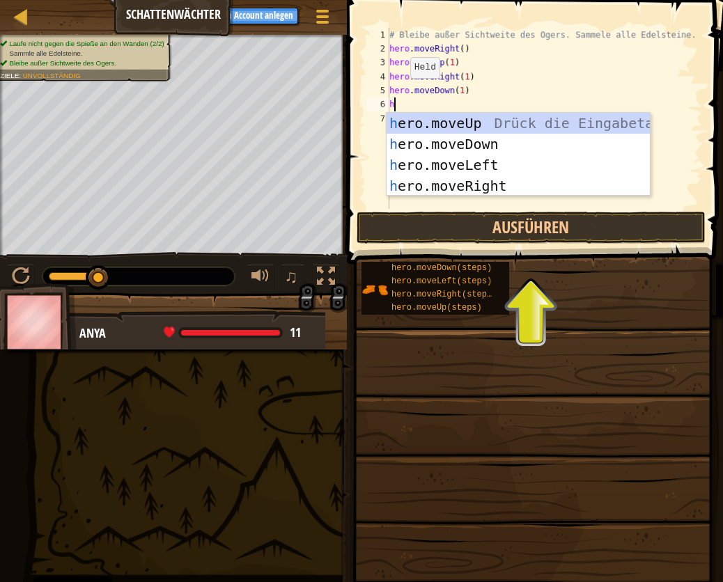
type textarea "he"
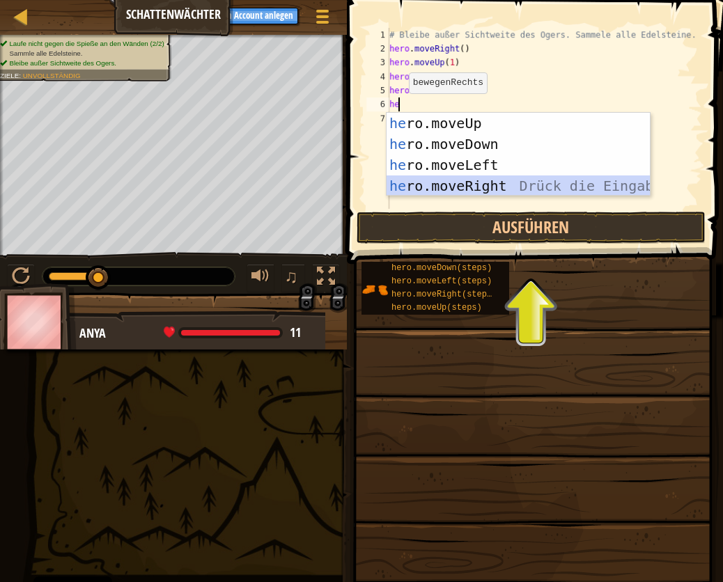
click at [433, 185] on div "he ro.moveUp Drück die Eingabetaste he ro.moveDown Drück die Eingabetaste he ro…" at bounding box center [519, 175] width 264 height 125
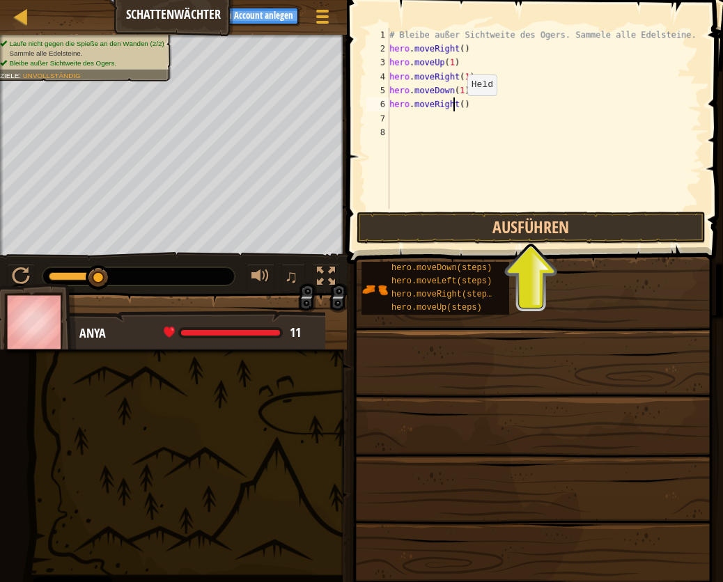
click at [455, 109] on div "# Bleibe außer Sichtweite des Ogers. Sammele alle Edelsteine. hero . moveRight …" at bounding box center [544, 132] width 315 height 209
click at [457, 107] on div "# Bleibe außer Sichtweite des Ogers. Sammele alle Edelsteine. hero . moveRight …" at bounding box center [544, 132] width 315 height 209
type textarea "hero.moveRight(1)"
click at [508, 224] on button "Ausführen" at bounding box center [531, 228] width 349 height 32
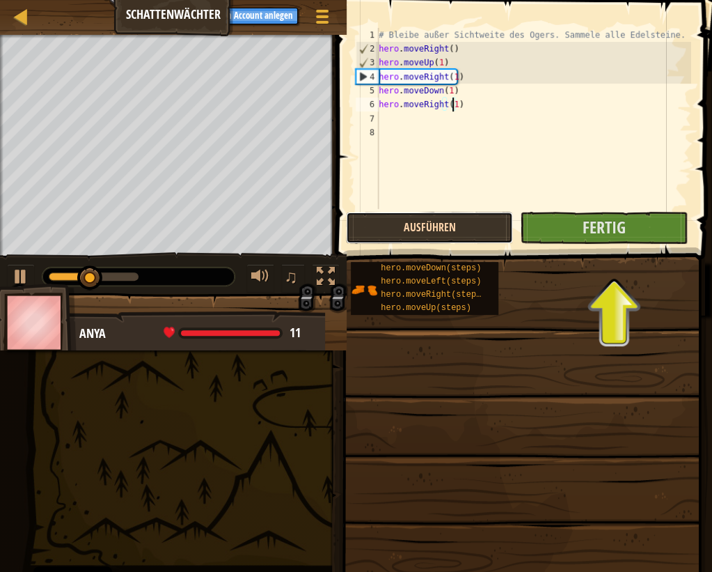
click at [508, 224] on button "Ausführen" at bounding box center [429, 228] width 167 height 32
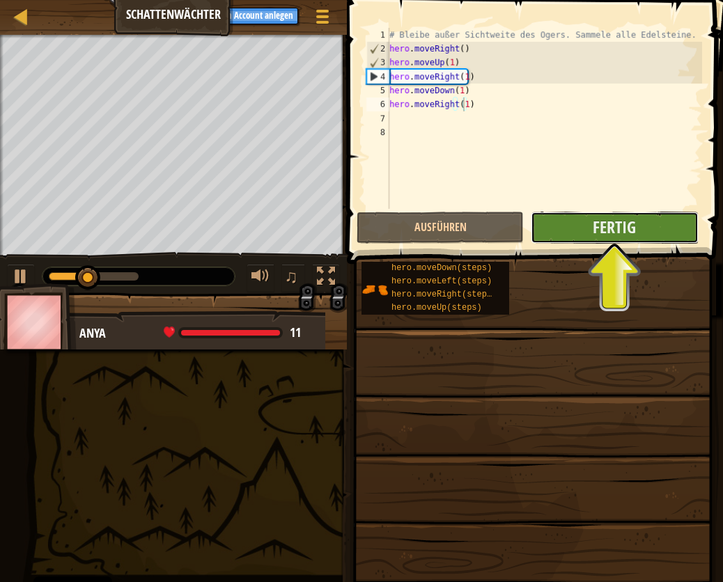
click at [582, 219] on button "Fertig" at bounding box center [614, 228] width 167 height 32
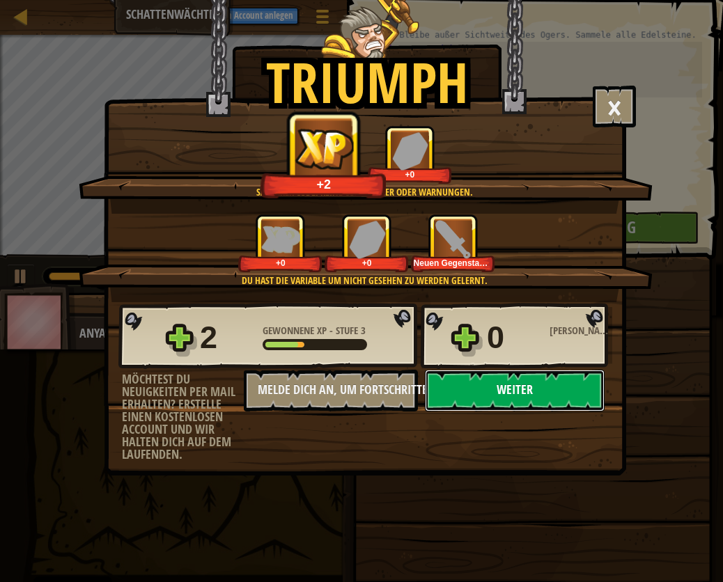
click at [561, 388] on button "Weiter" at bounding box center [515, 391] width 180 height 42
select select "de-DE"
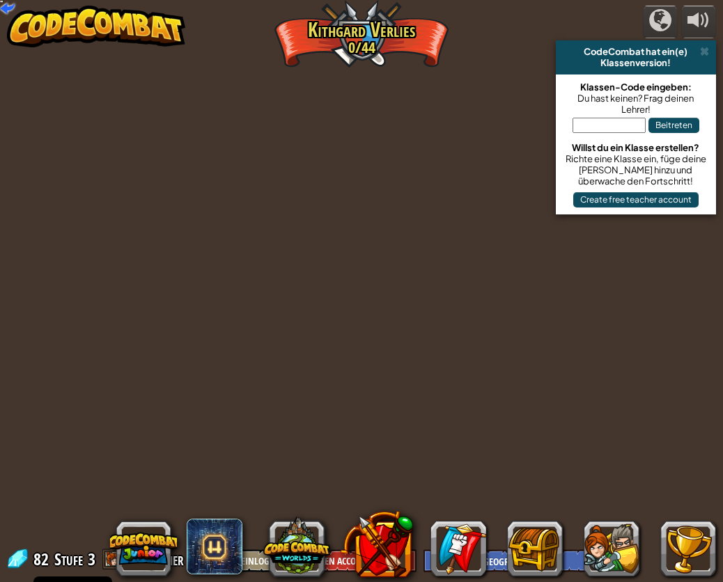
select select "de-DE"
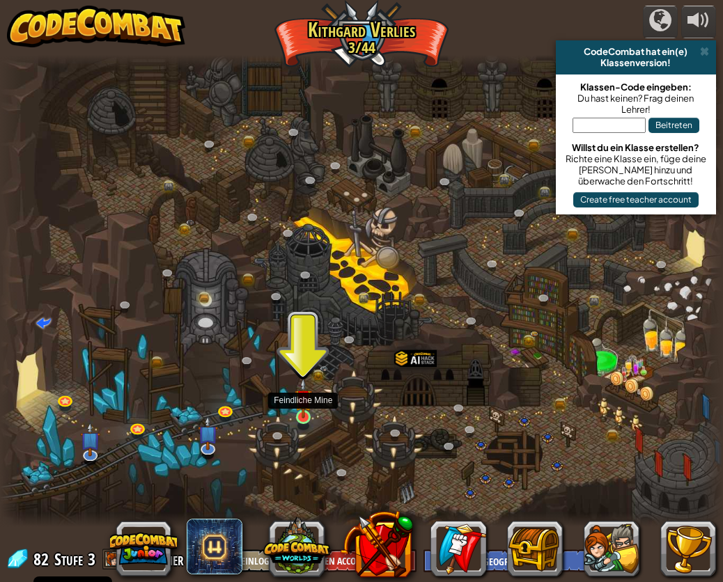
click at [302, 408] on img at bounding box center [303, 398] width 17 height 40
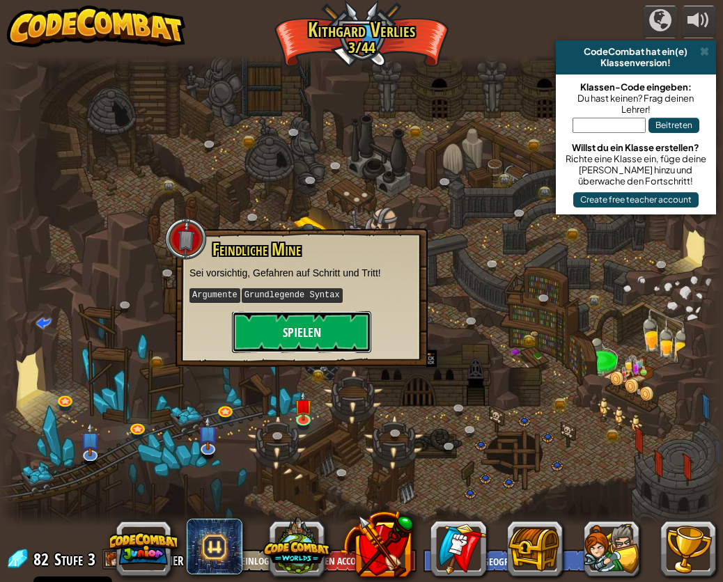
click at [281, 323] on button "Spielen" at bounding box center [301, 332] width 139 height 42
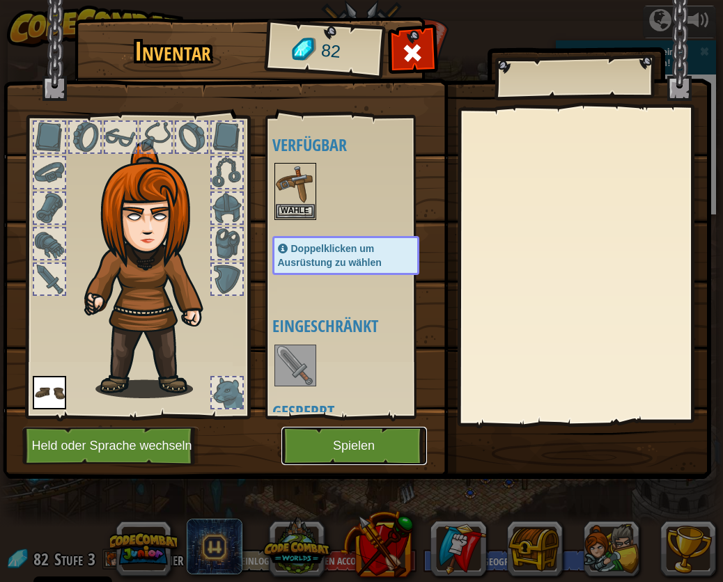
click at [325, 444] on button "Spielen" at bounding box center [354, 446] width 146 height 38
